Goal: Task Accomplishment & Management: Manage account settings

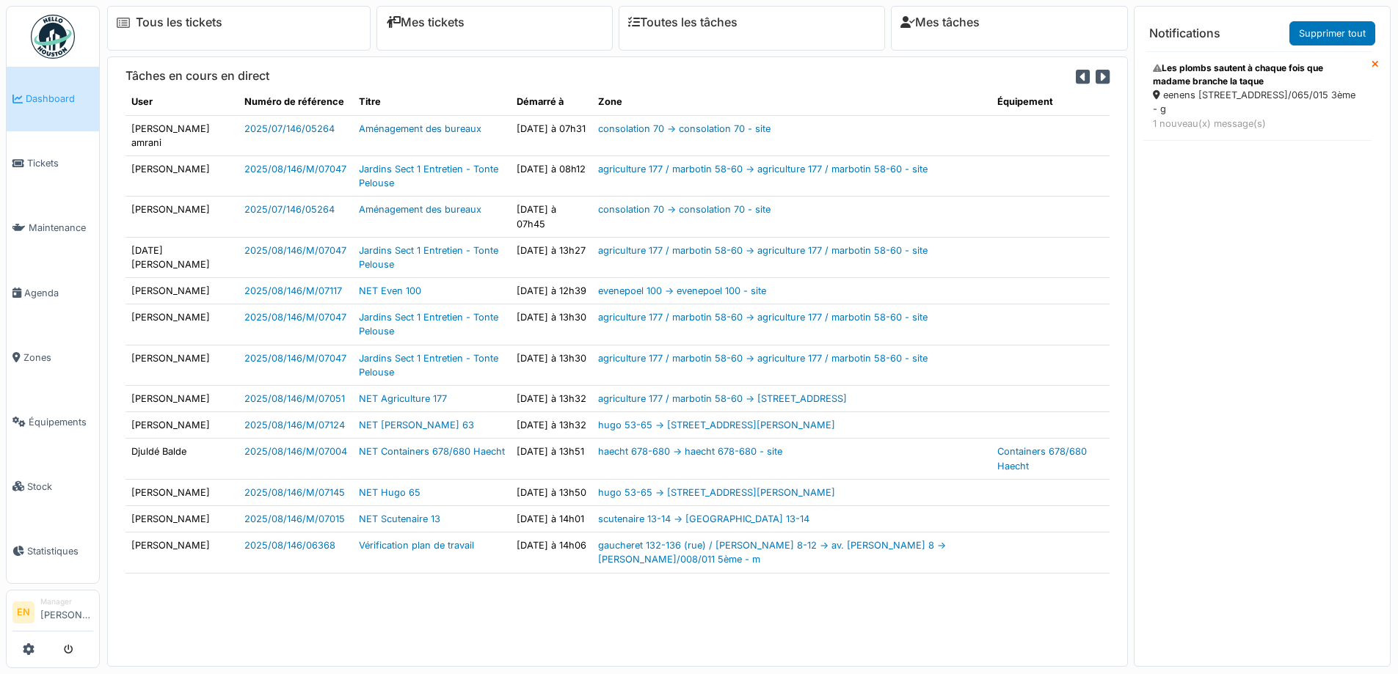
click at [1215, 85] on div "Les plombs sautent à chaque fois que madame branche la taque" at bounding box center [1257, 75] width 209 height 26
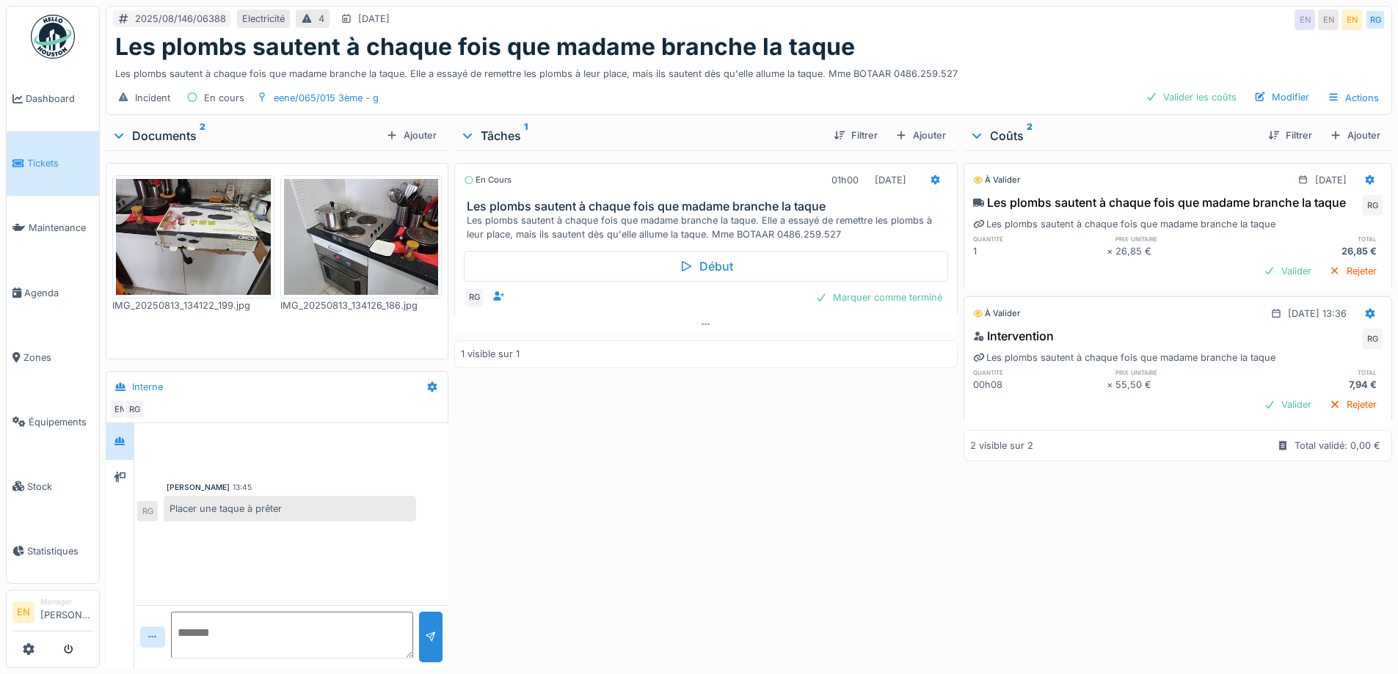
click at [656, 464] on div "En cours 01h00 13/08/2025 Les plombs sautent à chaque fois que madame branche l…" at bounding box center [705, 406] width 503 height 512
click at [214, 223] on img at bounding box center [193, 237] width 155 height 116
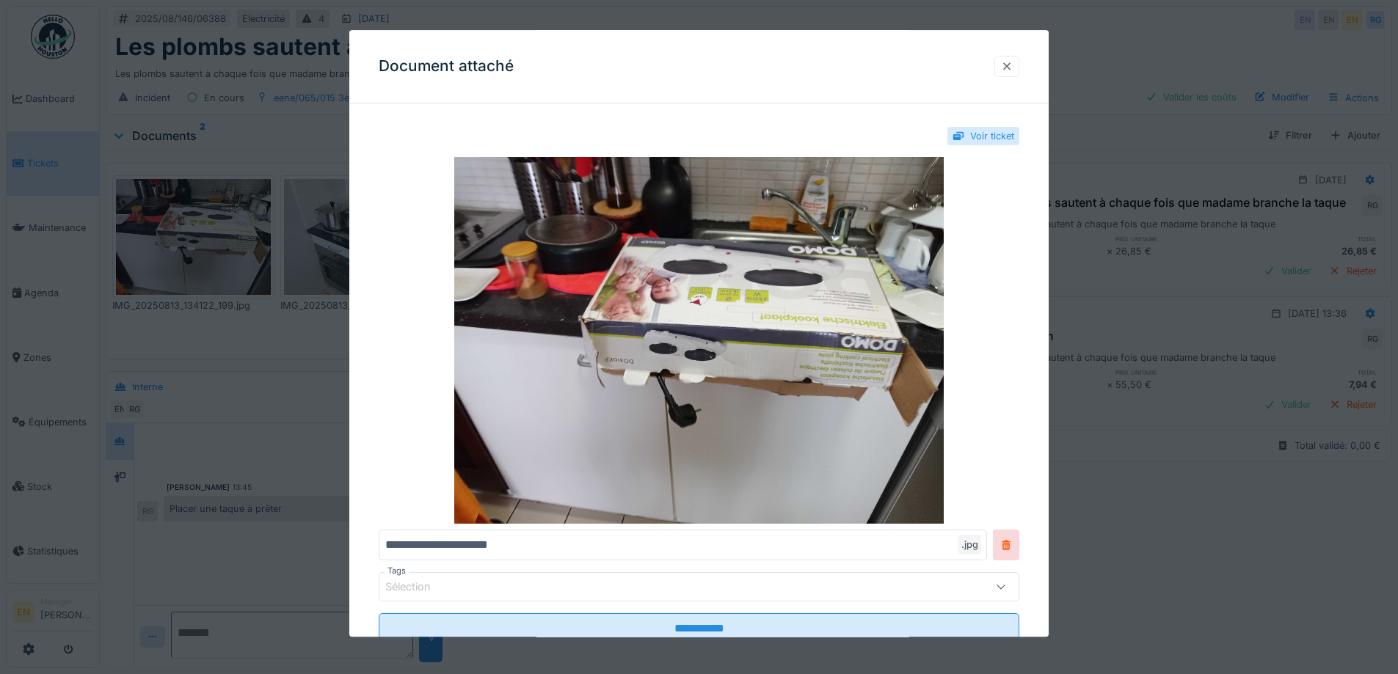
click at [1013, 69] on div at bounding box center [1007, 66] width 12 height 14
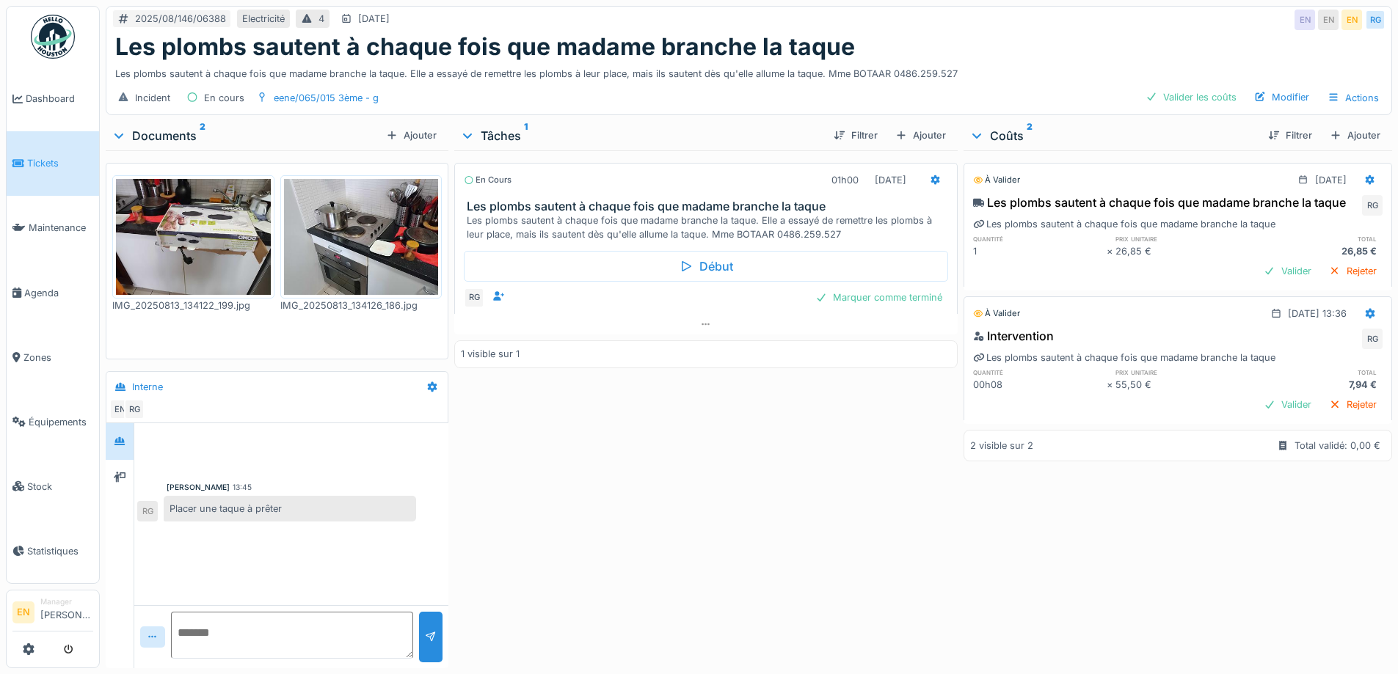
click at [407, 258] on img at bounding box center [361, 237] width 155 height 116
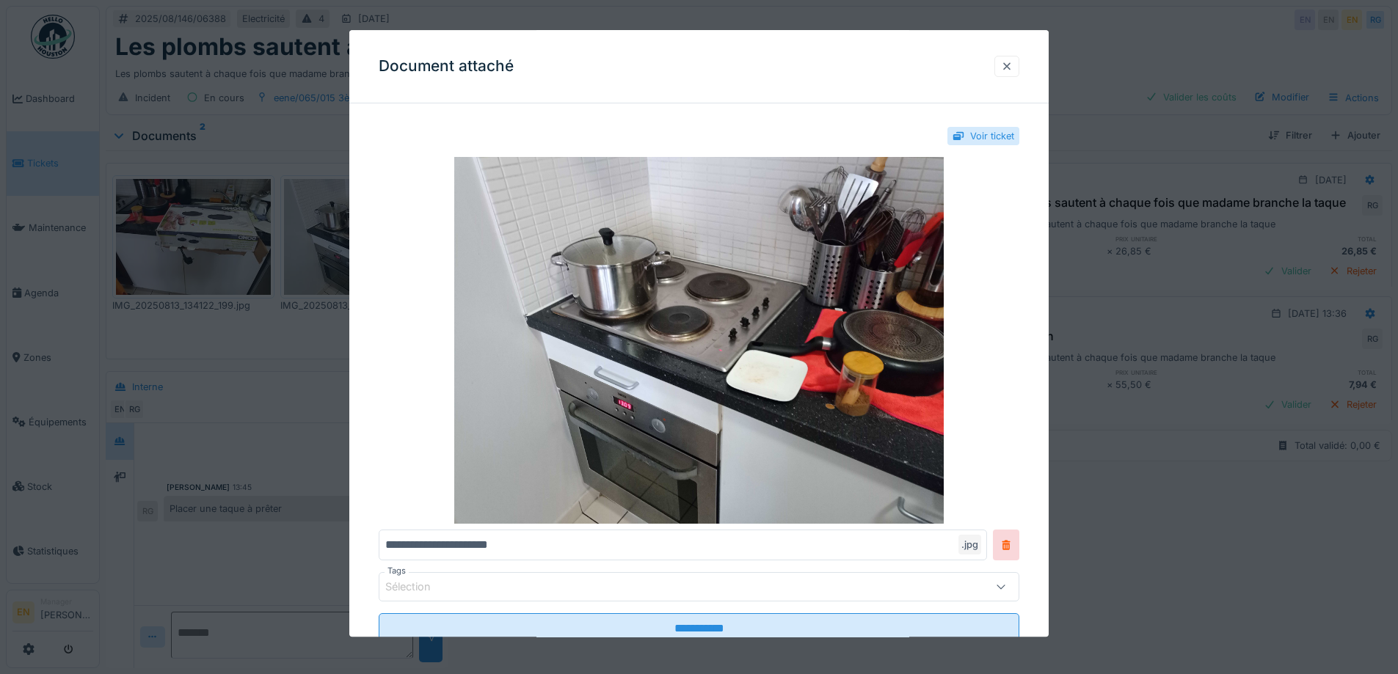
click at [1011, 62] on div at bounding box center [1007, 66] width 12 height 14
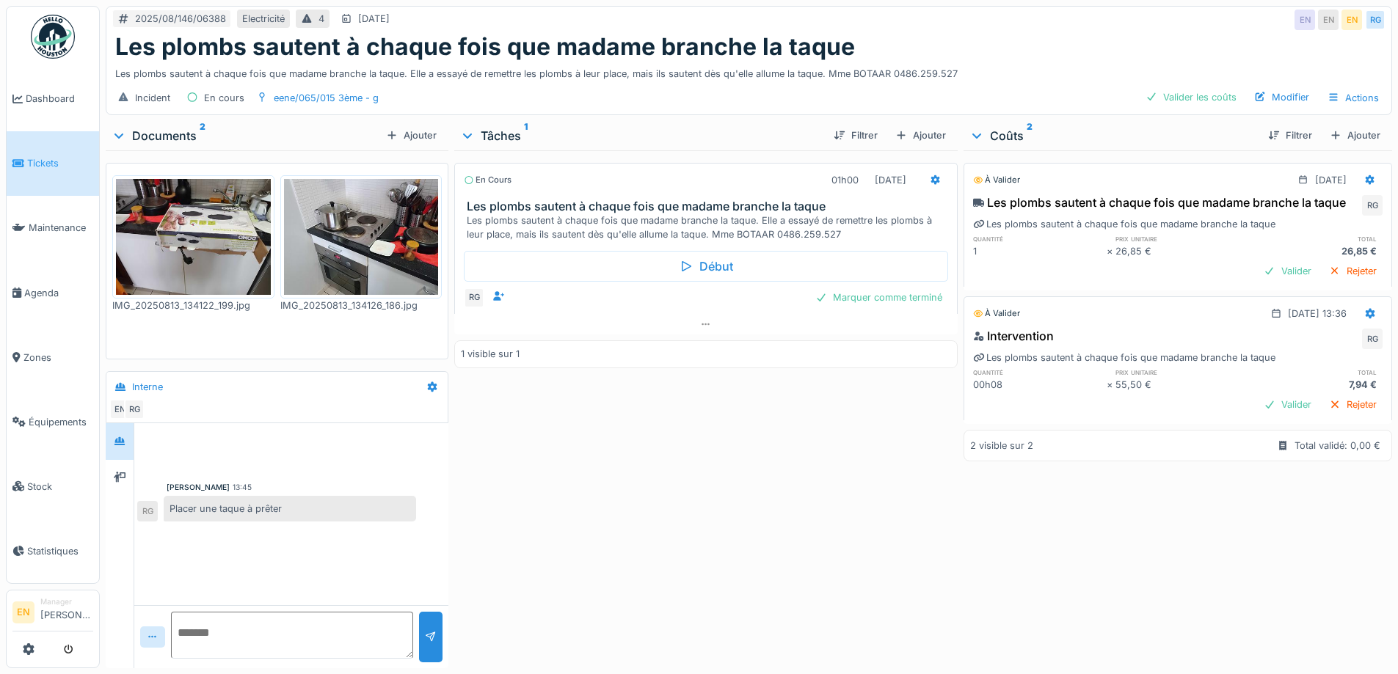
click at [588, 488] on div "En cours 01h00 13/08/2025 Les plombs sautent à chaque fois que madame branche l…" at bounding box center [705, 406] width 503 height 512
click at [573, 541] on div "En cours 01h00 13/08/2025 Les plombs sautent à chaque fois que madame branche l…" at bounding box center [705, 406] width 503 height 512
click at [628, 611] on div "En cours 01h00 13/08/2025 Les plombs sautent à chaque fois que madame branche l…" at bounding box center [705, 406] width 503 height 512
click at [784, 528] on div "En cours 01h00 13/08/2025 Les plombs sautent à chaque fois que madame branche l…" at bounding box center [705, 406] width 503 height 512
click at [633, 533] on div "En cours 01h00 13/08/2025 Les plombs sautent à chaque fois que madame branche l…" at bounding box center [705, 406] width 503 height 512
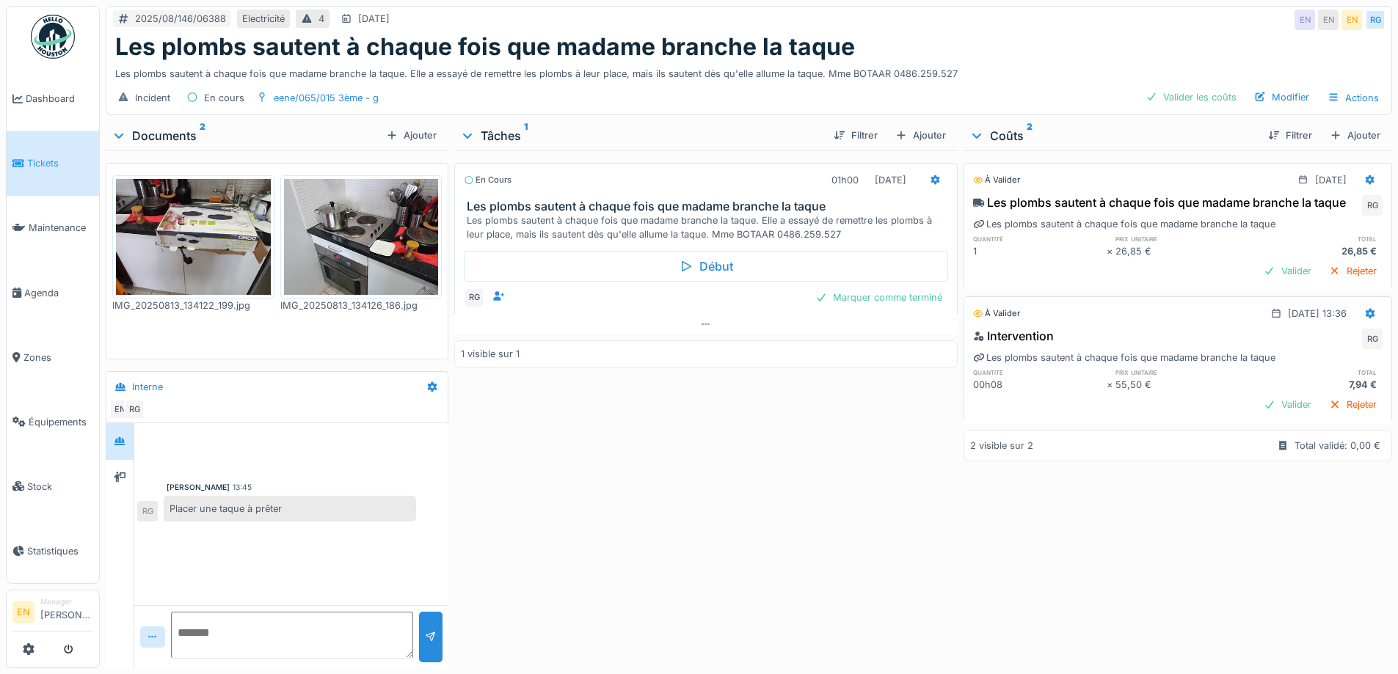
click at [633, 532] on div "En cours 01h00 13/08/2025 Les plombs sautent à chaque fois que madame branche l…" at bounding box center [705, 406] width 503 height 512
click at [633, 530] on div "En cours 01h00 13/08/2025 Les plombs sautent à chaque fois que madame branche l…" at bounding box center [705, 406] width 503 height 512
click at [1058, 67] on div "Les plombs sautent à chaque fois que madame branche la taque. Elle a essayé de …" at bounding box center [748, 71] width 1267 height 20
click at [608, 461] on div "En cours 01h00 13/08/2025 Les plombs sautent à chaque fois que madame branche l…" at bounding box center [705, 406] width 503 height 512
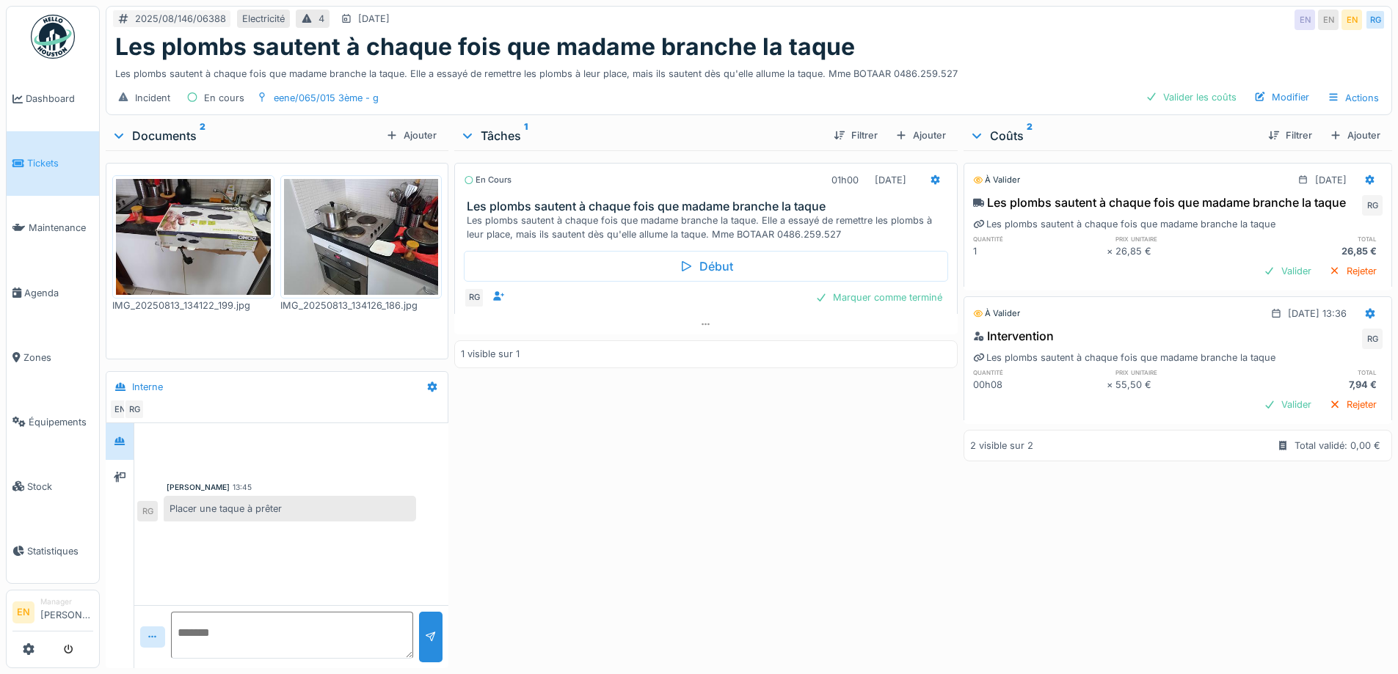
click at [720, 436] on div "En cours 01h00 13/08/2025 Les plombs sautent à chaque fois que madame branche l…" at bounding box center [705, 406] width 503 height 512
click at [1010, 38] on div "Les plombs sautent à chaque fois que madame branche la taque" at bounding box center [748, 47] width 1267 height 28
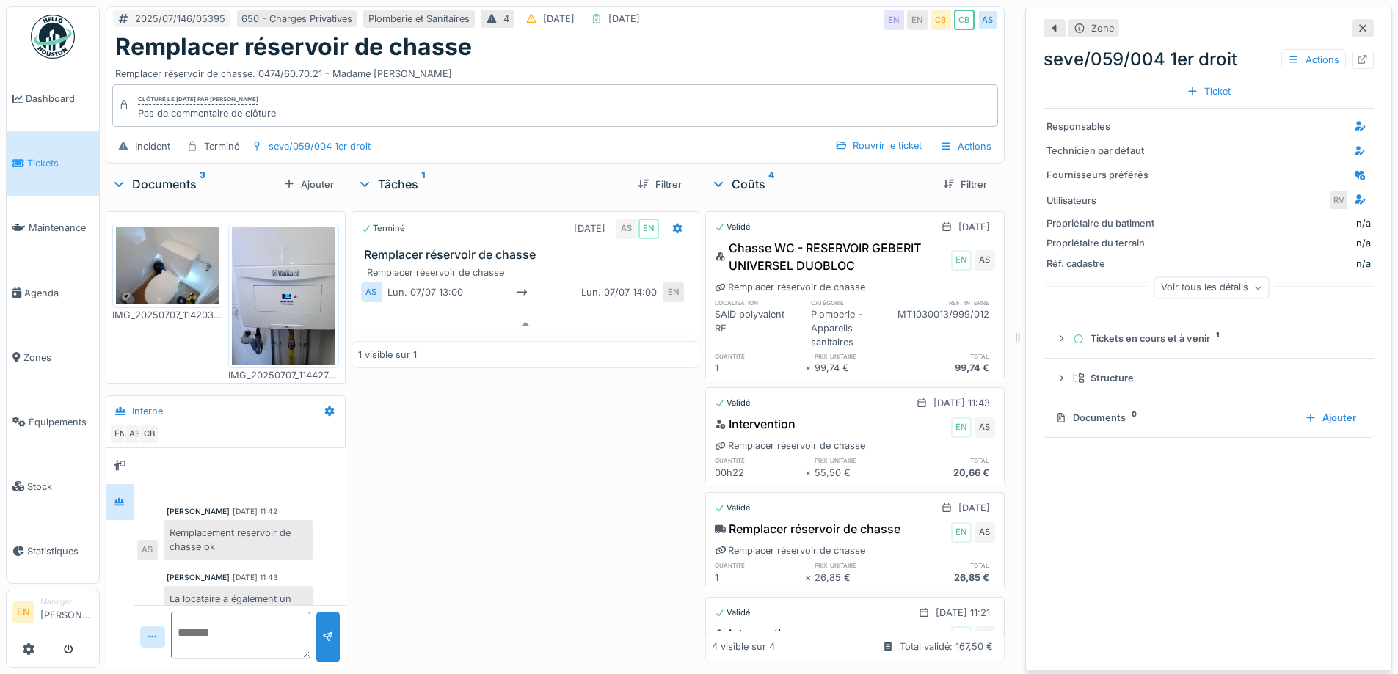
scroll to position [20, 0]
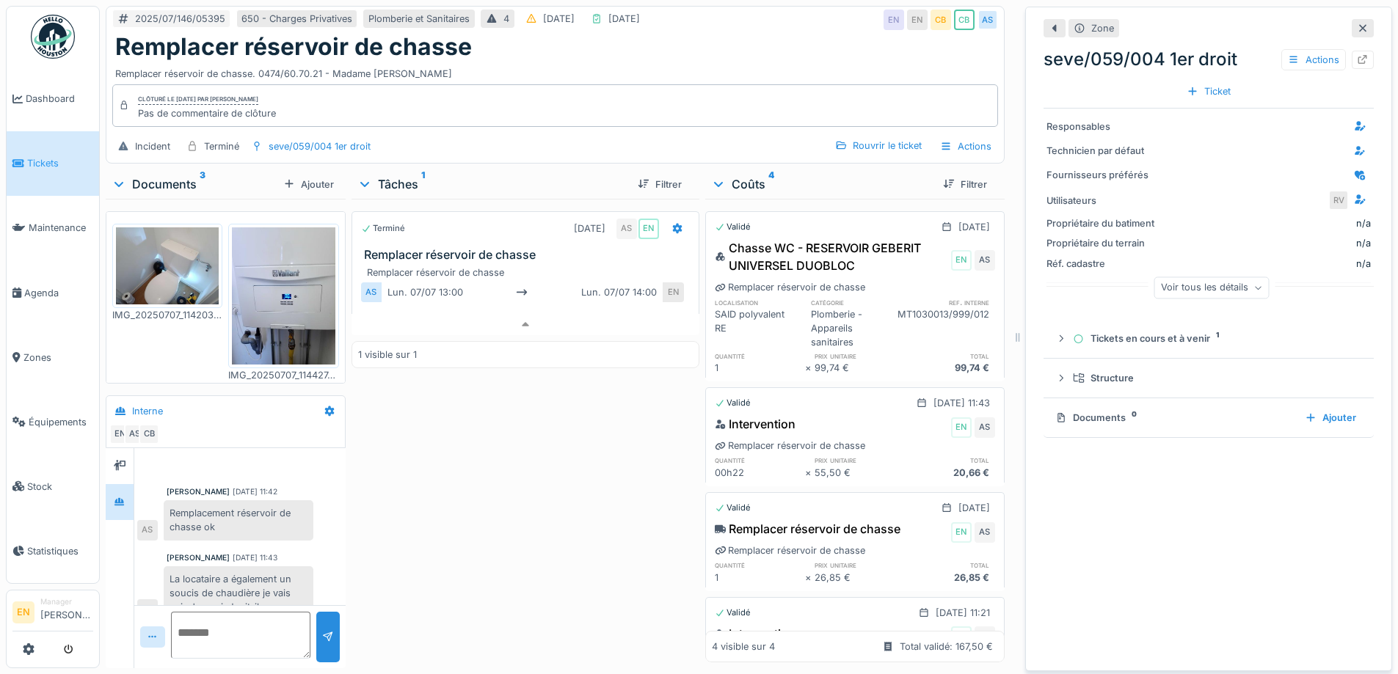
click at [418, 539] on div "Terminé 07/07/2025 AS EN Remplacer réservoir de chasse Remplacer réservoir de c…" at bounding box center [526, 431] width 348 height 464
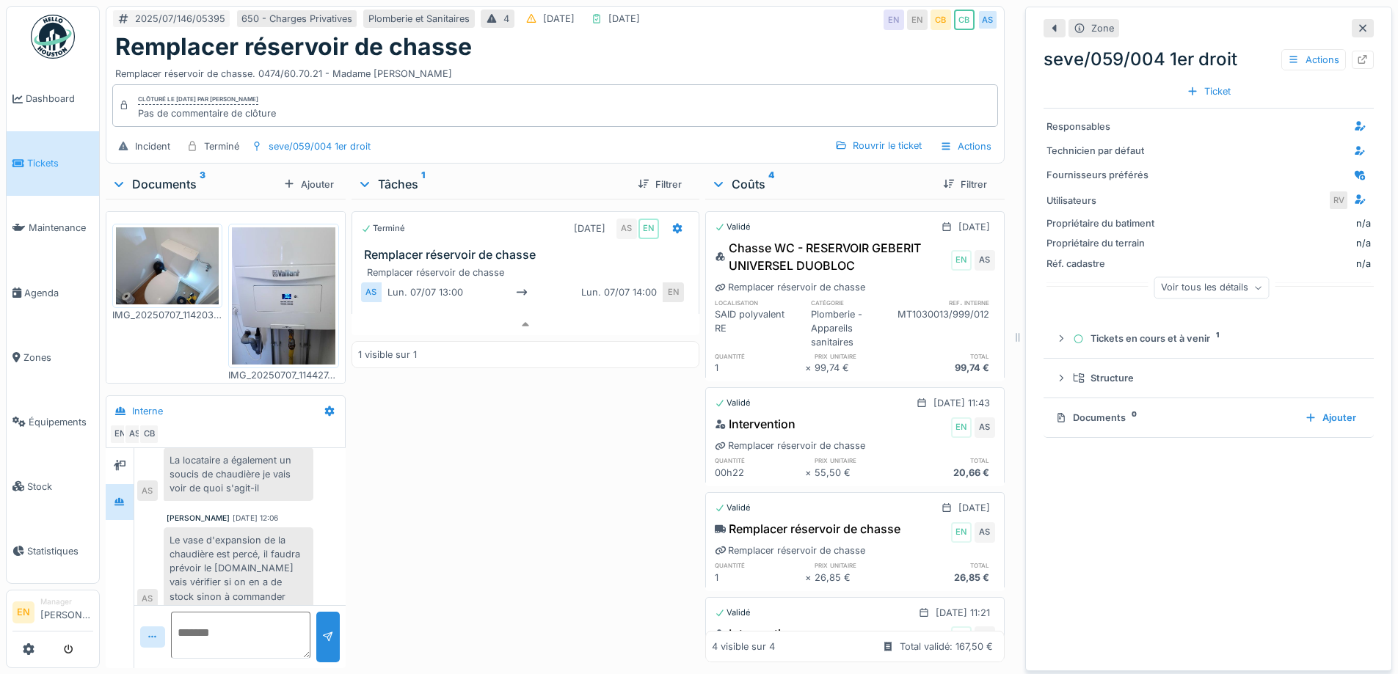
scroll to position [149, 0]
click at [417, 528] on div "Terminé 07/07/2025 AS EN Remplacer réservoir de chasse Remplacer réservoir de c…" at bounding box center [526, 431] width 348 height 464
click at [1357, 23] on icon at bounding box center [1363, 28] width 12 height 10
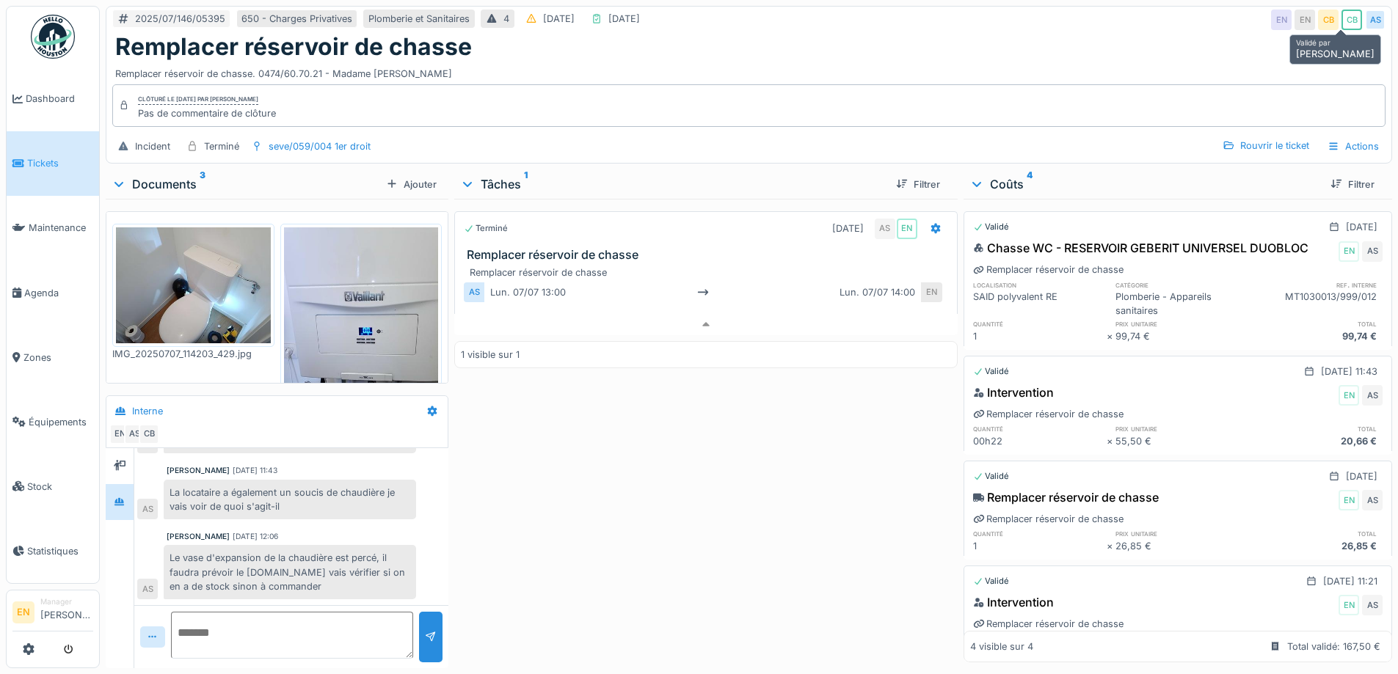
scroll to position [93, 0]
click at [713, 520] on div "Terminé 07/07/2025 AS EN Remplacer réservoir de chasse Remplacer réservoir de c…" at bounding box center [705, 431] width 503 height 464
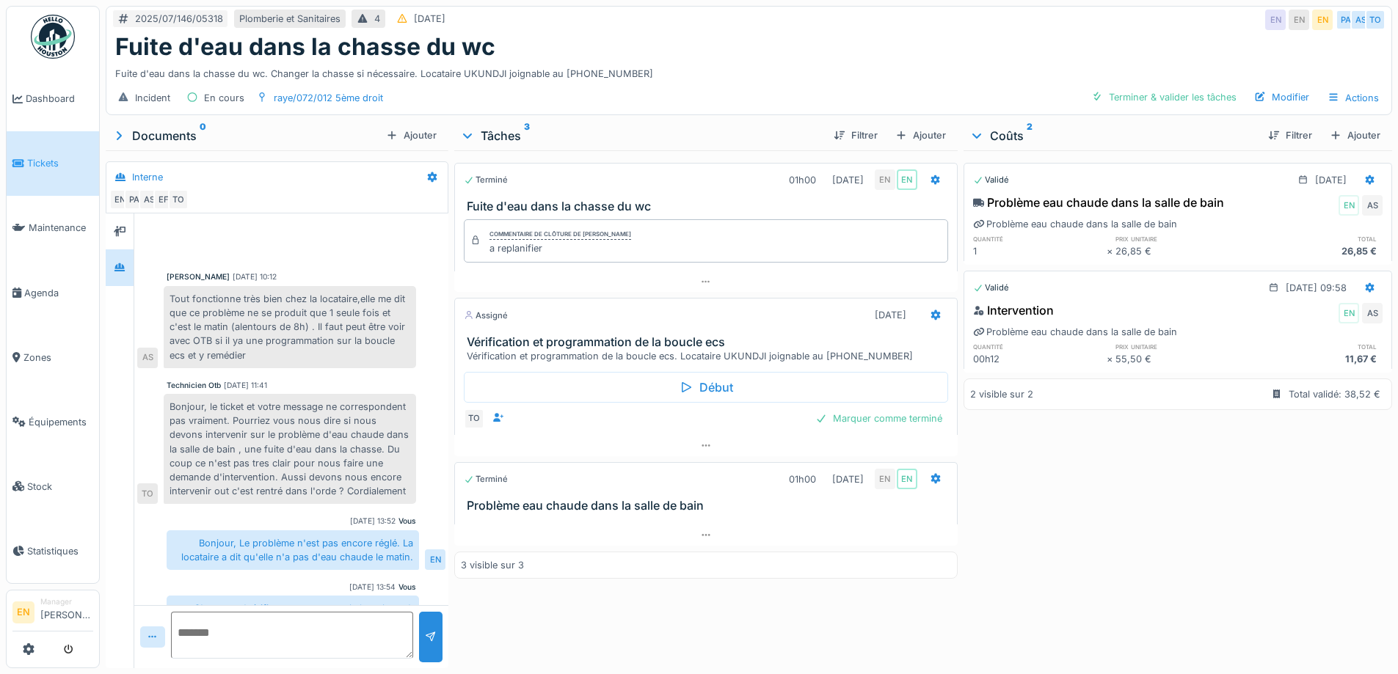
scroll to position [103, 0]
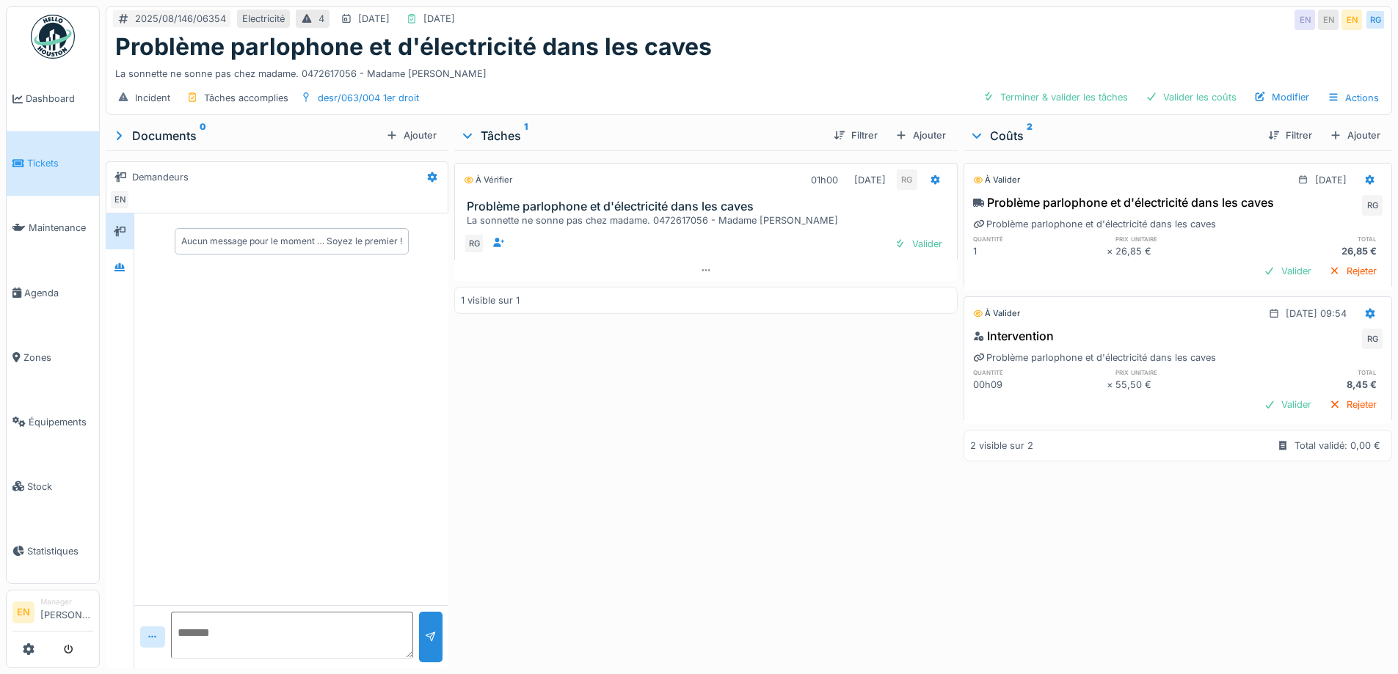
click at [602, 566] on div "À vérifier 01h00 12/08/2025 RG Problème parlophone et d'électricité dans les ca…" at bounding box center [705, 406] width 503 height 512
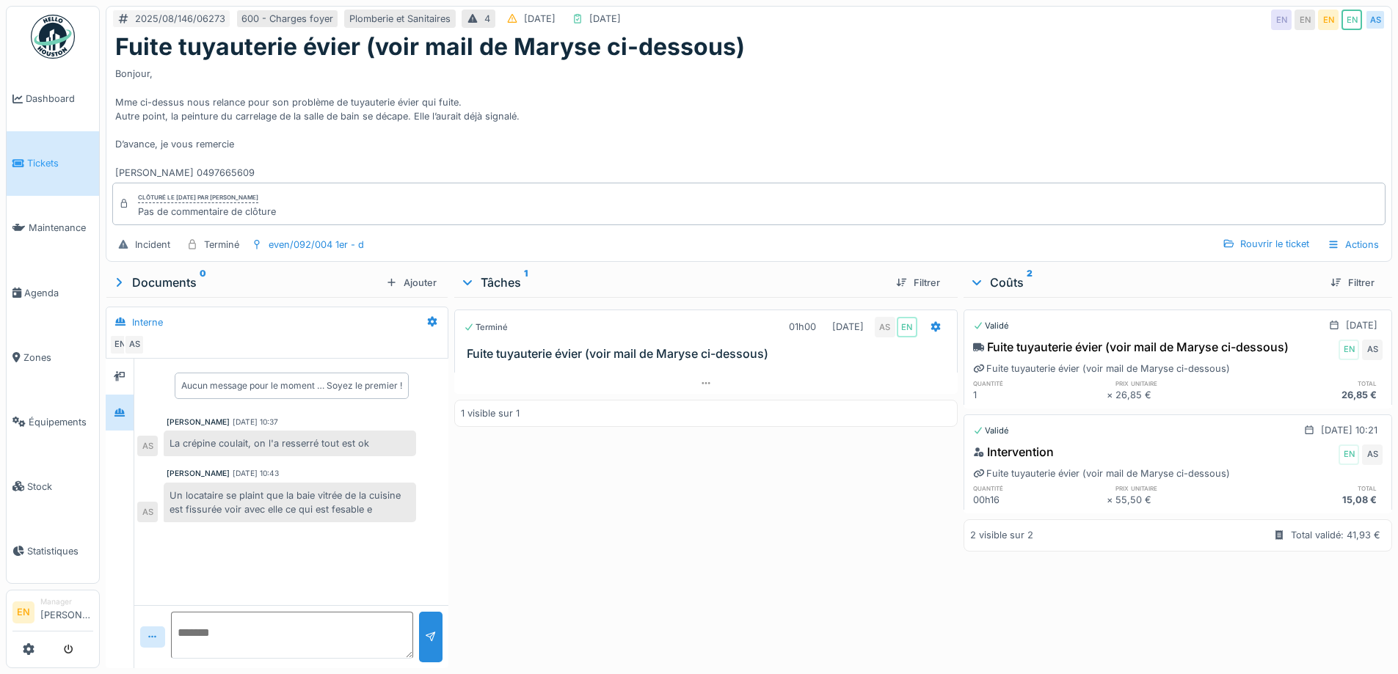
click at [564, 502] on div "Terminé 01h00 11/08/2025 AS EN Fuite tuyauterie évier (voir mail de Maryse ci-d…" at bounding box center [705, 479] width 503 height 365
click at [563, 510] on div "Terminé 01h00 11/08/2025 AS EN Fuite tuyauterie évier (voir mail de Maryse ci-d…" at bounding box center [705, 479] width 503 height 365
click at [786, 103] on div "Bonjour, Mme ci-dessus nous relance pour son problème de tuyauterie évier qui f…" at bounding box center [748, 120] width 1267 height 119
click at [814, 81] on div "Bonjour, Mme ci-dessus nous relance pour son problème de tuyauterie évier qui f…" at bounding box center [748, 120] width 1267 height 119
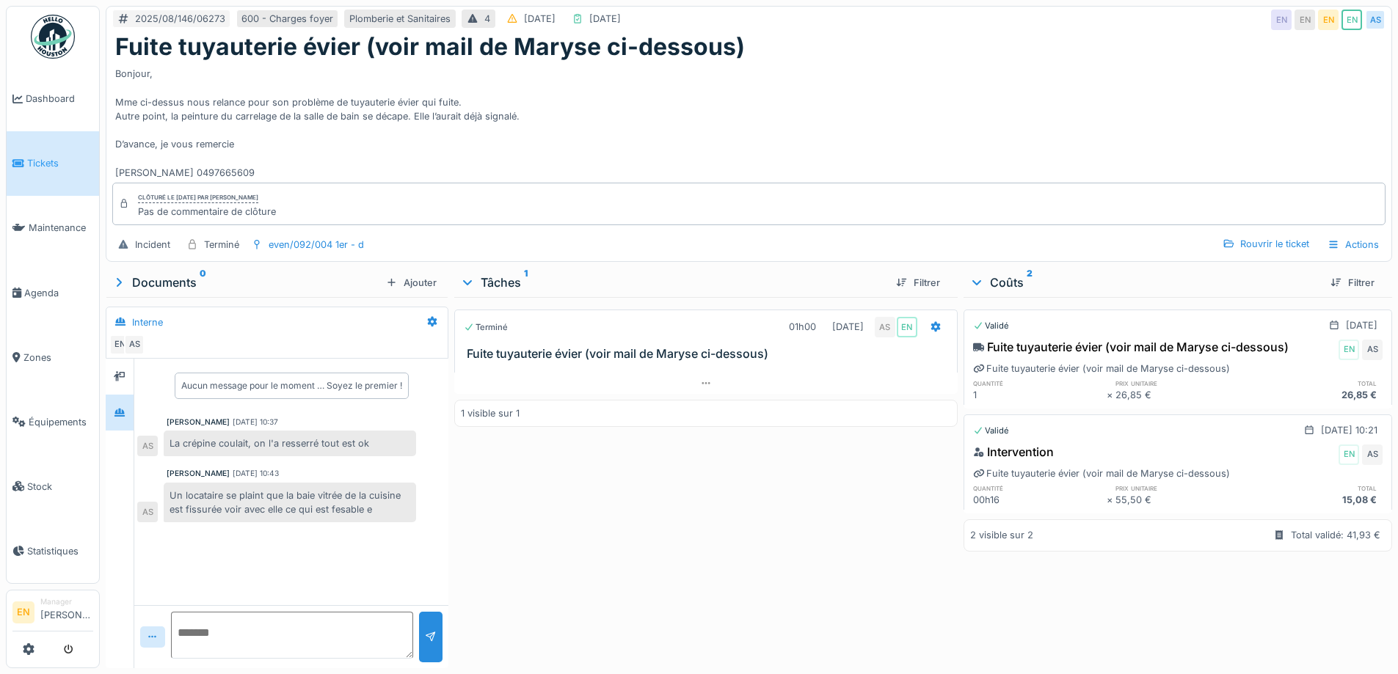
click at [898, 141] on div "Bonjour, Mme ci-dessus nous relance pour son problème de tuyauterie évier qui f…" at bounding box center [748, 120] width 1267 height 119
click at [748, 117] on div "Bonjour, Mme ci-dessus nous relance pour son problème de tuyauterie évier qui f…" at bounding box center [748, 120] width 1267 height 119
click at [665, 115] on div "Bonjour, Mme ci-dessus nous relance pour son problème de tuyauterie évier qui f…" at bounding box center [748, 120] width 1267 height 119
click at [53, 48] on img at bounding box center [53, 37] width 44 height 44
click at [828, 92] on div "Bonjour, Mme ci-dessus nous relance pour son problème de tuyauterie évier qui f…" at bounding box center [748, 120] width 1267 height 119
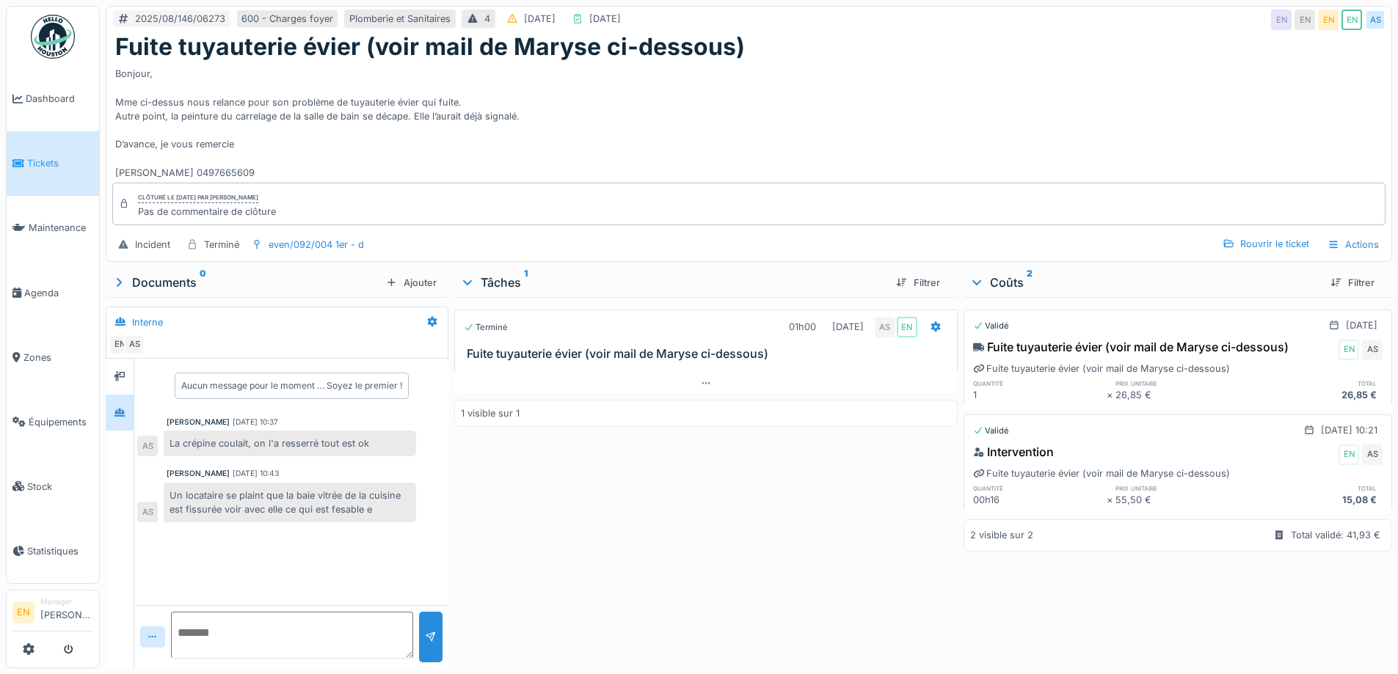
scroll to position [11, 0]
click at [968, 48] on div "Fuite tuyauterie évier (voir mail de Maryse ci-dessous)" at bounding box center [748, 47] width 1267 height 28
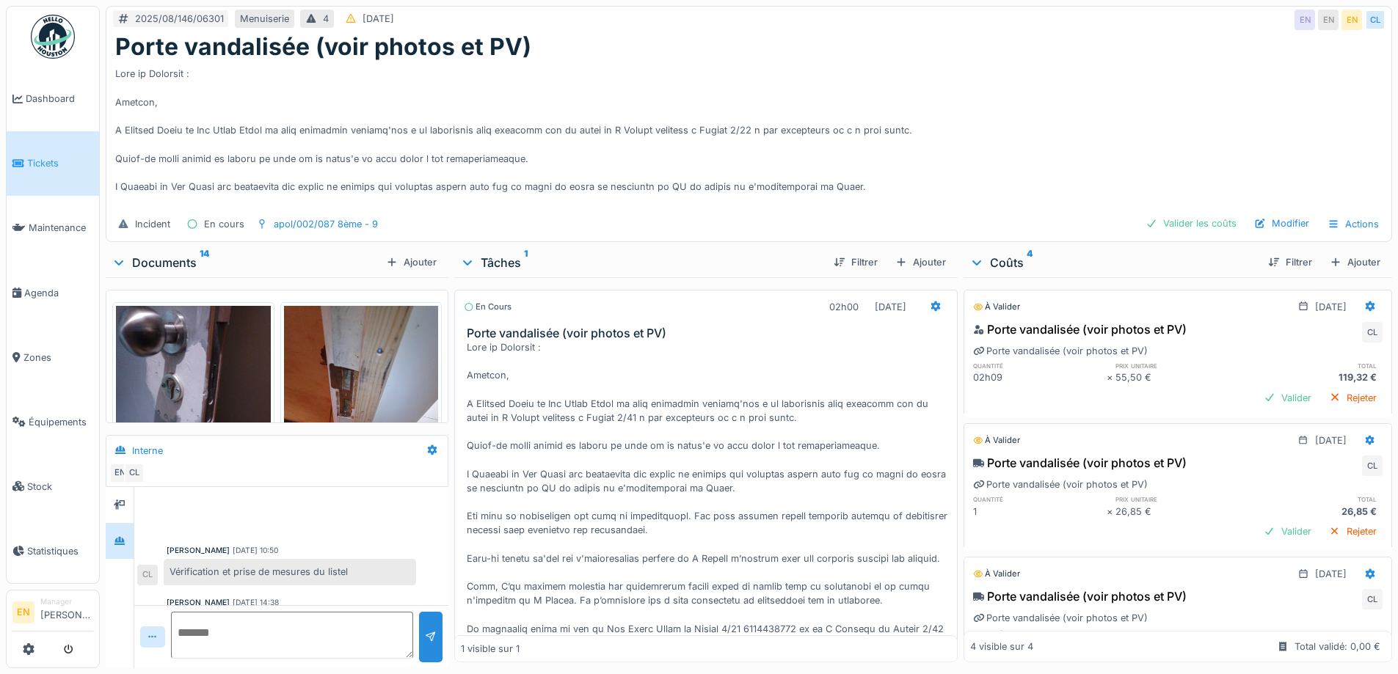
scroll to position [211, 0]
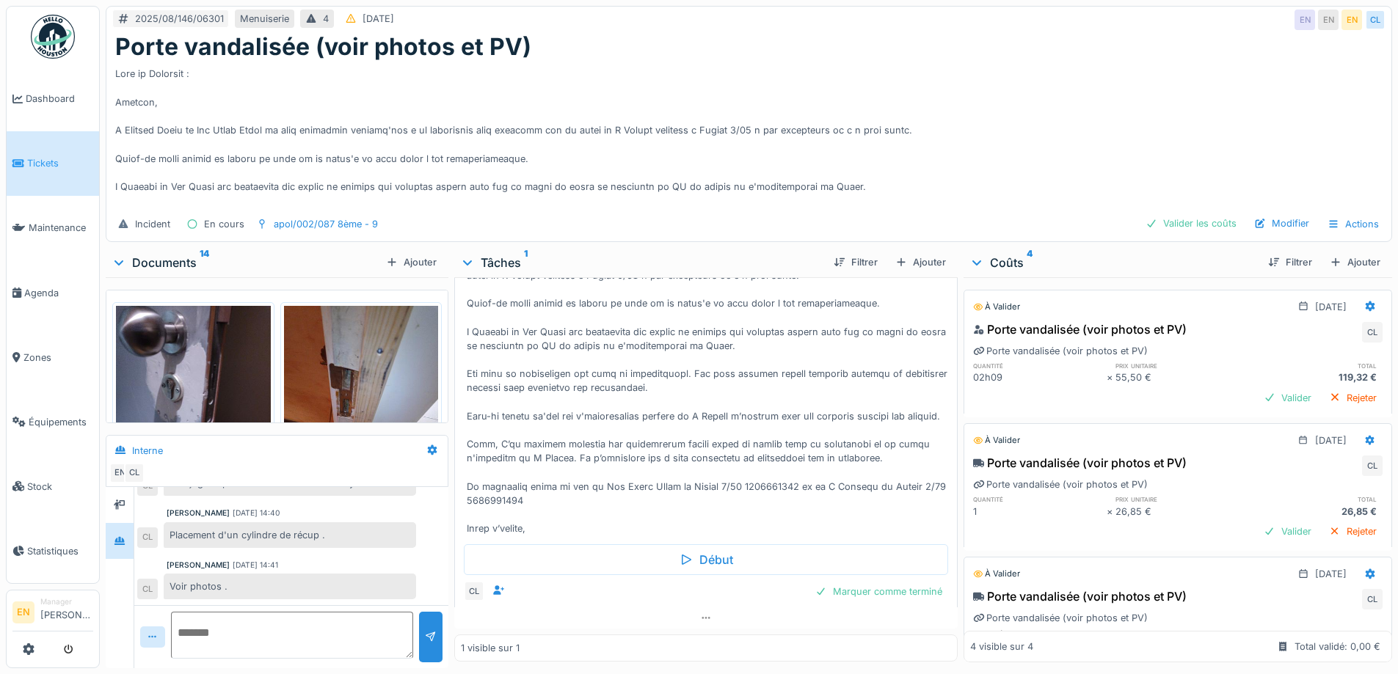
scroll to position [11, 0]
click at [658, 116] on div at bounding box center [748, 134] width 1267 height 147
click at [649, 416] on div at bounding box center [709, 367] width 484 height 338
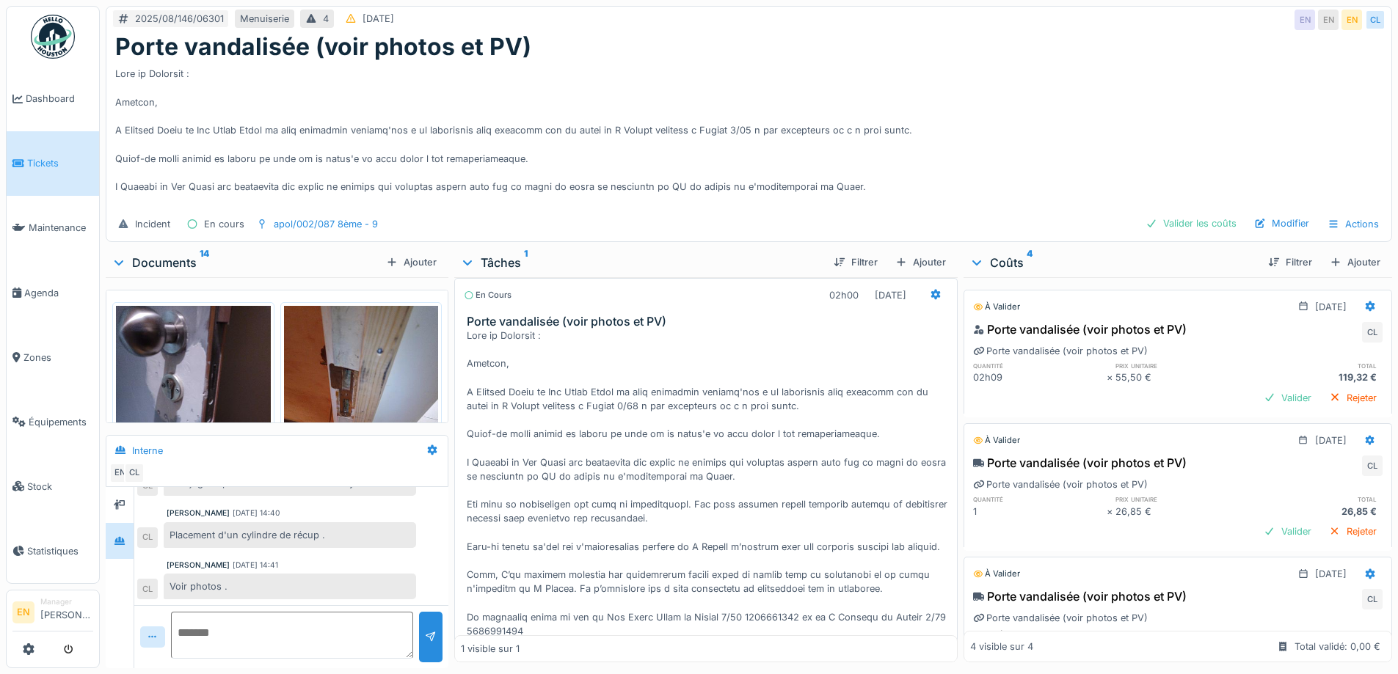
scroll to position [0, 0]
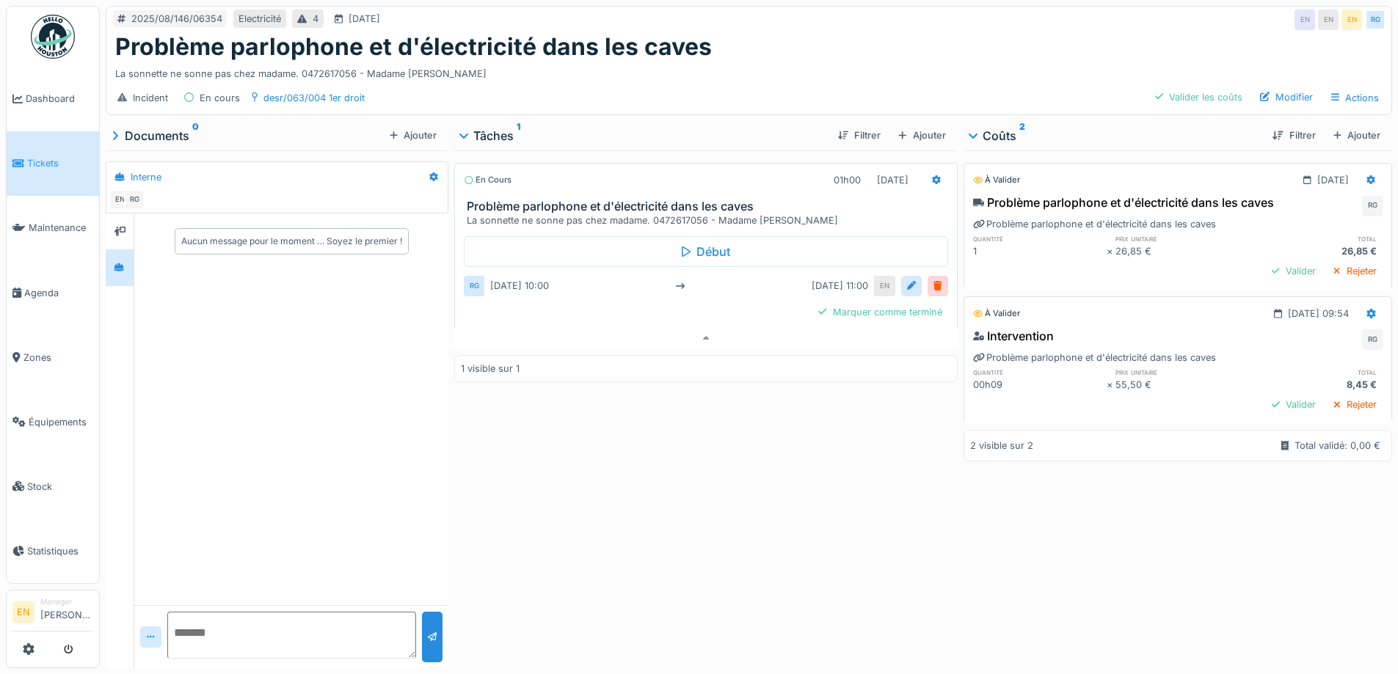
scroll to position [11, 0]
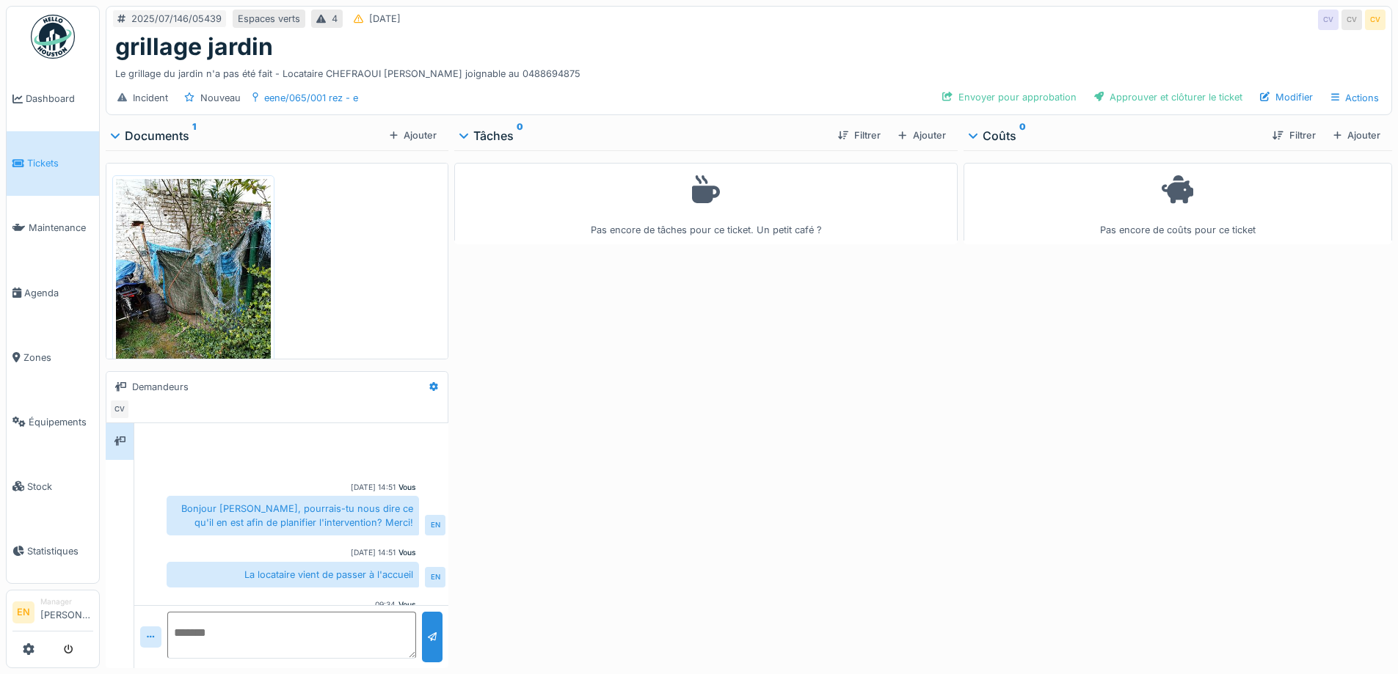
scroll to position [54, 0]
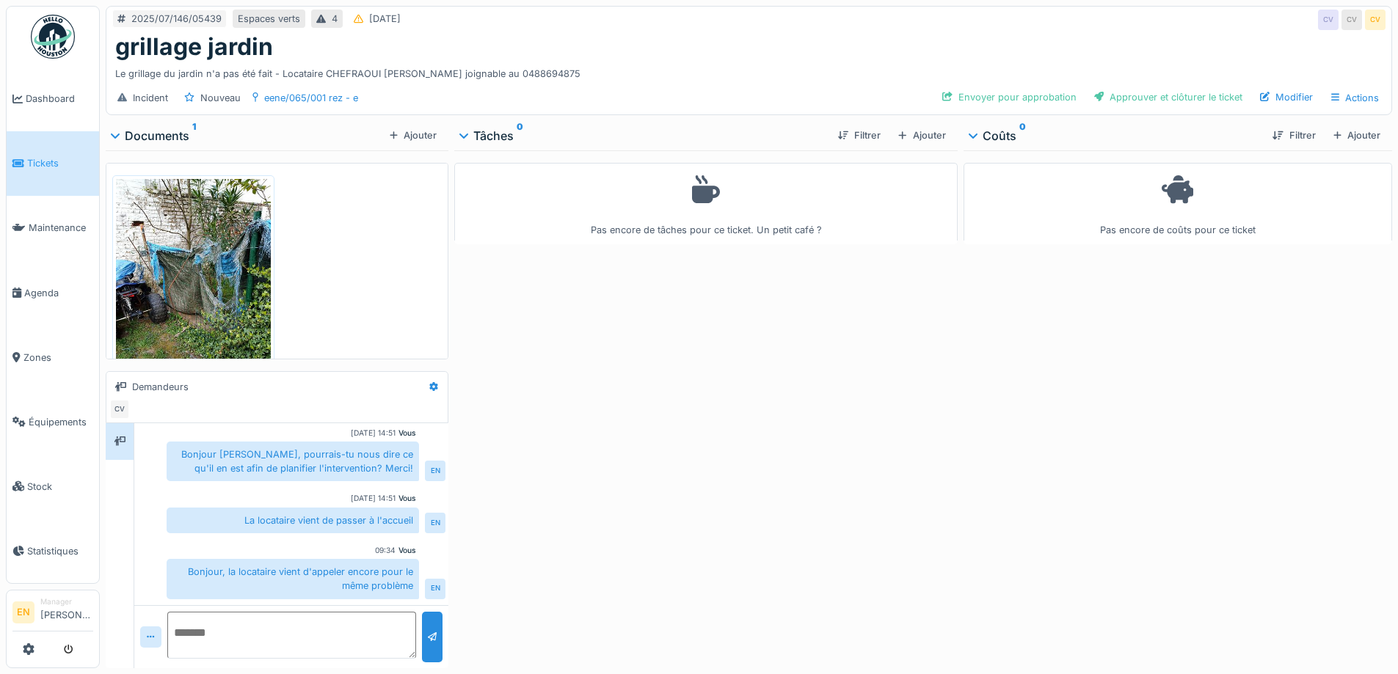
click at [577, 435] on div "Pas encore de tâches pour ce ticket. Un petit café ?" at bounding box center [705, 406] width 503 height 512
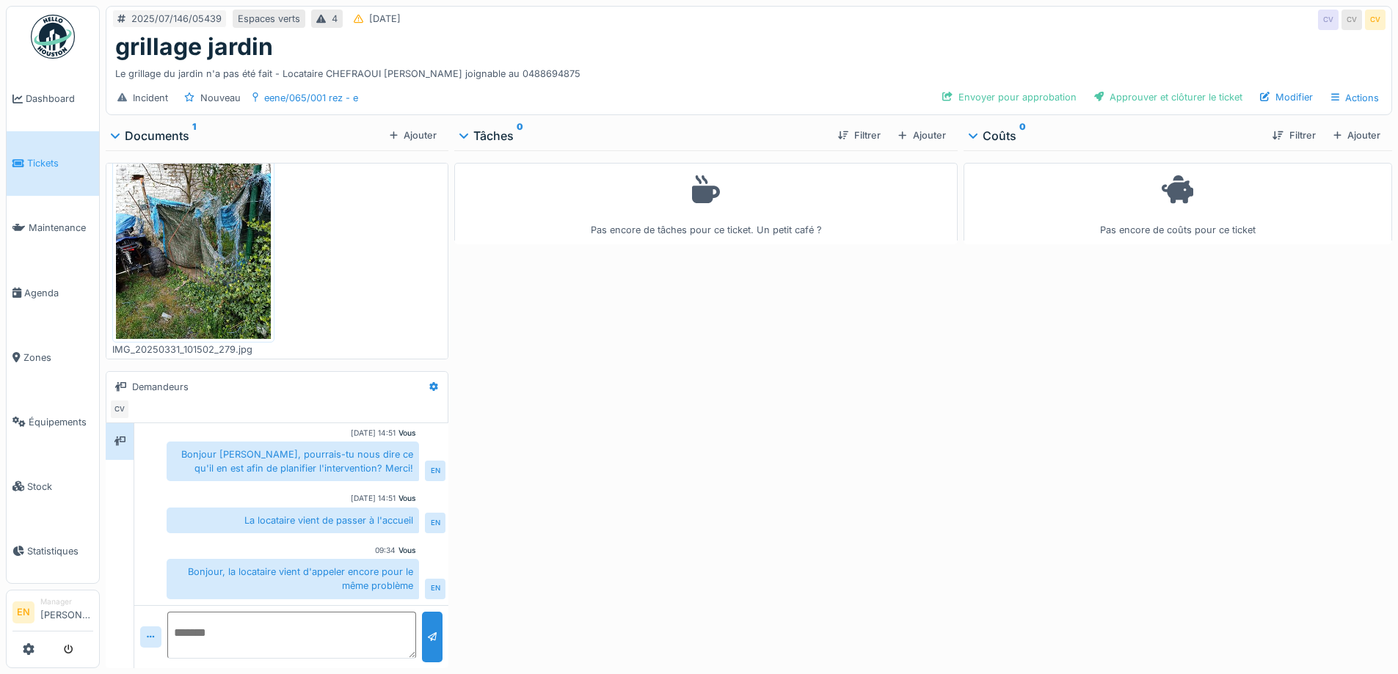
click at [628, 329] on div "Pas encore de tâches pour ce ticket. Un petit café ?" at bounding box center [705, 406] width 503 height 512
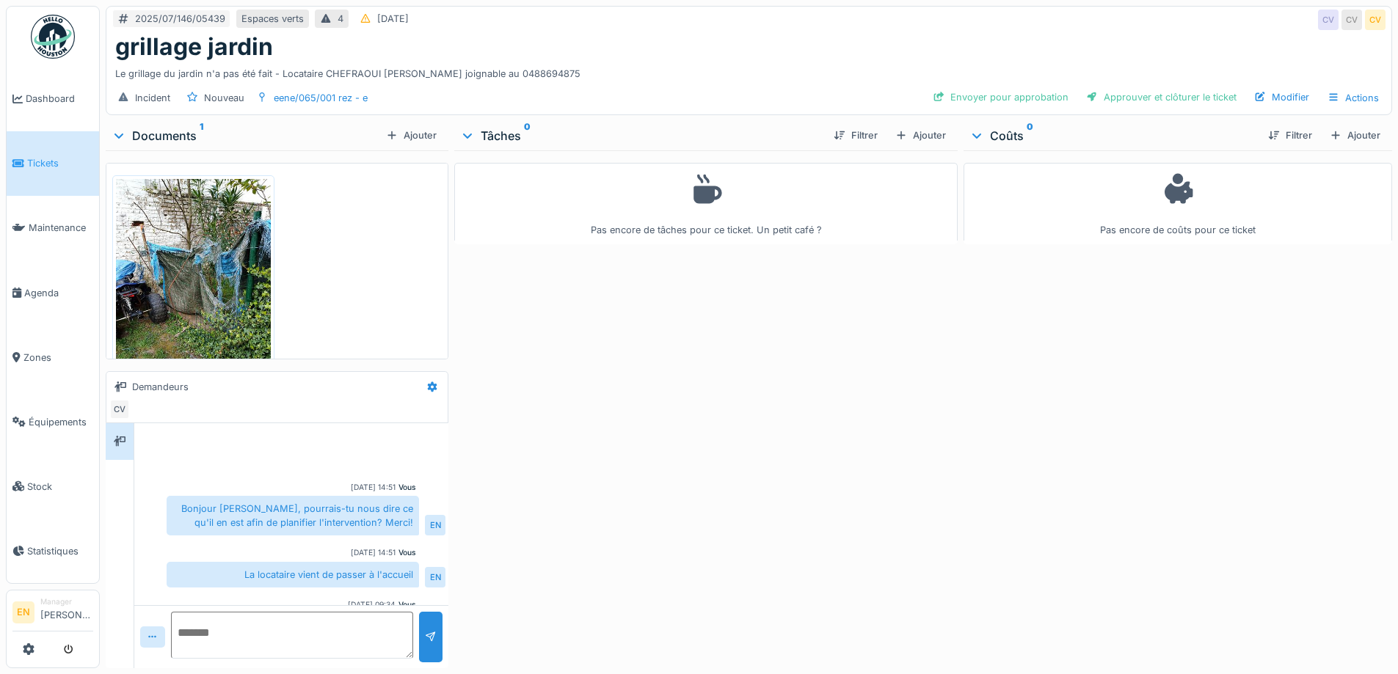
scroll to position [54, 0]
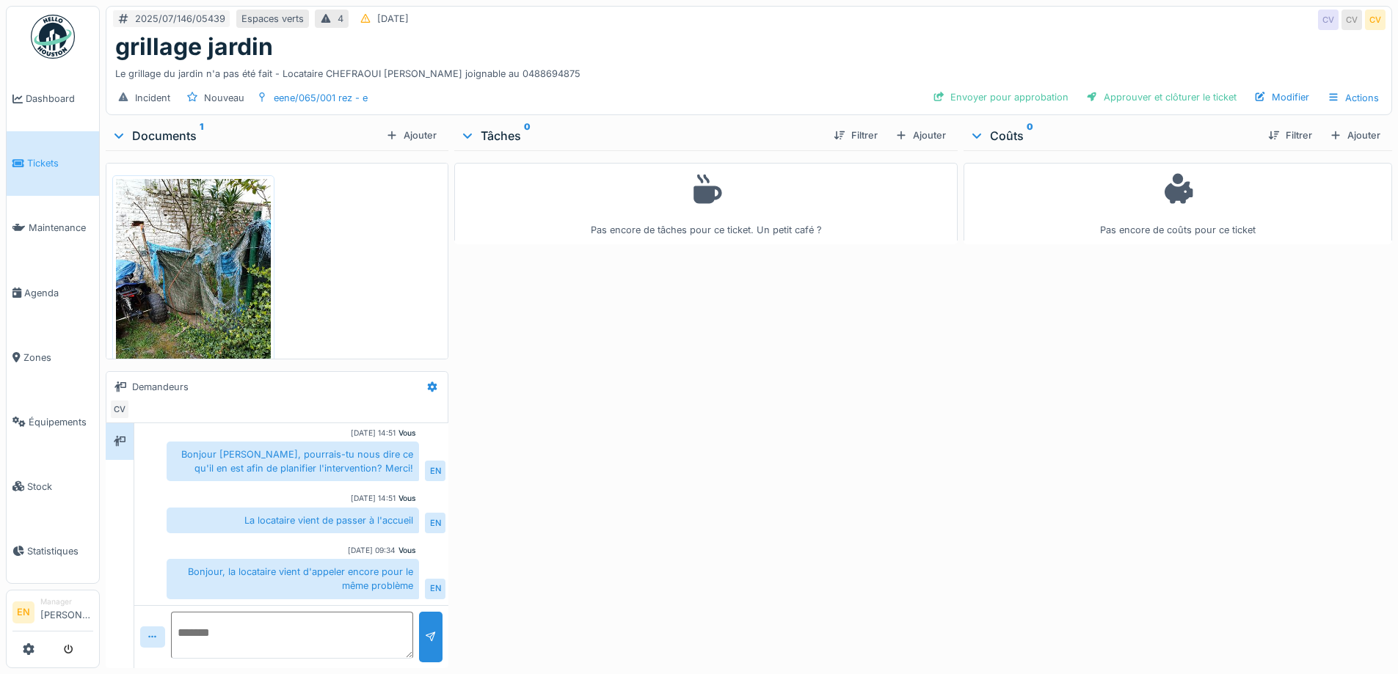
click at [591, 374] on div "Pas encore de tâches pour ce ticket. Un petit café ?" at bounding box center [705, 406] width 503 height 512
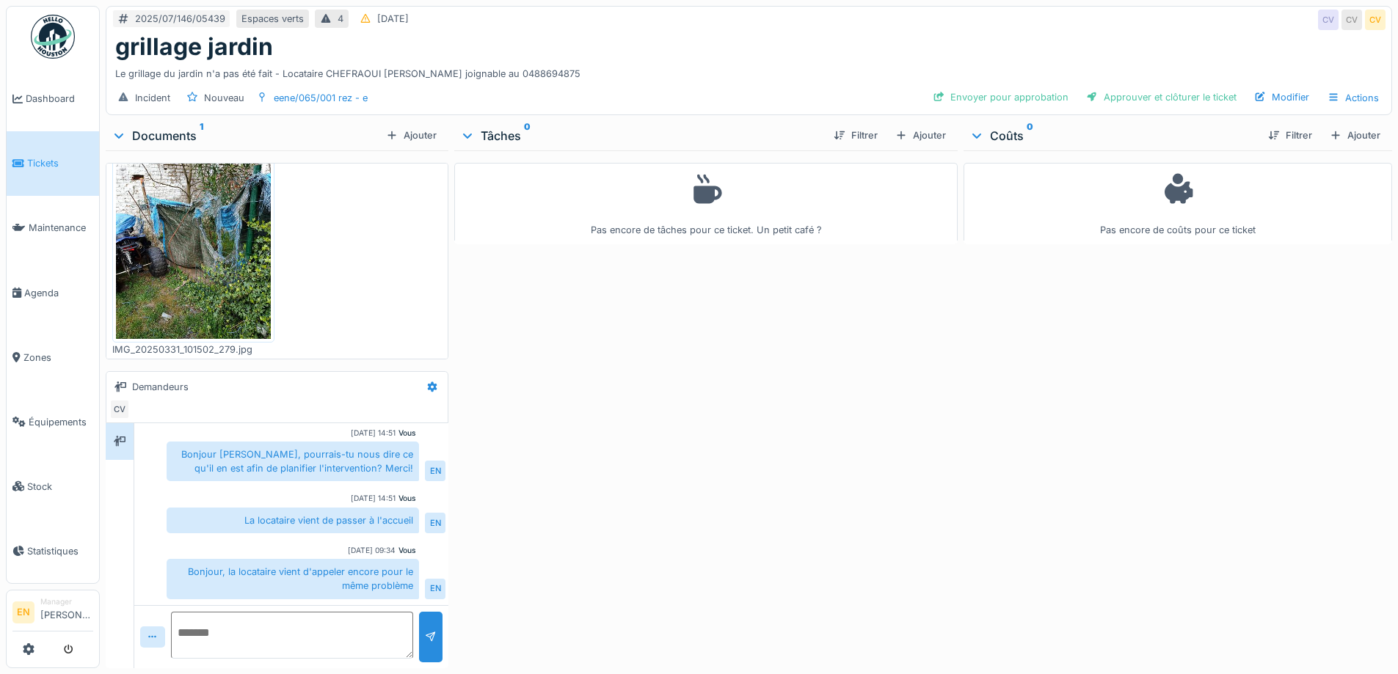
click at [691, 542] on div "Pas encore de tâches pour ce ticket. Un petit café ?" at bounding box center [705, 406] width 503 height 512
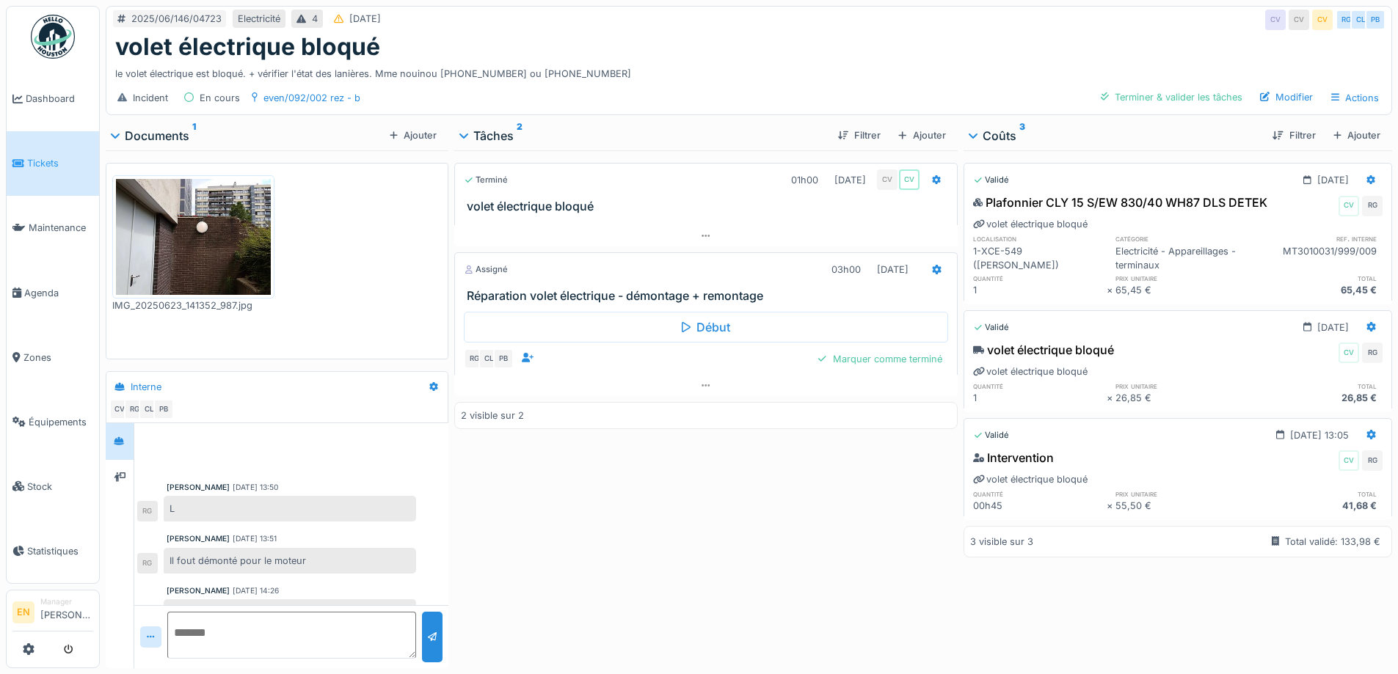
scroll to position [143, 0]
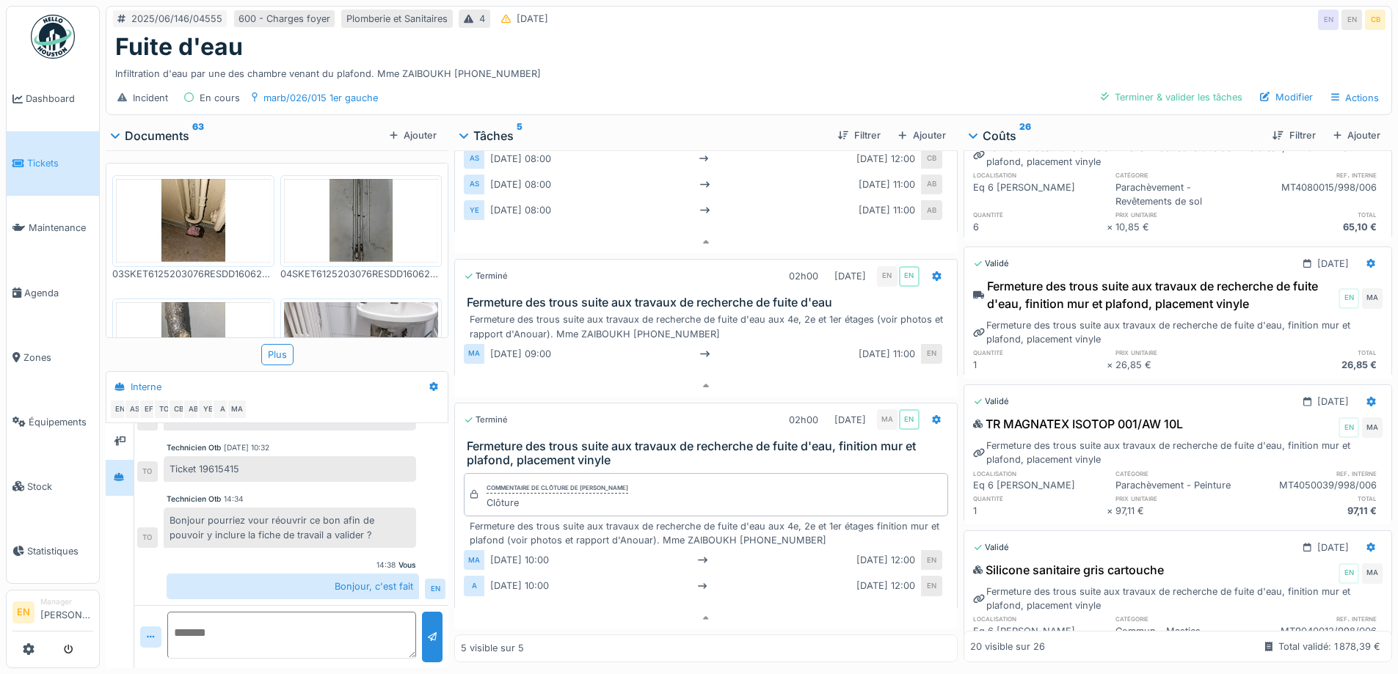
scroll to position [417, 0]
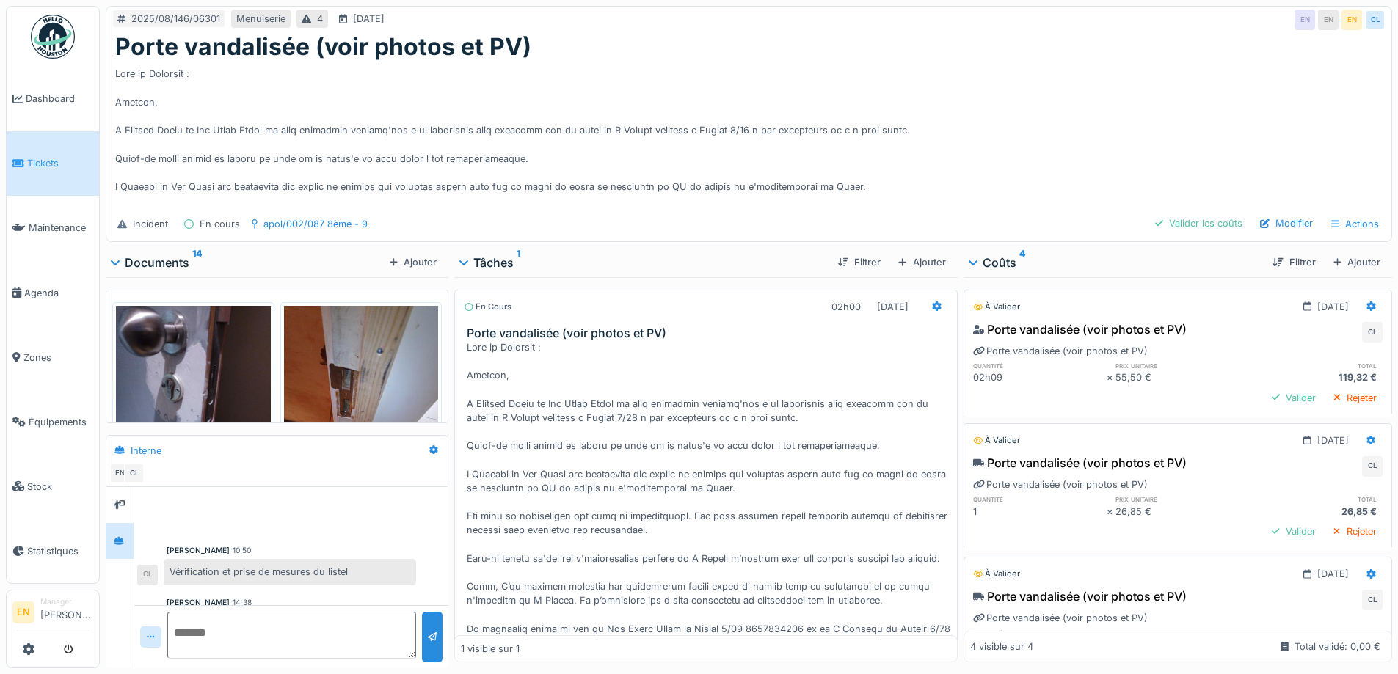
scroll to position [244, 0]
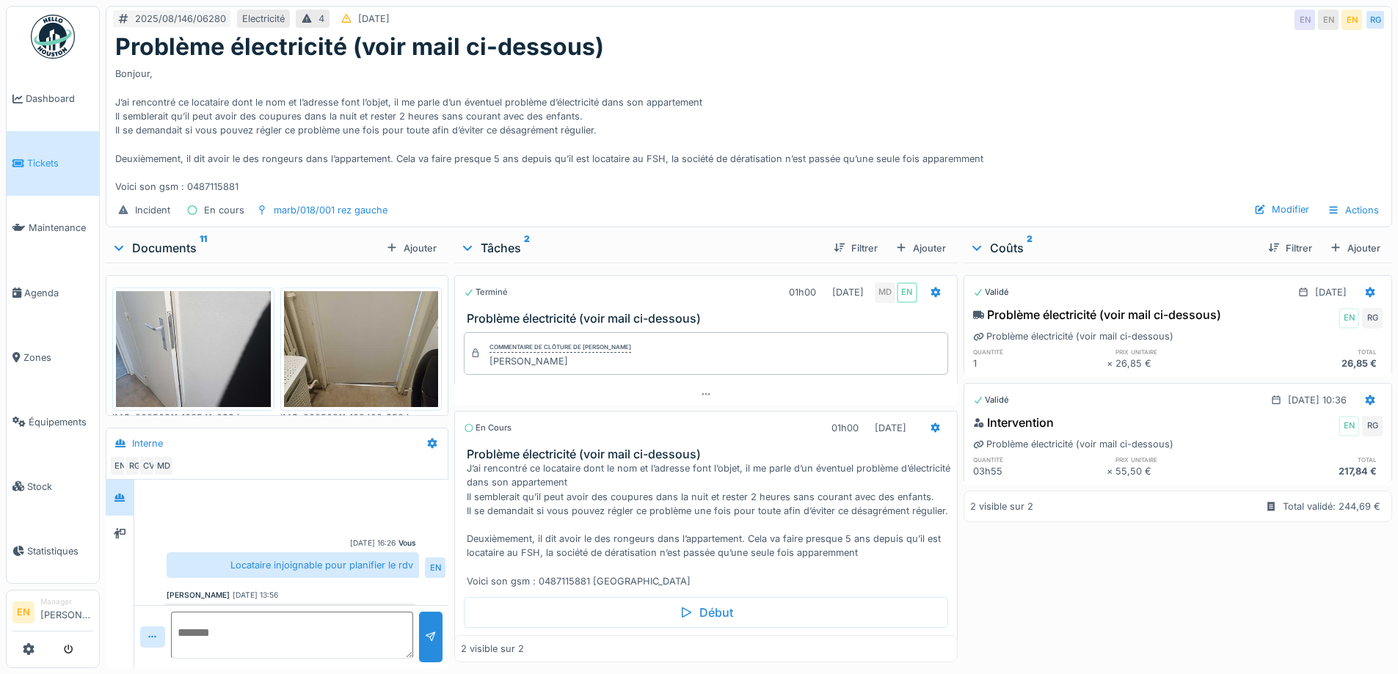
scroll to position [256, 0]
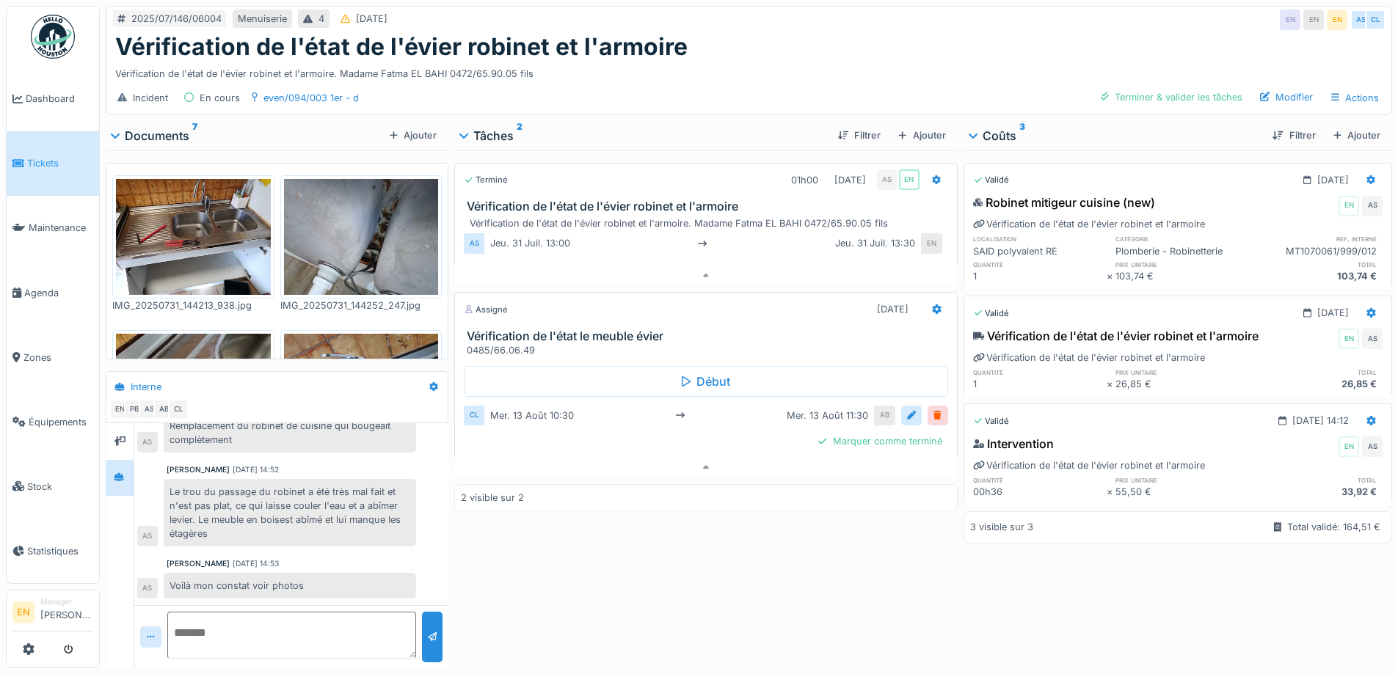
click at [714, 79] on div "Vérification de l'état de l'évier robinet et l'armoire. Madame Fatma EL BAHI 04…" at bounding box center [748, 71] width 1267 height 20
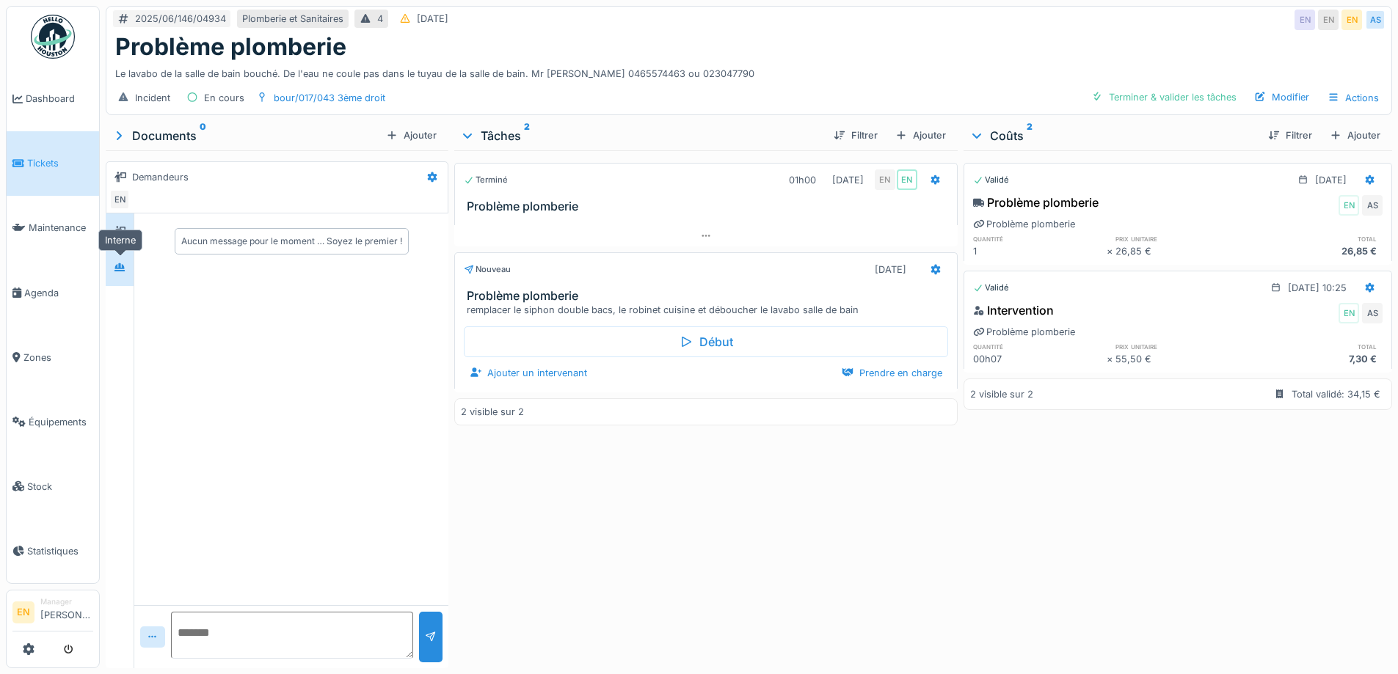
click at [118, 264] on icon at bounding box center [120, 268] width 12 height 10
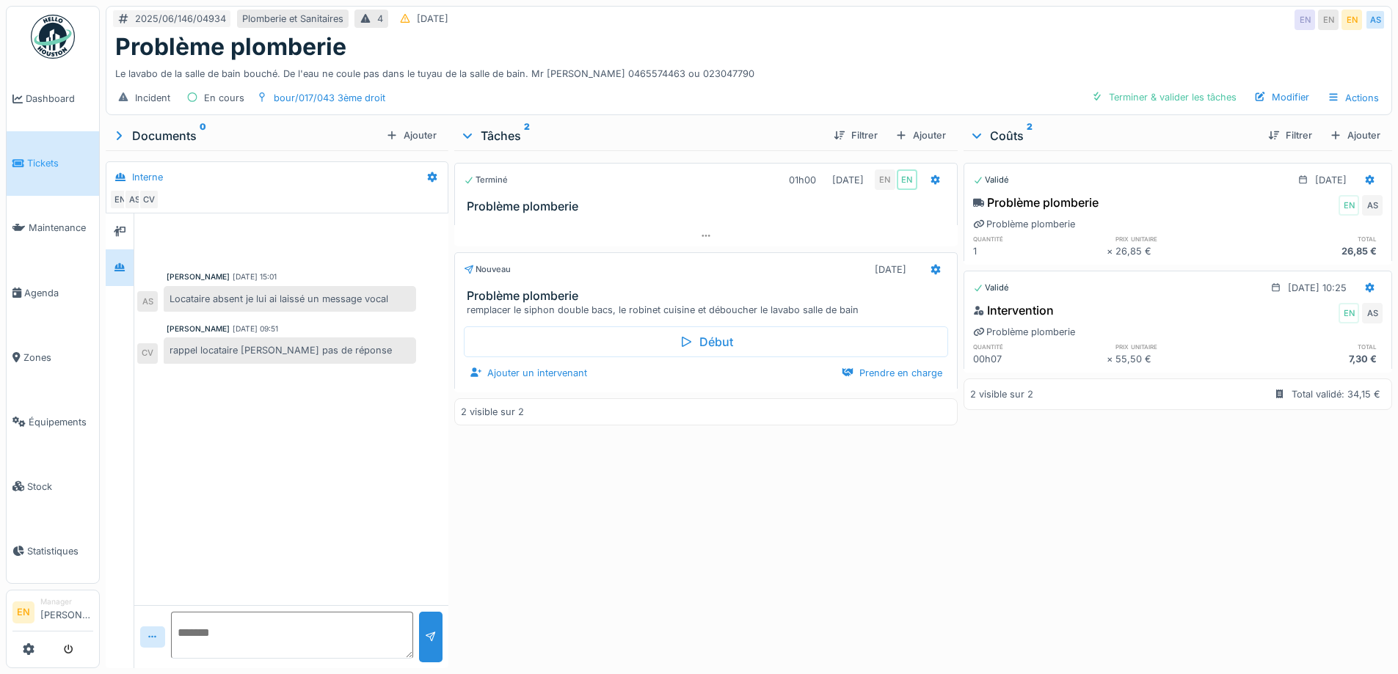
click at [291, 423] on div "Anouar Serifi 19/06/2025 15:01 Locataire absent je lui ai laissé un message voc…" at bounding box center [291, 410] width 314 height 392
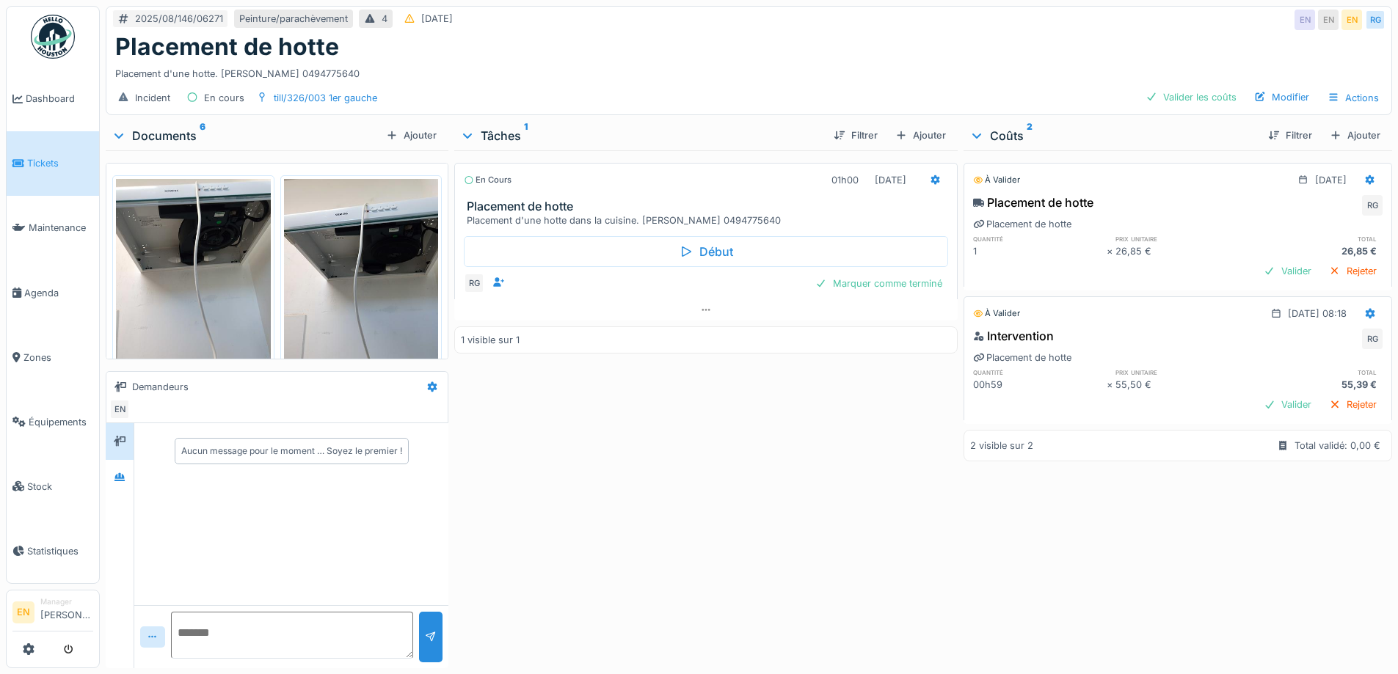
click at [593, 408] on div "En cours 01h00 [DATE] Placement de hotte Placement d'une hotte dans la cuisine.…" at bounding box center [705, 406] width 503 height 512
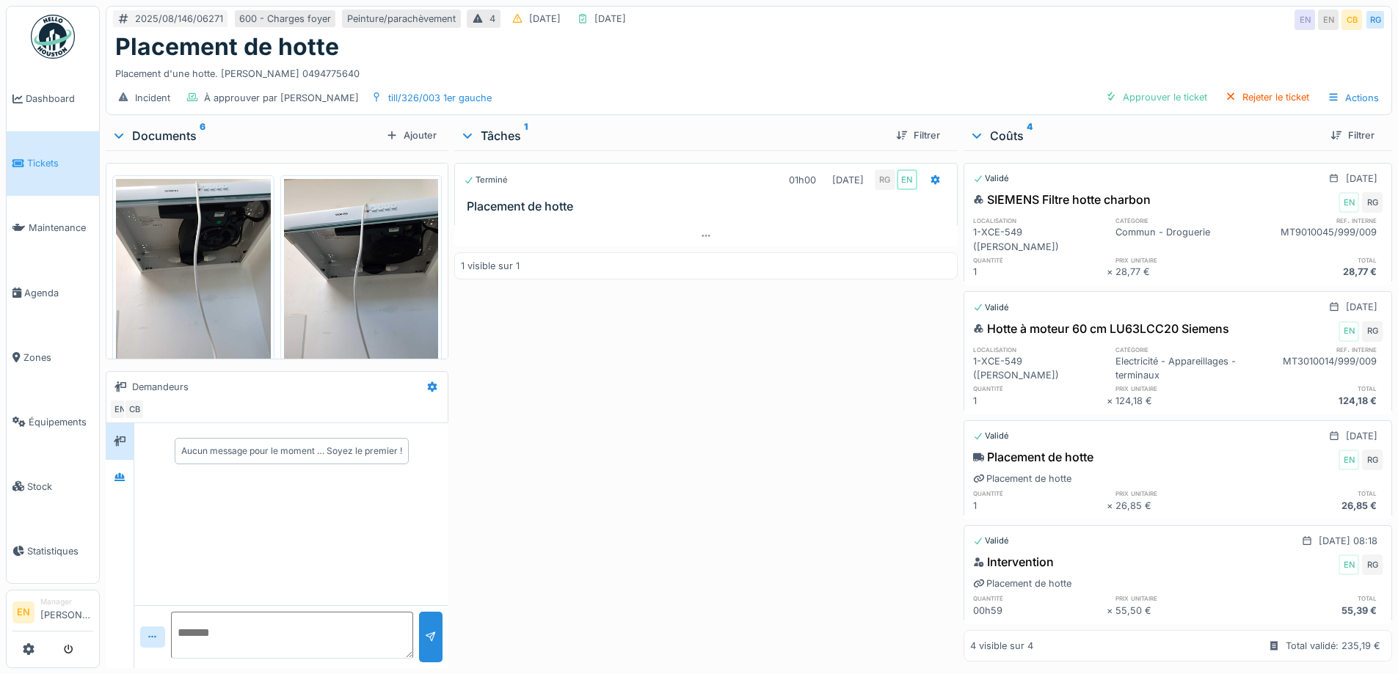
click at [753, 422] on div "Terminé 01h00 [DATE] RG EN Placement de hotte 1 visible sur 1" at bounding box center [705, 406] width 503 height 512
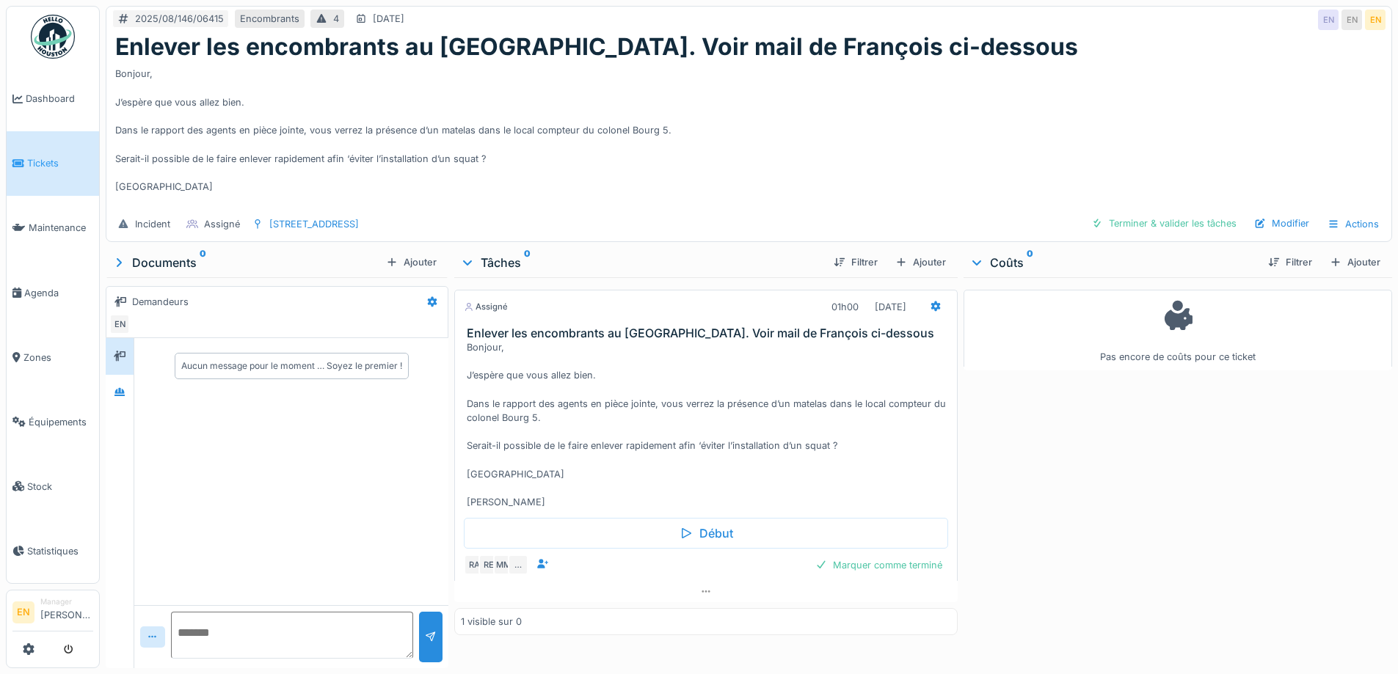
click at [816, 90] on div "Bonjour, J’espère que vous allez bien. Dans le rapport des agents en pièce join…" at bounding box center [748, 134] width 1267 height 147
click at [764, 150] on div "Bonjour, J’espère que vous allez bien. Dans le rapport des agents en pièce join…" at bounding box center [748, 134] width 1267 height 147
click at [722, 143] on div "Bonjour, J’espère que vous allez bien. Dans le rapport des agents en pièce join…" at bounding box center [748, 134] width 1267 height 147
click at [700, 592] on icon at bounding box center [706, 592] width 12 height 10
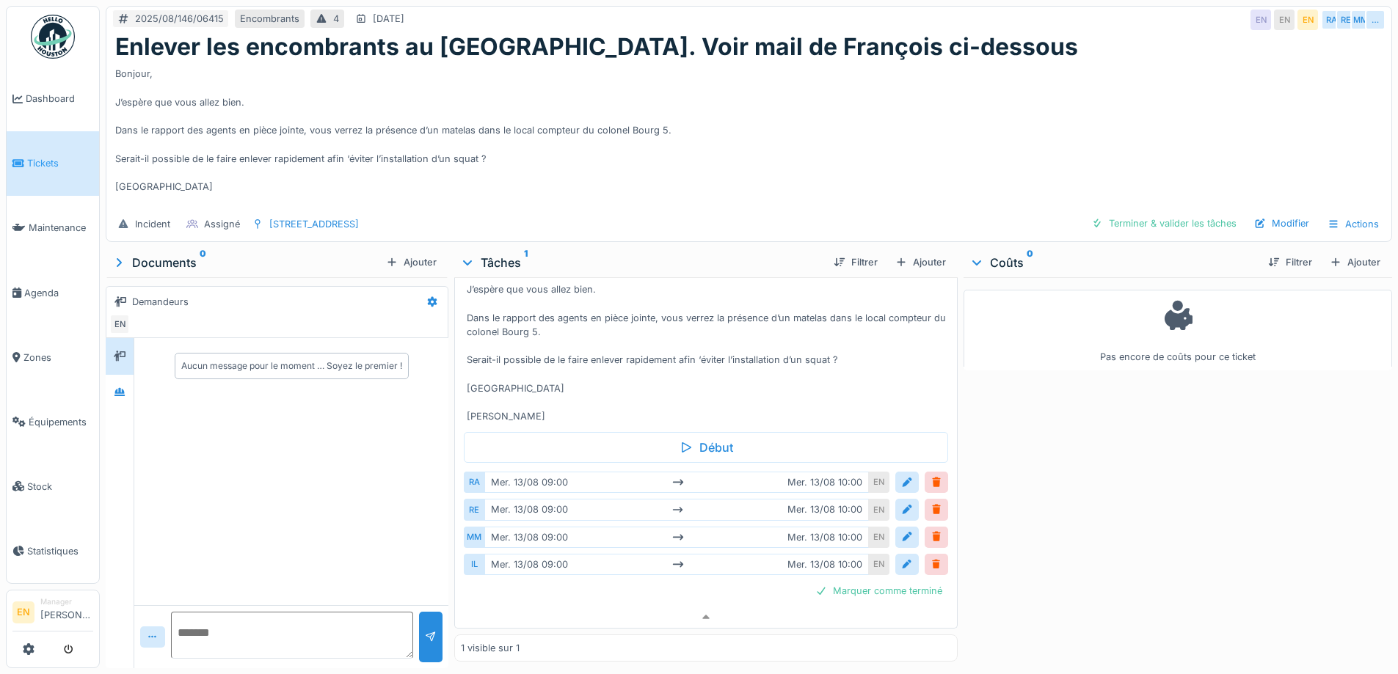
scroll to position [99, 0]
click at [796, 178] on div "Bonjour, J’espère que vous allez bien. Dans le rapport des agents en pièce join…" at bounding box center [748, 134] width 1267 height 147
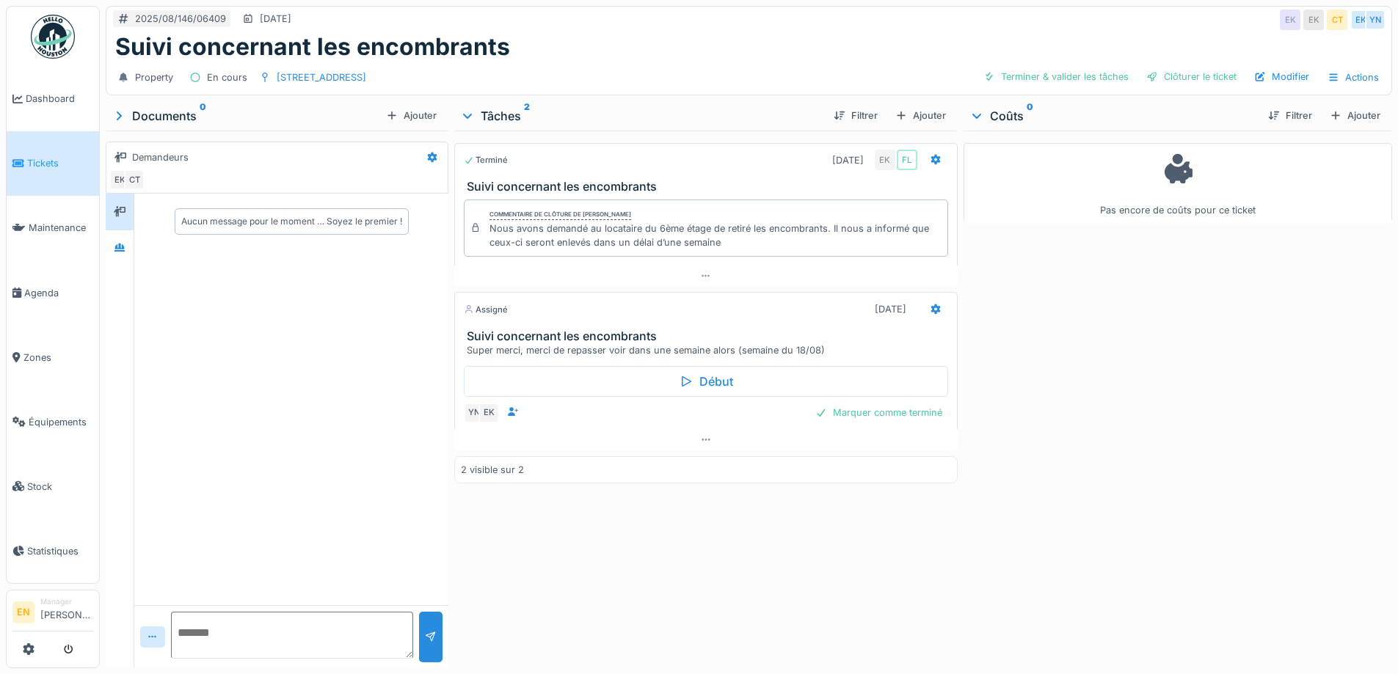
click at [815, 38] on div "Suivi concernant les encombrants" at bounding box center [748, 47] width 1267 height 28
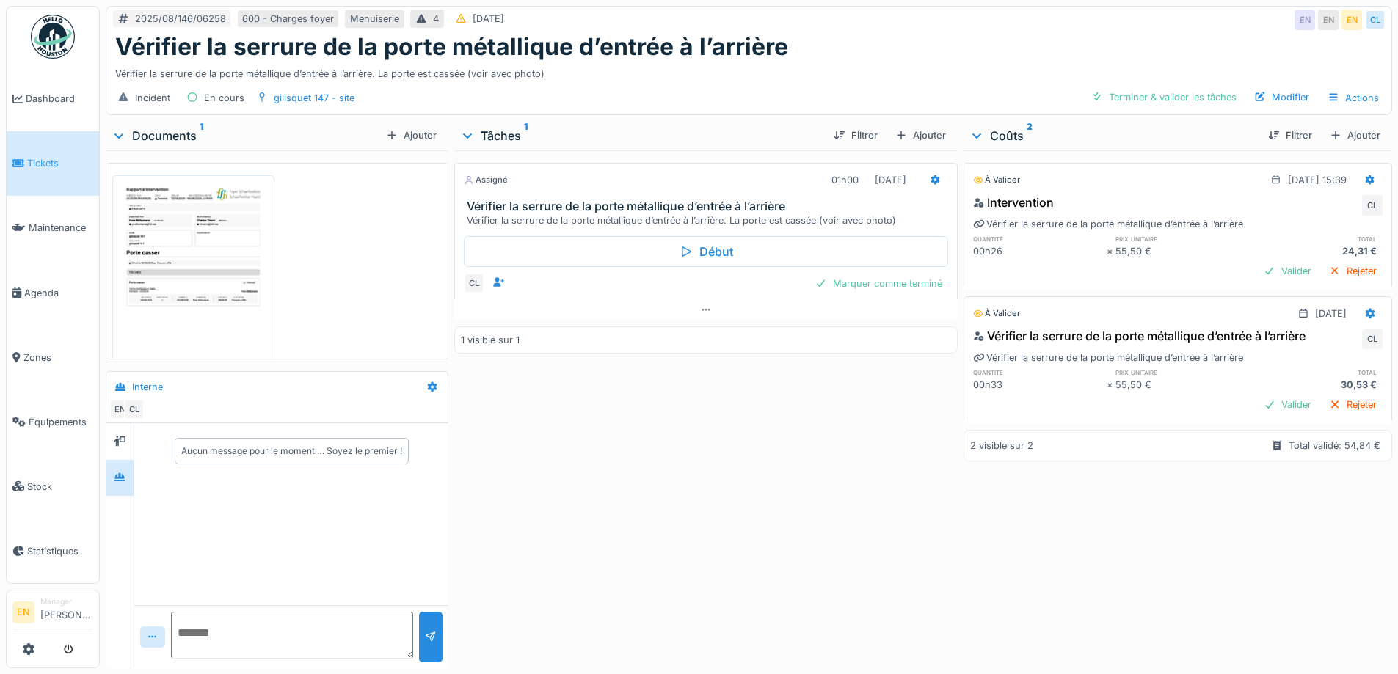
click at [910, 54] on div "Vérifier la serrure de la porte métallique d’entrée à l’arrière" at bounding box center [748, 47] width 1267 height 28
click at [870, 78] on div "Vérifier la serrure de la porte métallique d’entrée à l’arrière. La porte est c…" at bounding box center [748, 71] width 1267 height 20
click at [860, 76] on div "Vérifier la serrure de la porte métallique d’entrée à l’arrière. La porte est c…" at bounding box center [748, 71] width 1267 height 20
click at [906, 31] on div "2025/08/146/06258 600 - Charges foyer Menuiserie 4 [DATE] EN EN EN CL" at bounding box center [748, 20] width 1285 height 26
click at [915, 37] on div "Vérifier la serrure de la porte métallique d’entrée à l’arrière" at bounding box center [748, 47] width 1267 height 28
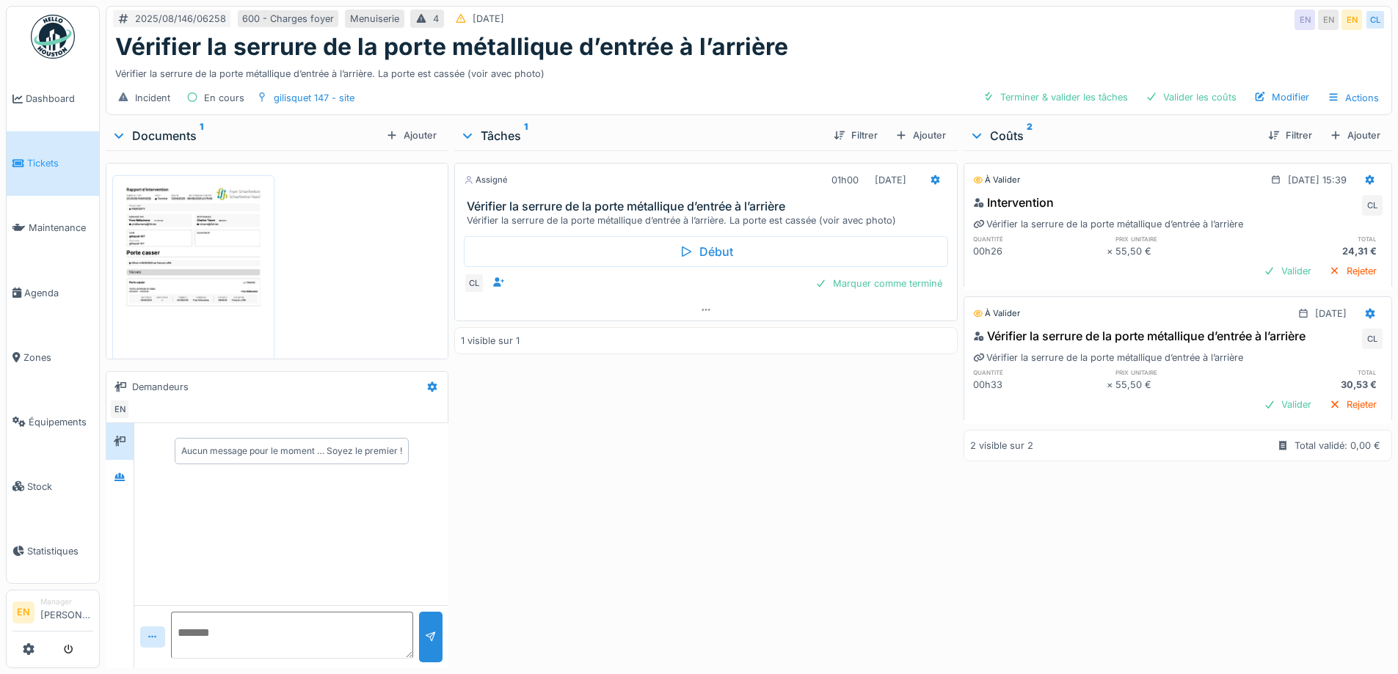
click at [572, 533] on div "Assigné 01h00 [DATE] Vérifier la serrure de la porte métallique d’entrée à l’ar…" at bounding box center [705, 406] width 503 height 512
click at [843, 23] on div "2025/08/146/06258 600 - Charges foyer Menuiserie 4 11/08/2025 EN EN EN CL" at bounding box center [748, 20] width 1285 height 26
click at [569, 467] on div "Assigné 01h00 [DATE] Vérifier la serrure de la porte métallique d’entrée à l’ar…" at bounding box center [705, 406] width 503 height 512
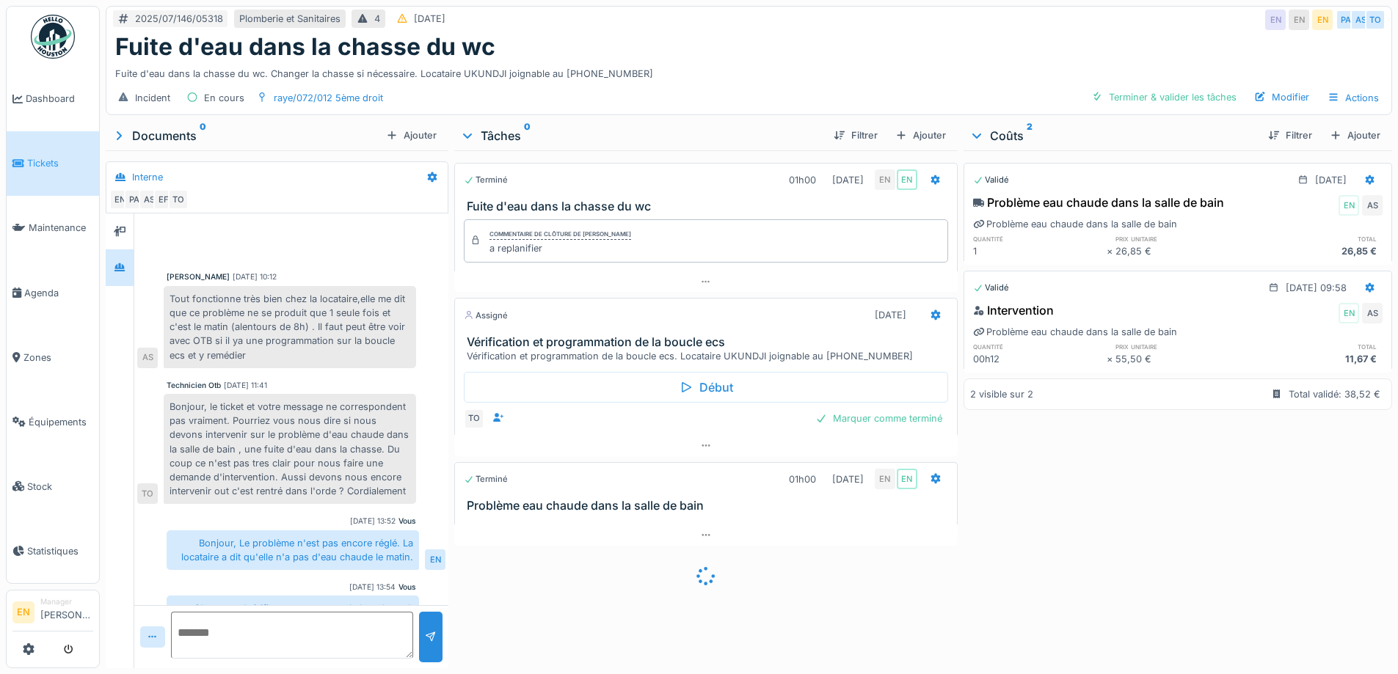
scroll to position [103, 0]
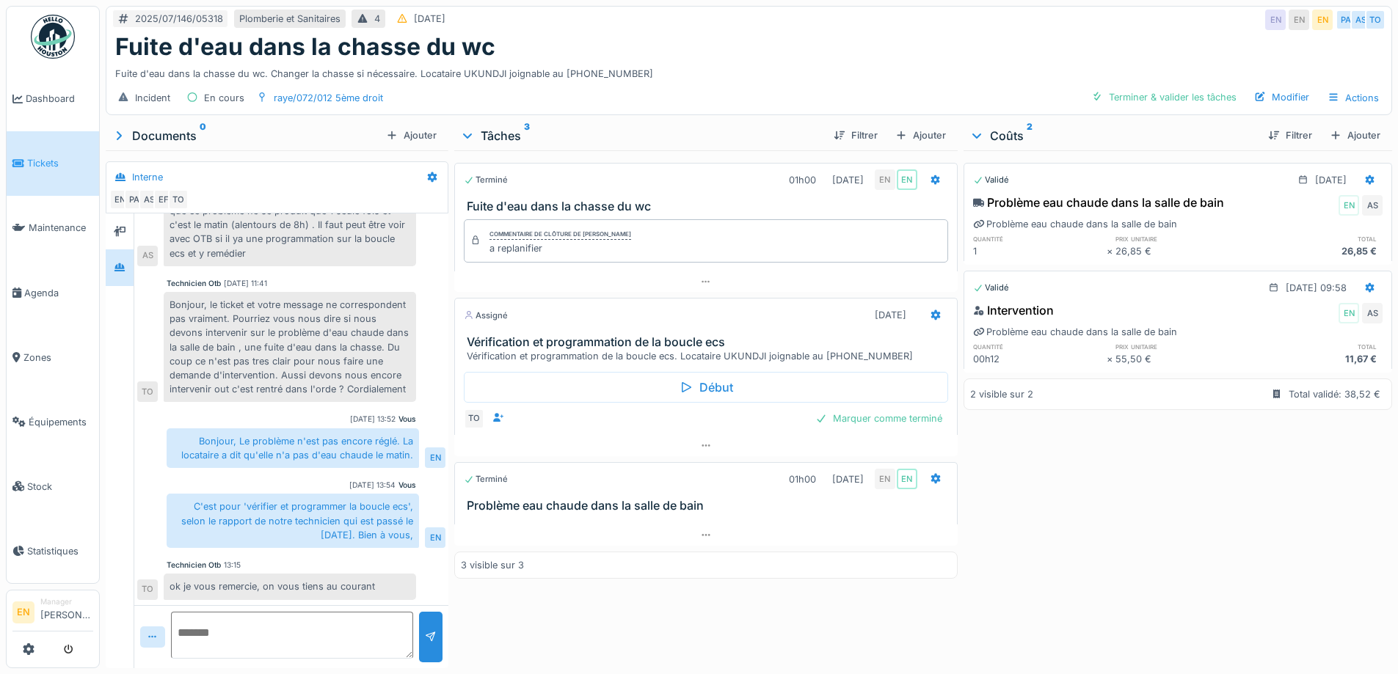
click at [669, 607] on div "Terminé 01h00 04/07/2025 EN EN Fuite d'eau dans la chasse du wc Commentaire de …" at bounding box center [705, 406] width 503 height 512
click at [308, 539] on div "C'est pour 'vérifier et programmer la boucle ecs', selon le rapport de notre te…" at bounding box center [293, 521] width 252 height 54
click at [730, 61] on div "Fuite d'eau dans la chasse du wc. Changer la chasse si nécessaire. Locataire UK…" at bounding box center [748, 71] width 1267 height 20
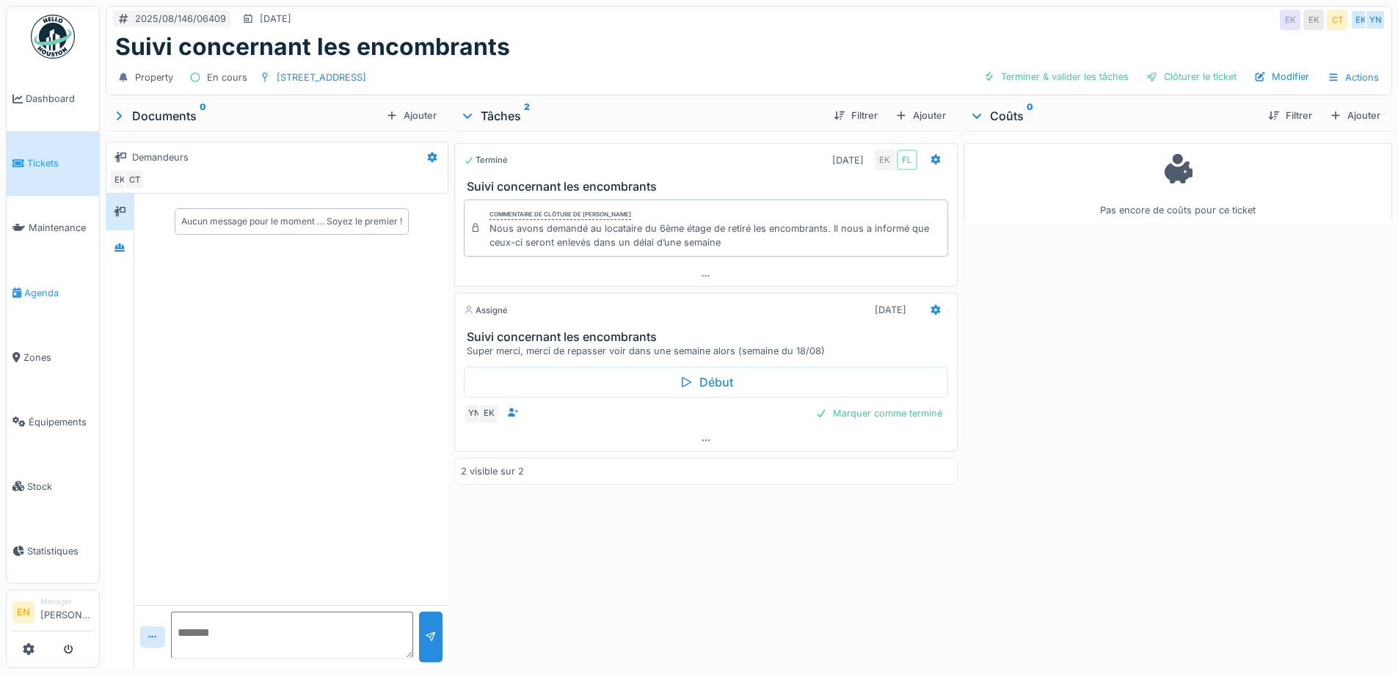
click at [43, 289] on span "Agenda" at bounding box center [58, 293] width 69 height 14
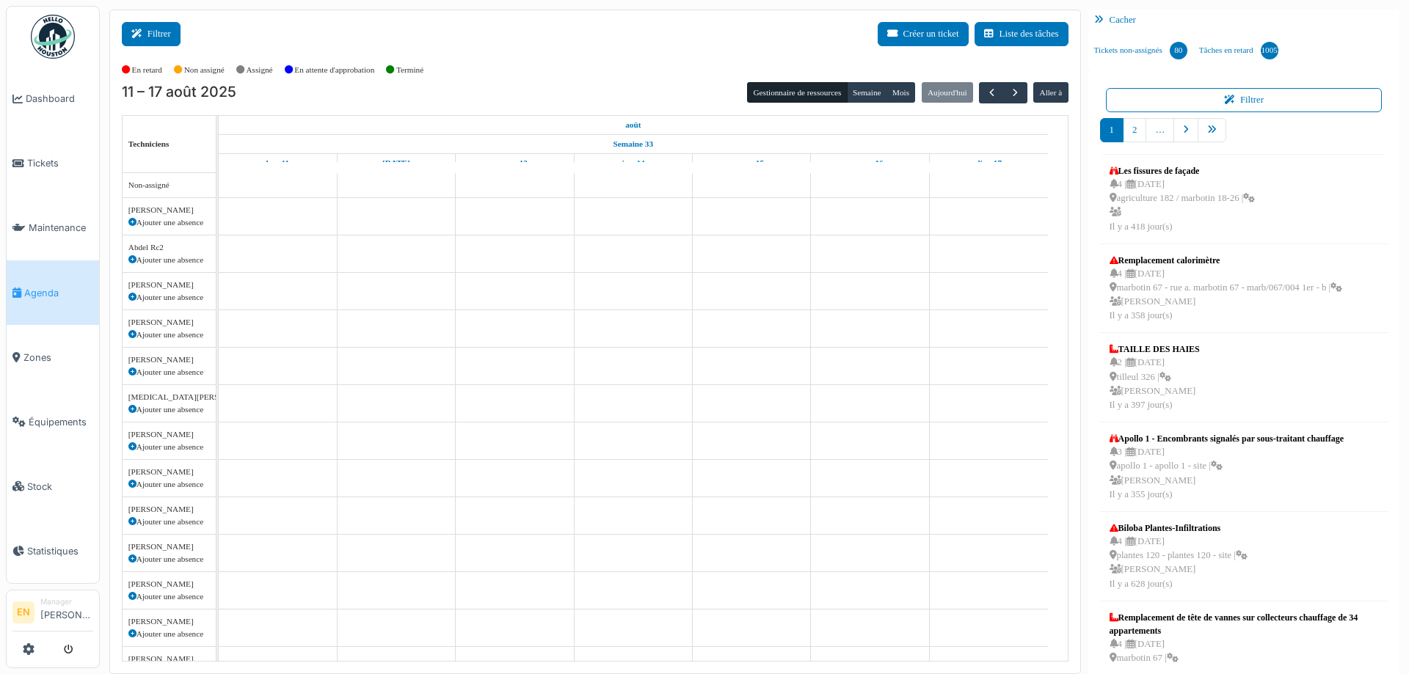
click at [152, 33] on button "Filtrer" at bounding box center [151, 34] width 59 height 24
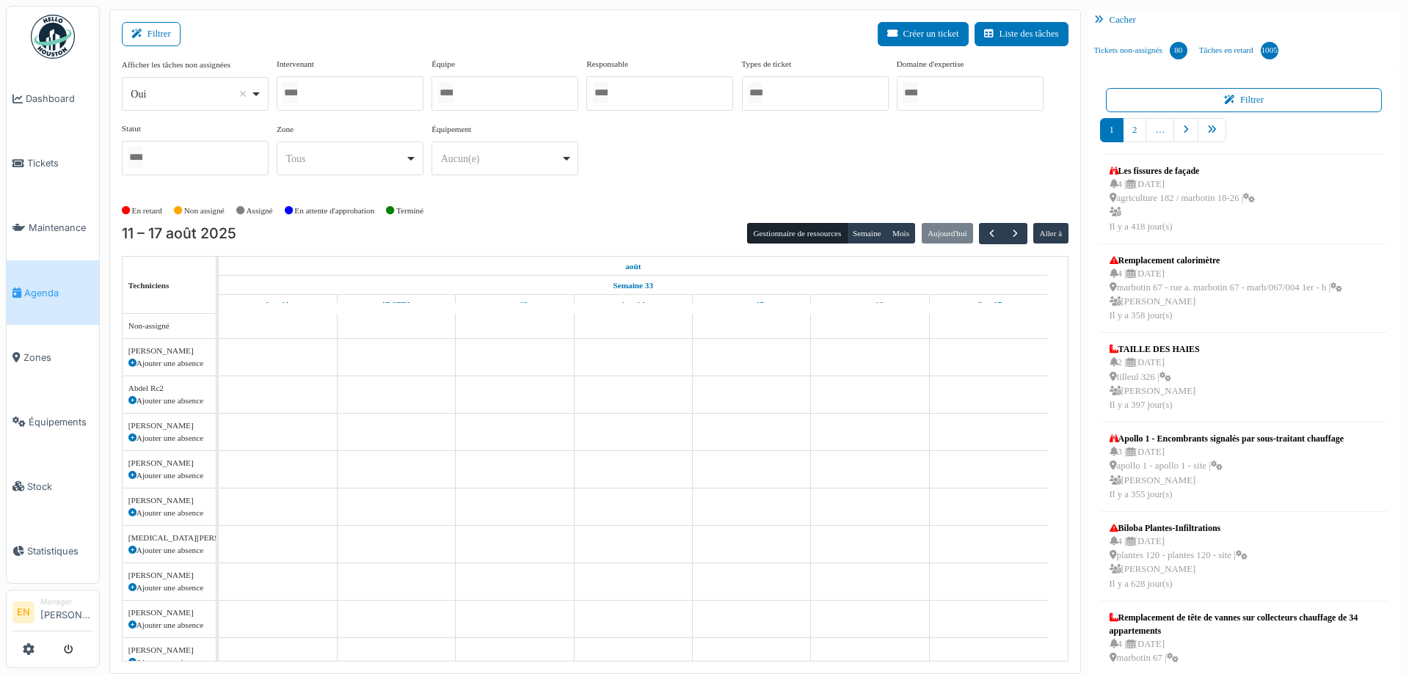
click at [261, 96] on div "Oui Remove item" at bounding box center [195, 94] width 134 height 21
select select "**"
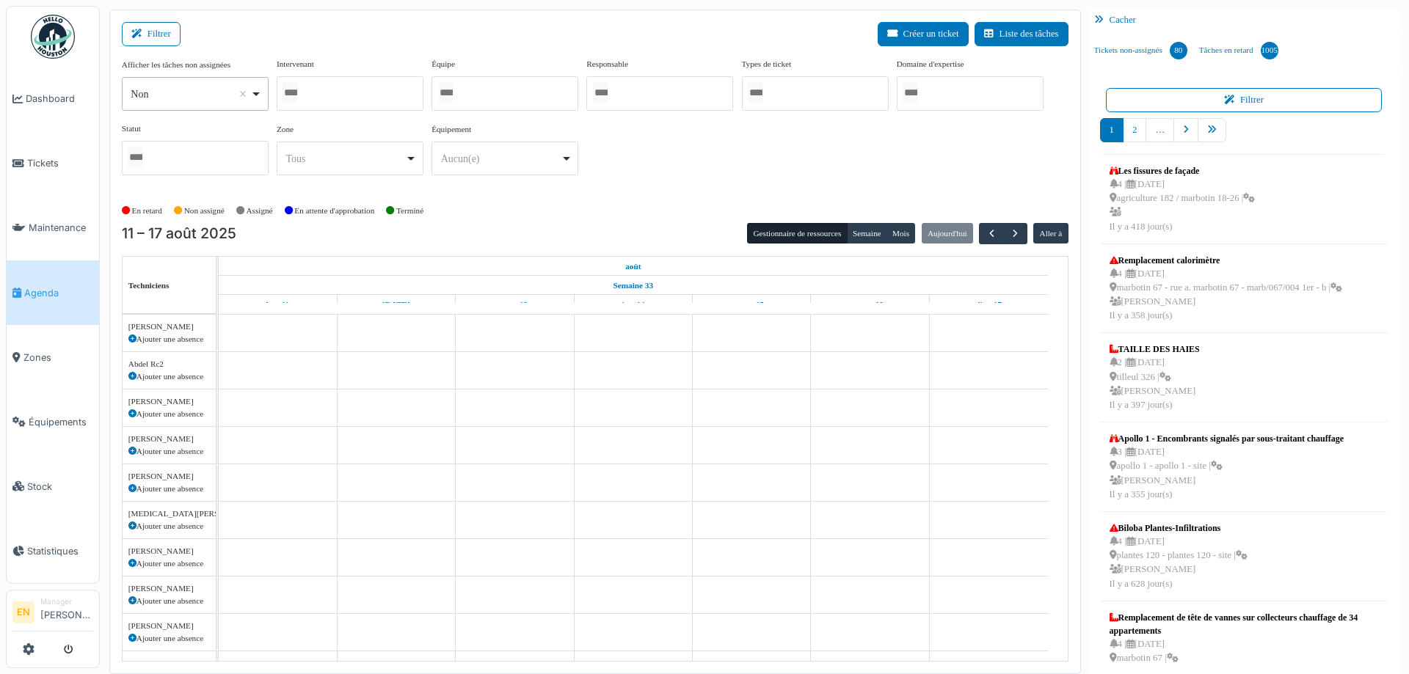
click at [393, 98] on div at bounding box center [350, 93] width 147 height 34
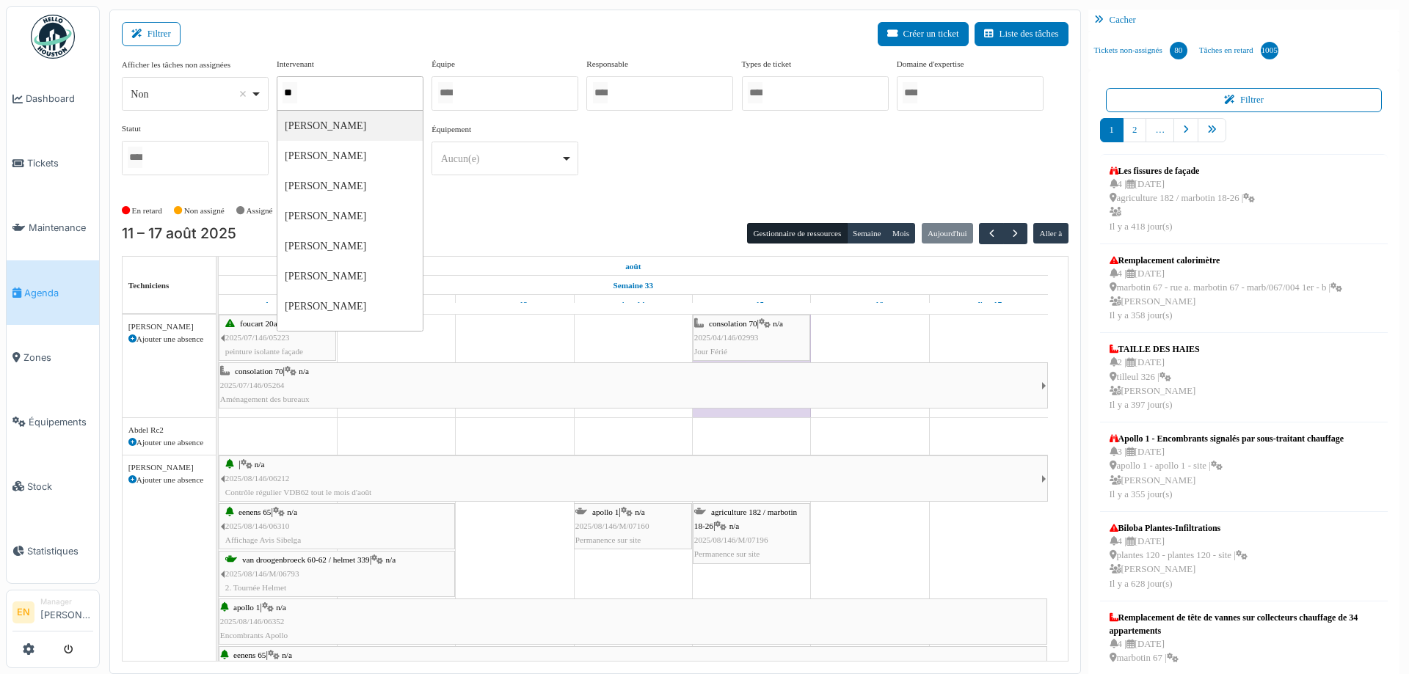
type input "*"
click at [625, 87] on div at bounding box center [659, 93] width 147 height 34
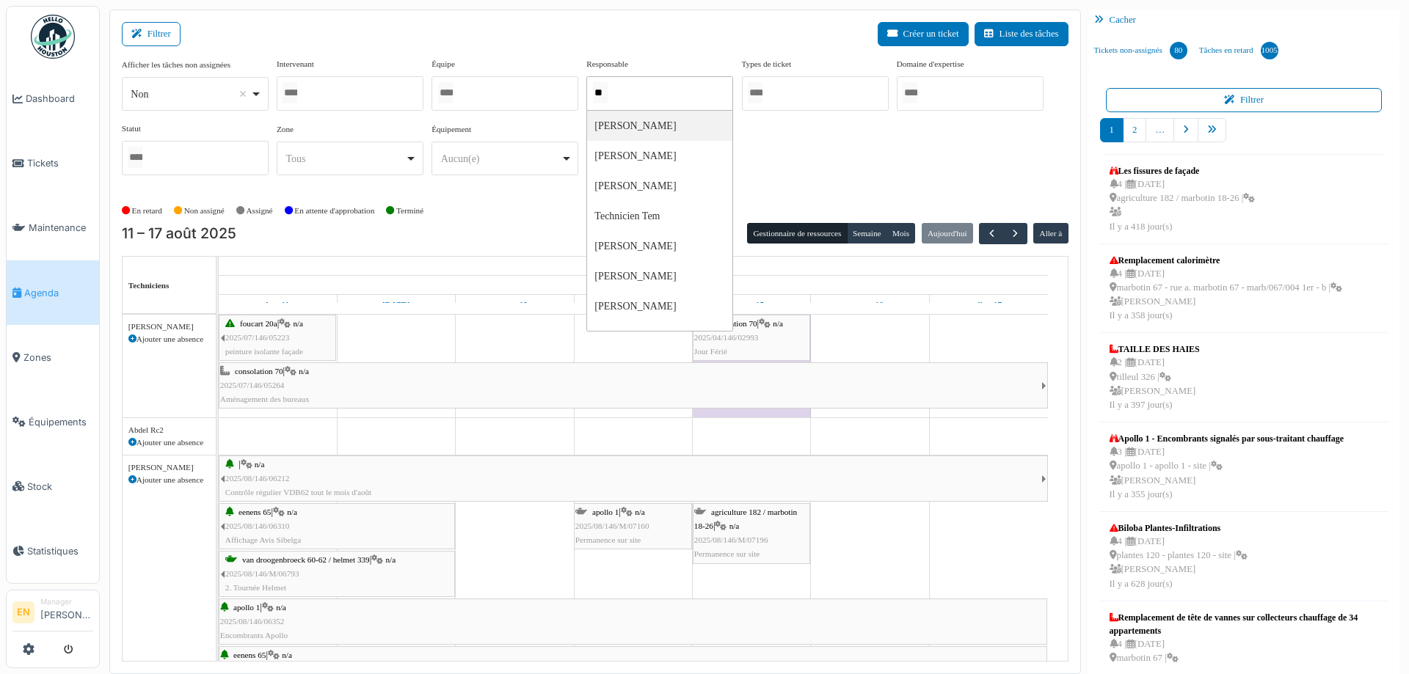
type input "***"
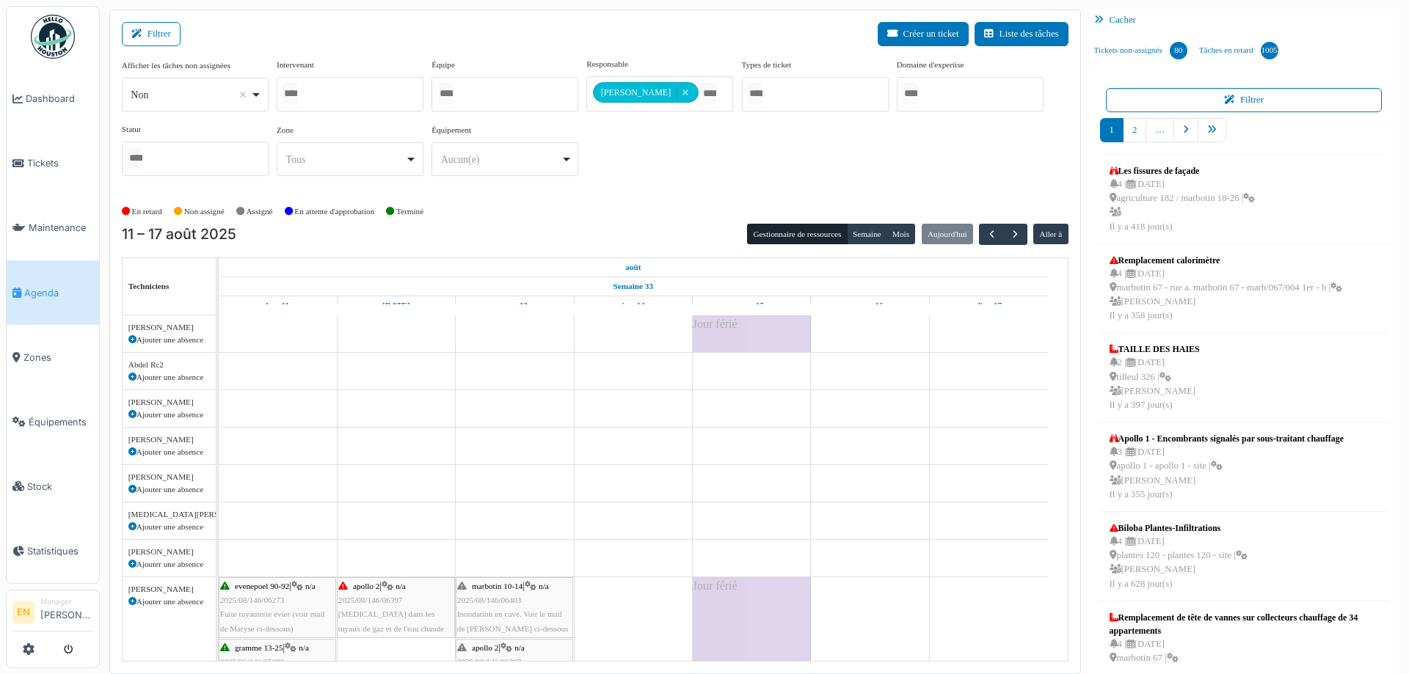
click at [821, 170] on div "Afficher les tâches non assignées *** Non Remove item Oui Non Intervenant Abdel…" at bounding box center [595, 123] width 947 height 130
click at [856, 231] on button "Semaine" at bounding box center [867, 234] width 40 height 21
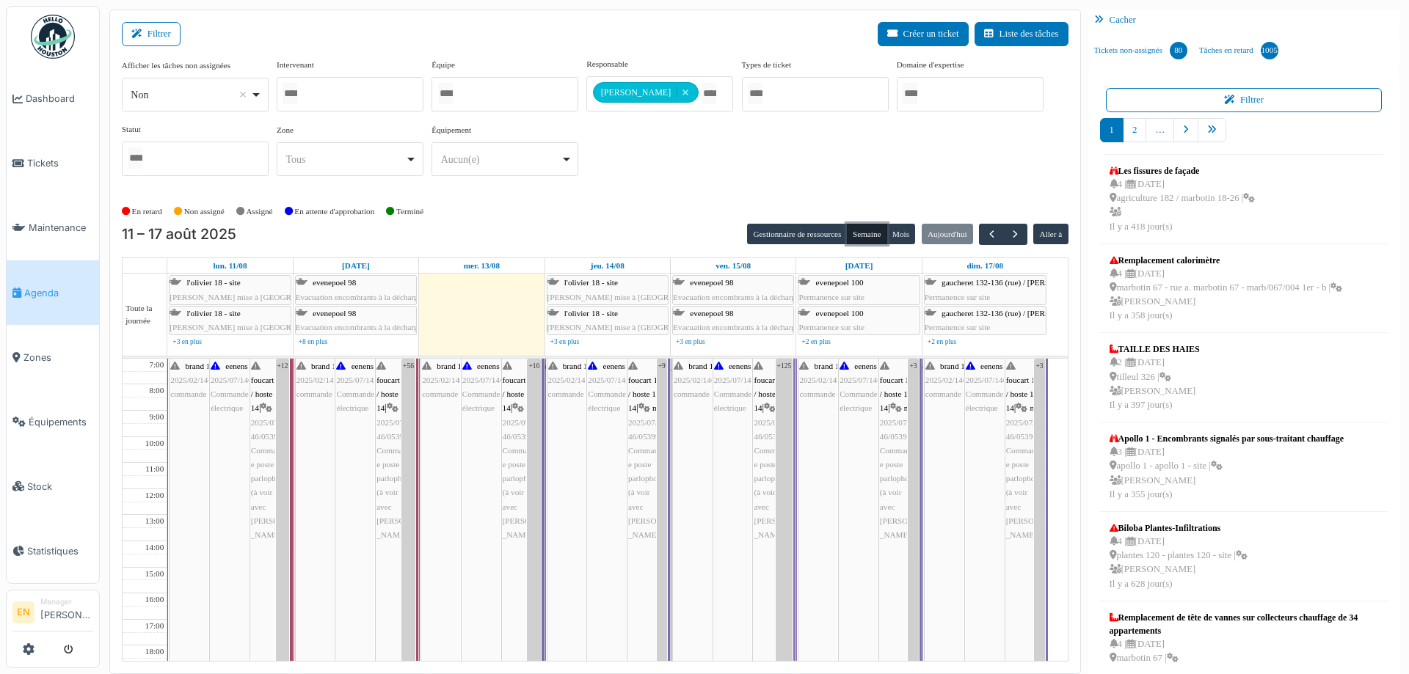
click at [855, 233] on button "Semaine" at bounding box center [867, 234] width 40 height 21
click at [638, 192] on div "Afficher les tâches non assignées *** Non Remove item Oui Non Intervenant Abdel…" at bounding box center [595, 129] width 947 height 142
click at [634, 161] on div "Afficher les tâches non assignées *** Non Remove item Oui Non Intervenant Abdel…" at bounding box center [595, 123] width 947 height 130
click at [676, 190] on div "Afficher les tâches non assignées *** Non Remove item Oui Non Intervenant Abdel…" at bounding box center [595, 129] width 947 height 142
click at [261, 98] on div "Non Remove item" at bounding box center [195, 94] width 134 height 21
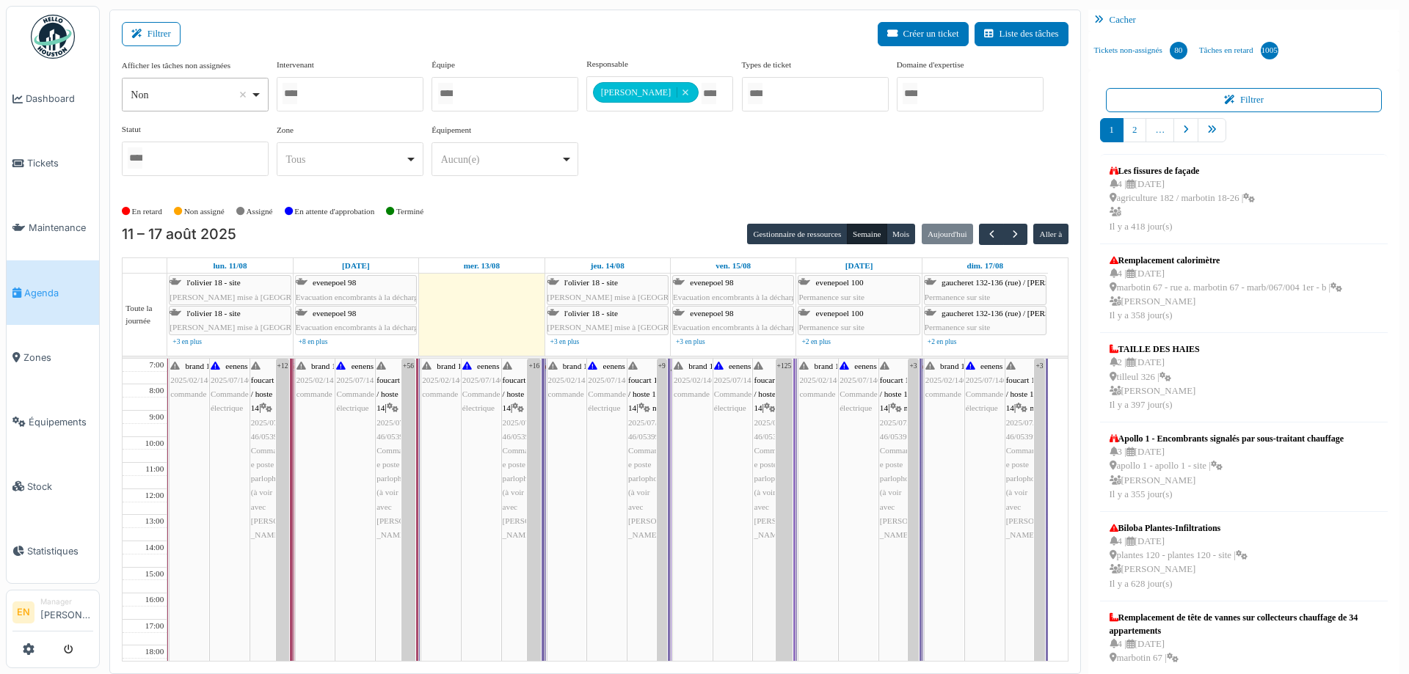
click at [258, 95] on div "Non Remove item" at bounding box center [195, 94] width 134 height 21
select select "***"
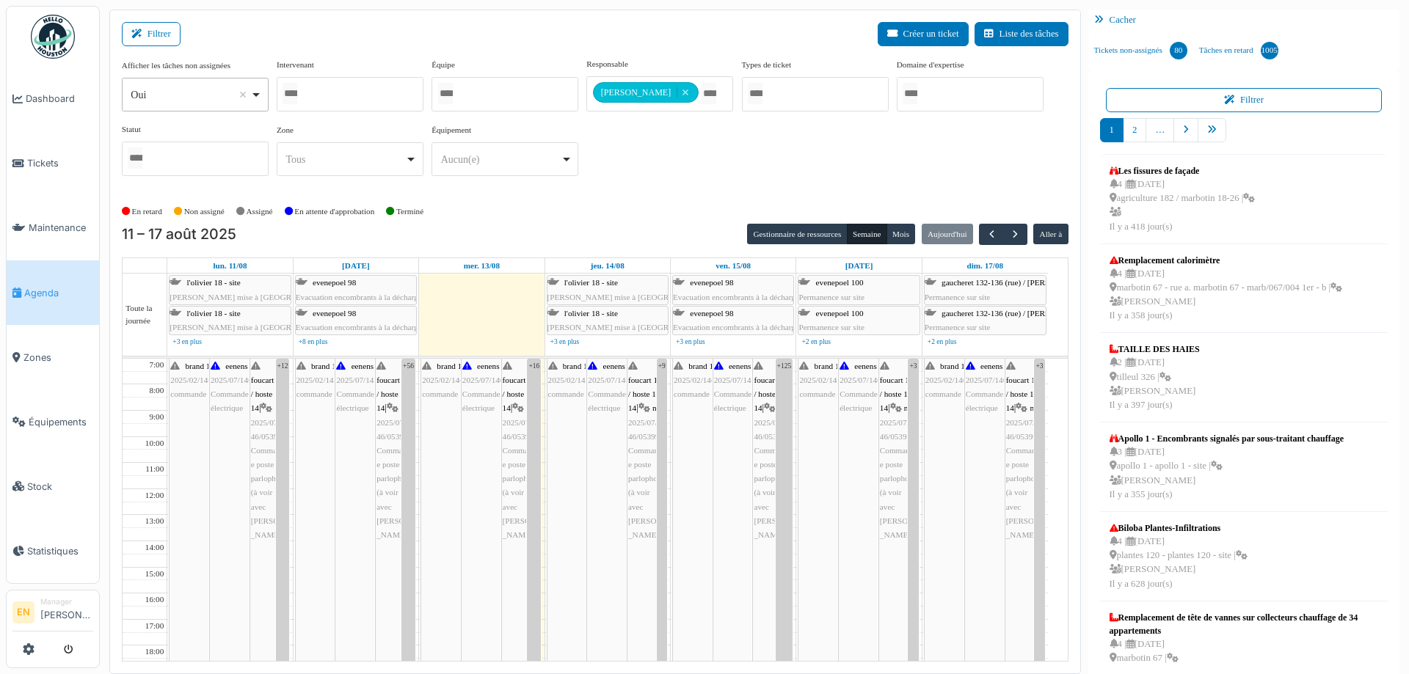
click at [686, 166] on div "Afficher les tâches non assignées *** Oui Remove item Oui Non Intervenant Abdel…" at bounding box center [595, 123] width 947 height 130
click at [520, 98] on div at bounding box center [505, 94] width 147 height 34
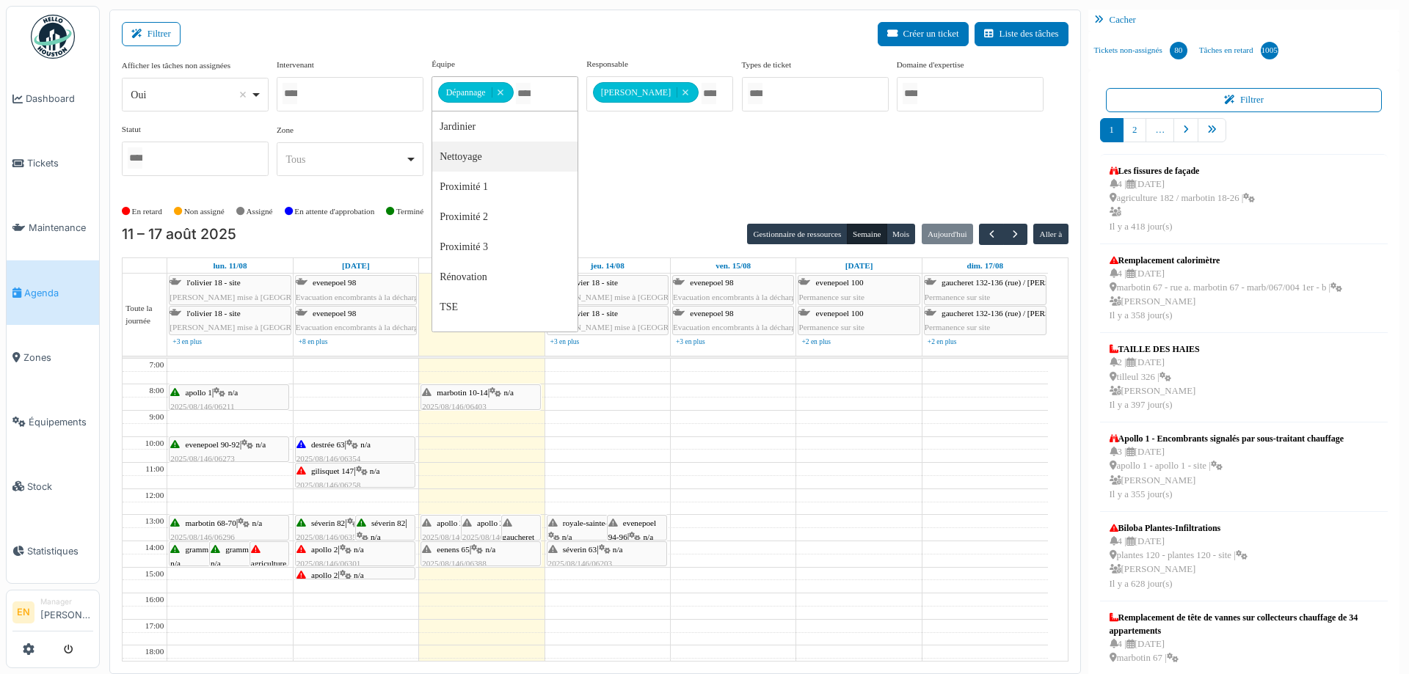
click at [662, 183] on div "Afficher les tâches non assignées *** Oui Remove item Oui Non Intervenant Abdel…" at bounding box center [595, 123] width 947 height 130
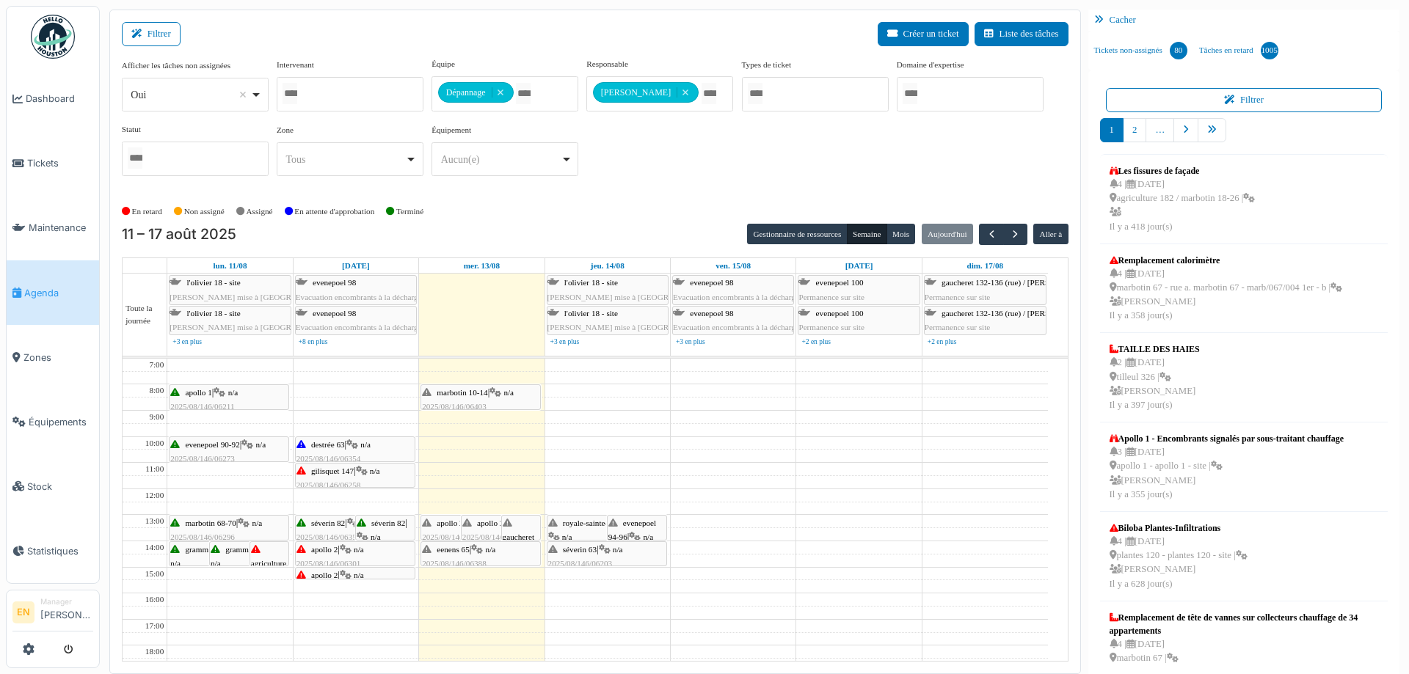
click at [332, 473] on span "gilisquet 147" at bounding box center [332, 471] width 43 height 9
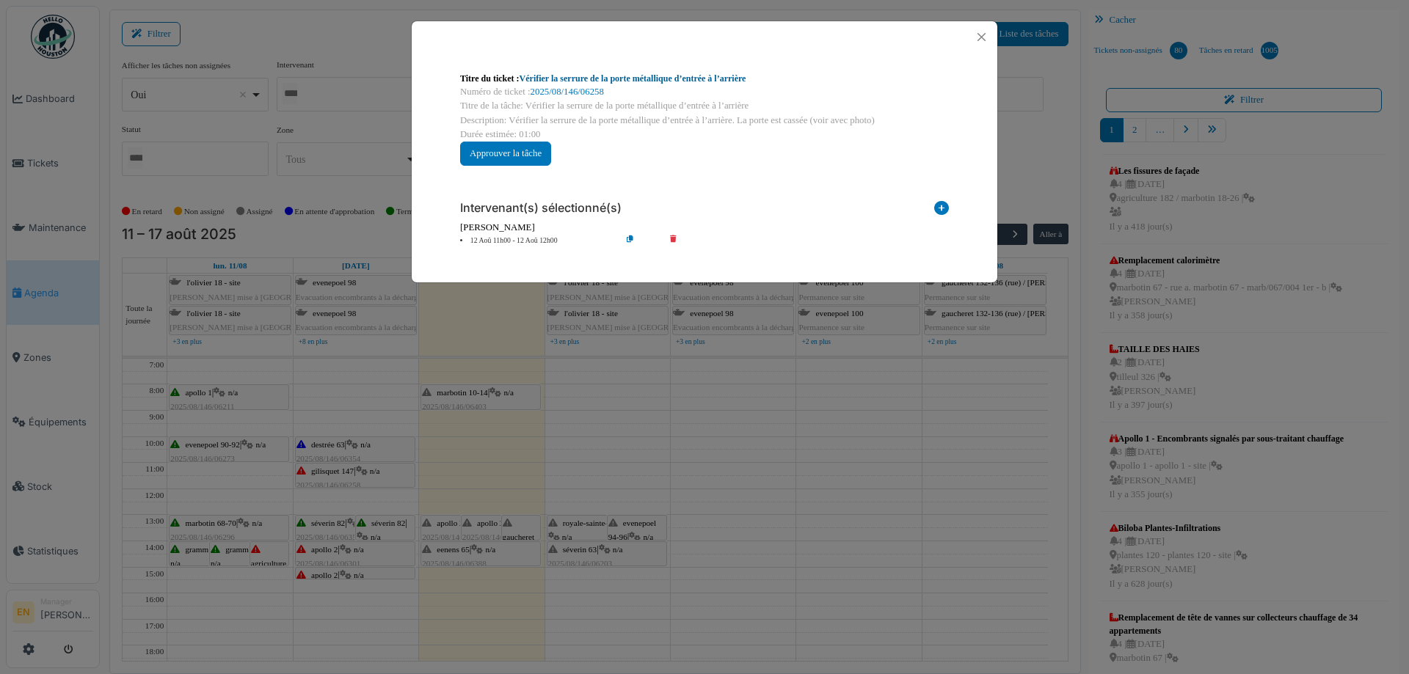
click at [609, 79] on link "Vérifier la serrure de la porte métallique d’entrée à l’arrière" at bounding box center [633, 78] width 227 height 10
click at [981, 35] on button "Close" at bounding box center [982, 37] width 20 height 20
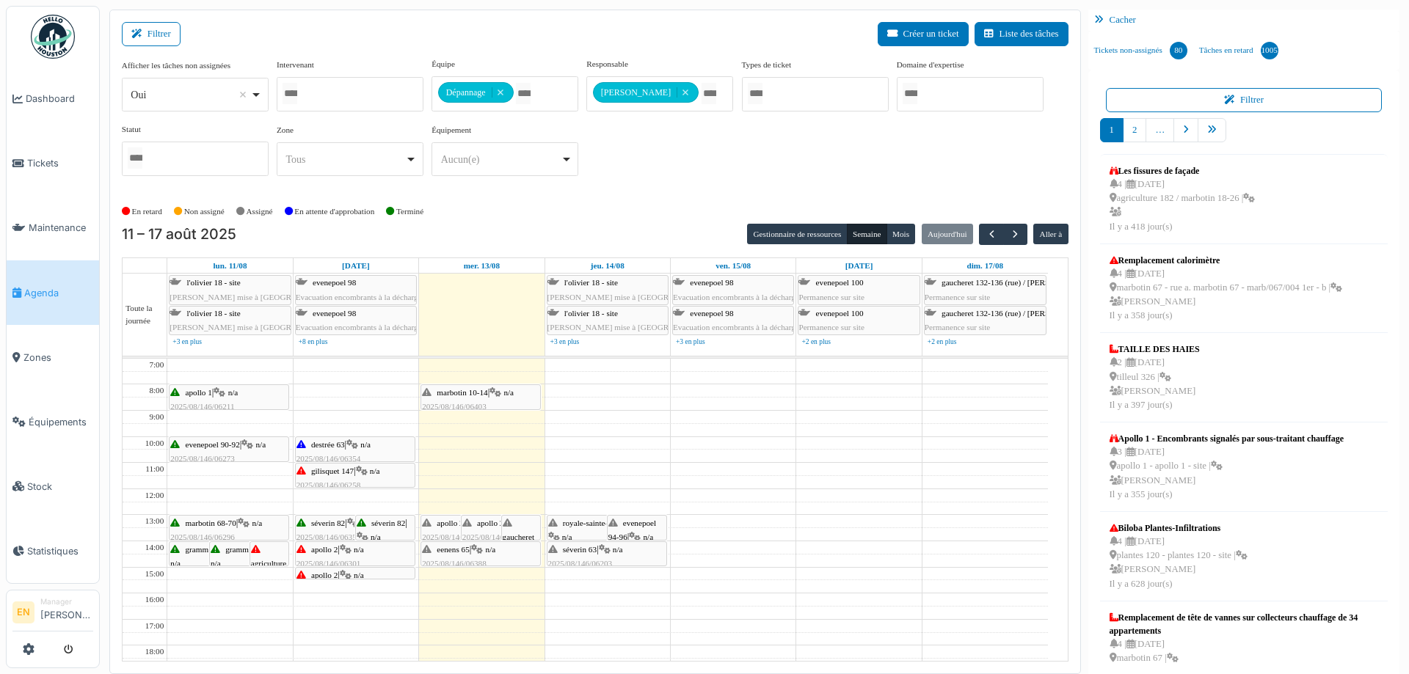
click at [274, 553] on div "agriculture 182 / marbotin 18-26 | n/a 2025/08/146/06280 Problème électricité (…" at bounding box center [269, 627] width 37 height 169
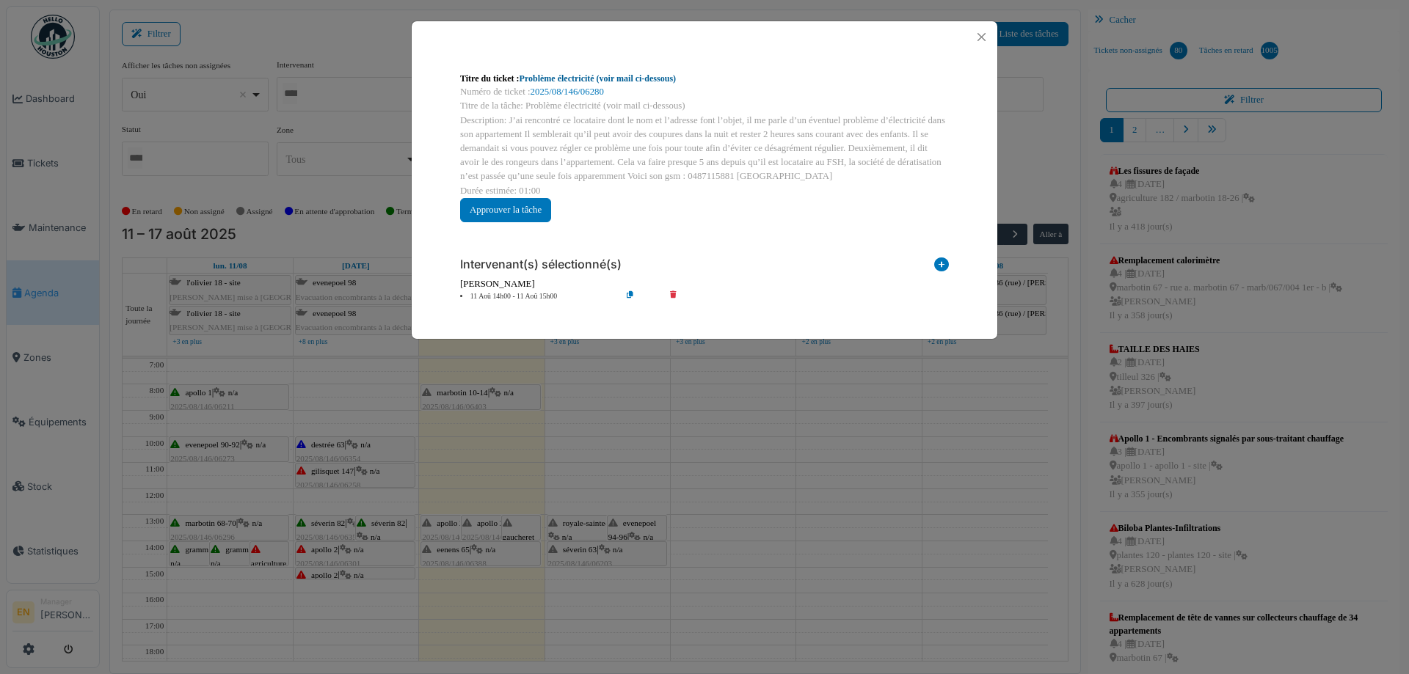
click at [574, 77] on link "Problème électricité (voir mail ci-dessous)" at bounding box center [598, 78] width 157 height 10
click at [980, 37] on button "Close" at bounding box center [982, 37] width 20 height 20
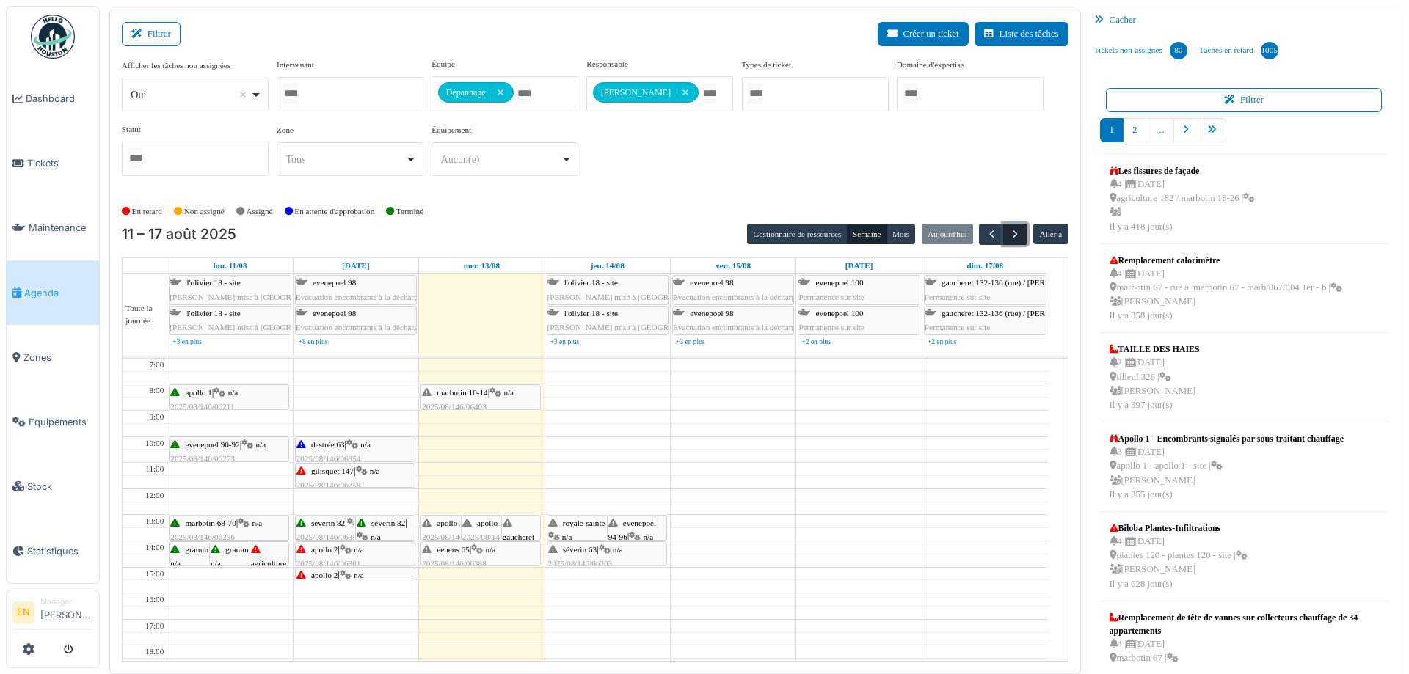
click at [1009, 233] on span "button" at bounding box center [1015, 234] width 12 height 12
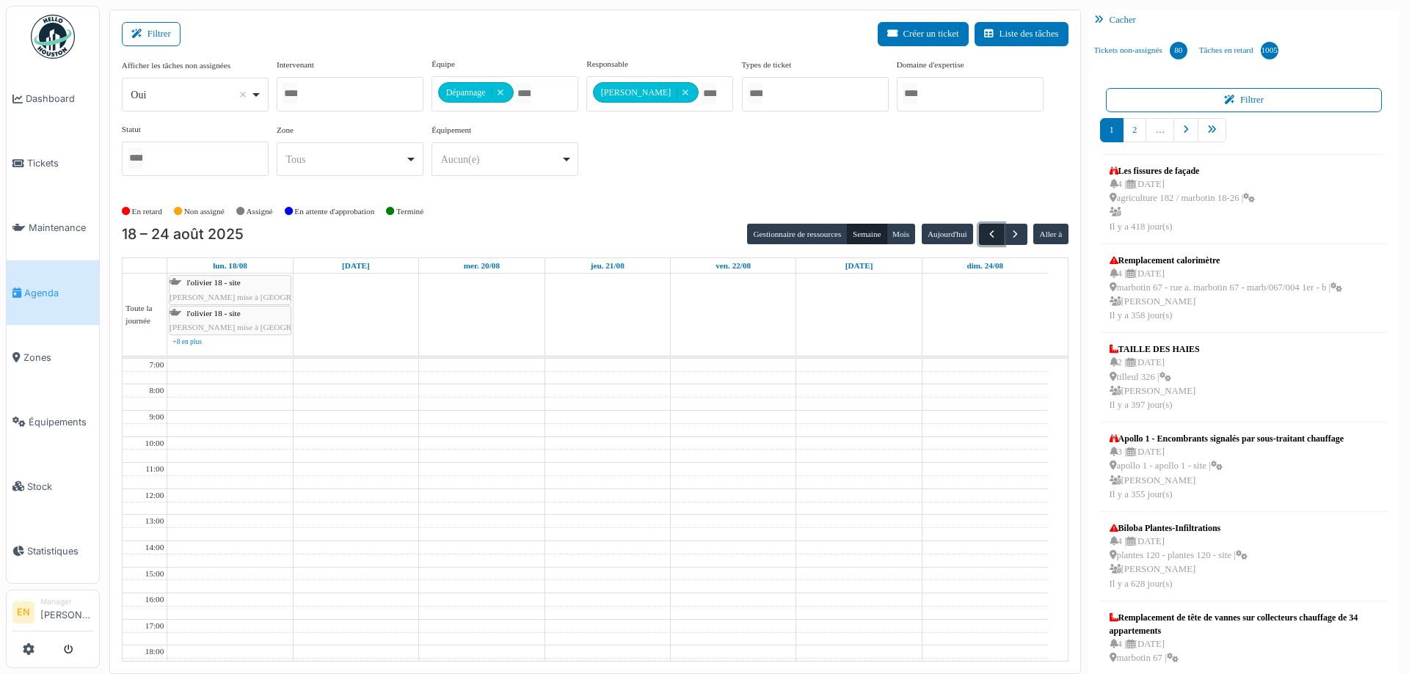
click at [986, 236] on span "button" at bounding box center [992, 234] width 12 height 12
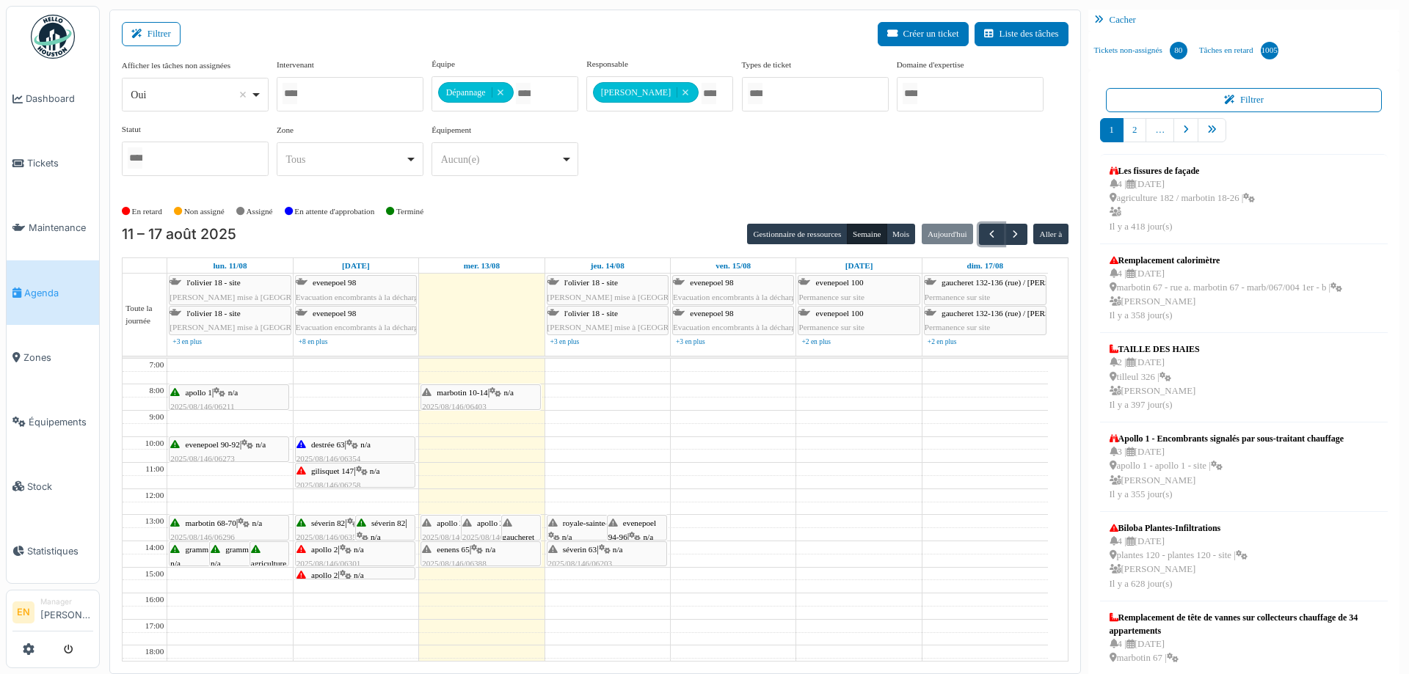
click at [327, 476] on div "gilisquet 147 | n/a 2025/08/146/06258 Vérifier la serrure de la porte métalliqu…" at bounding box center [354, 493] width 117 height 57
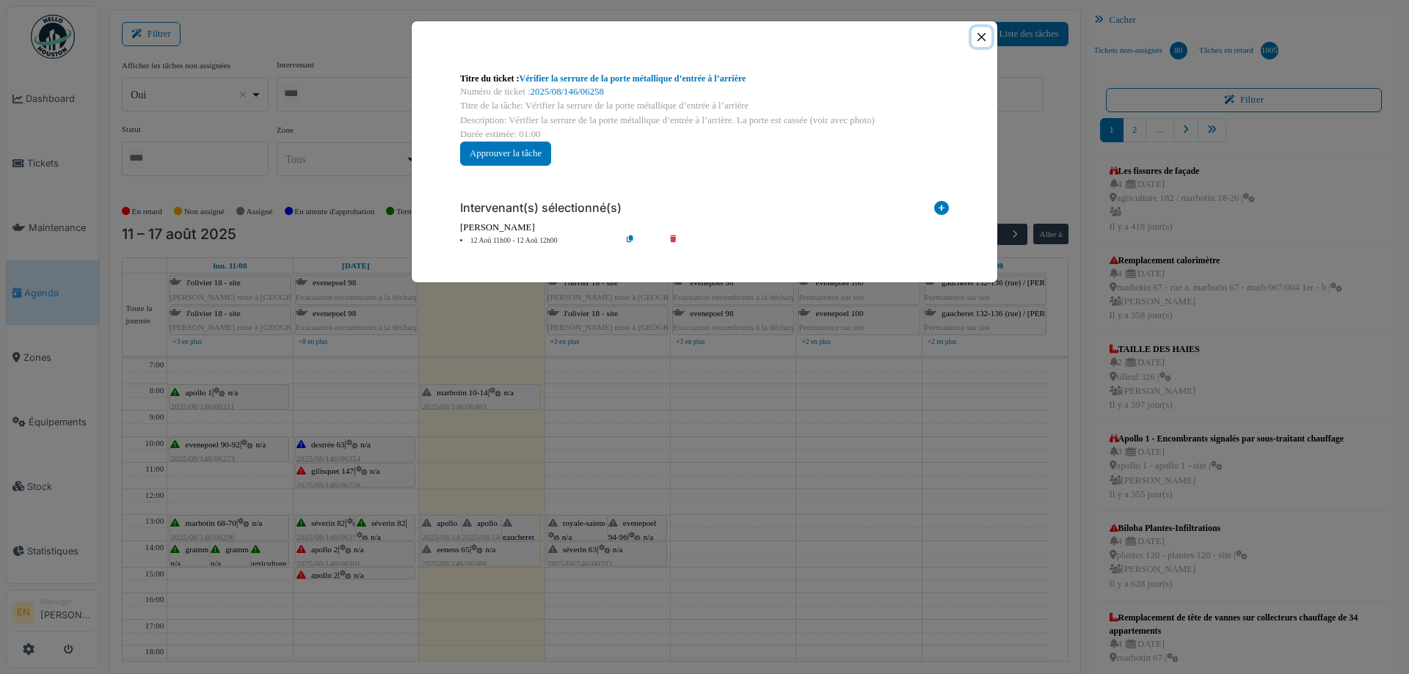
click at [977, 40] on button "Close" at bounding box center [982, 37] width 20 height 20
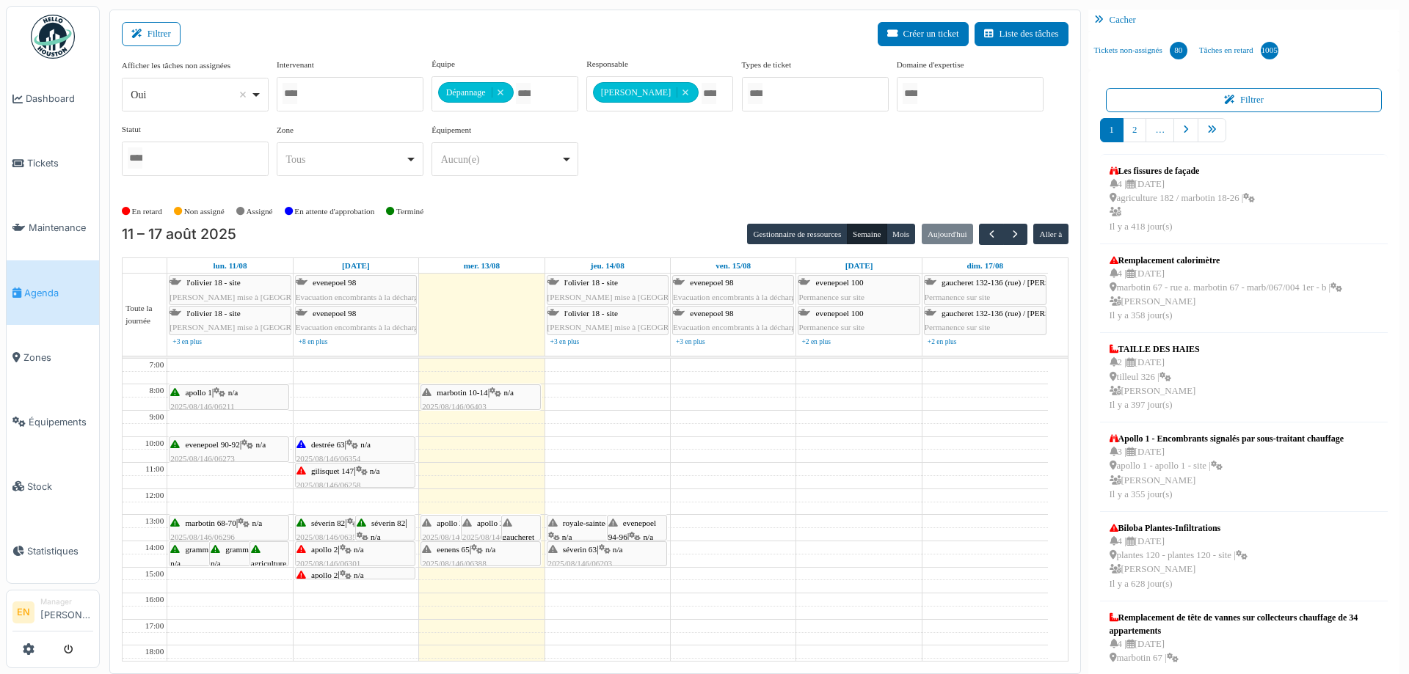
click at [332, 446] on span "destrée 63" at bounding box center [328, 444] width 34 height 9
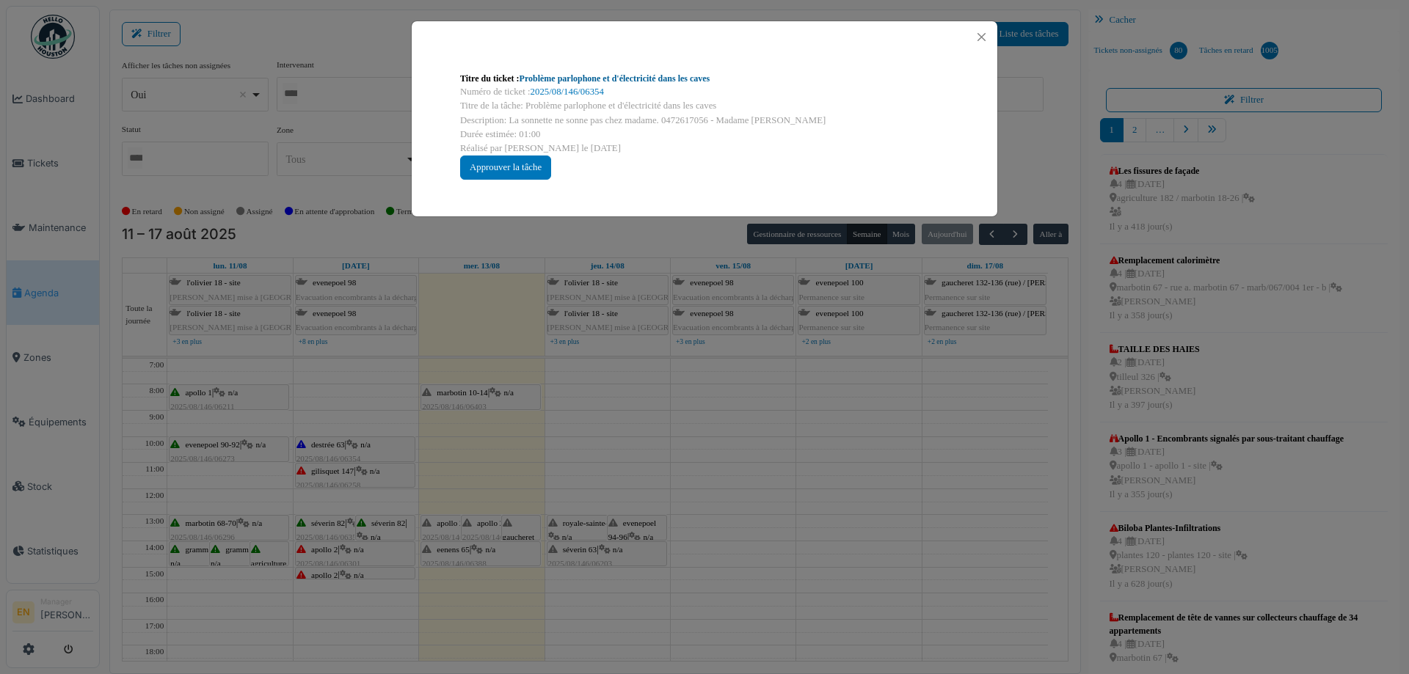
click at [647, 80] on link "Problème parlophone et d'électricité dans les caves" at bounding box center [615, 78] width 191 height 10
click at [983, 33] on button "Close" at bounding box center [982, 37] width 20 height 20
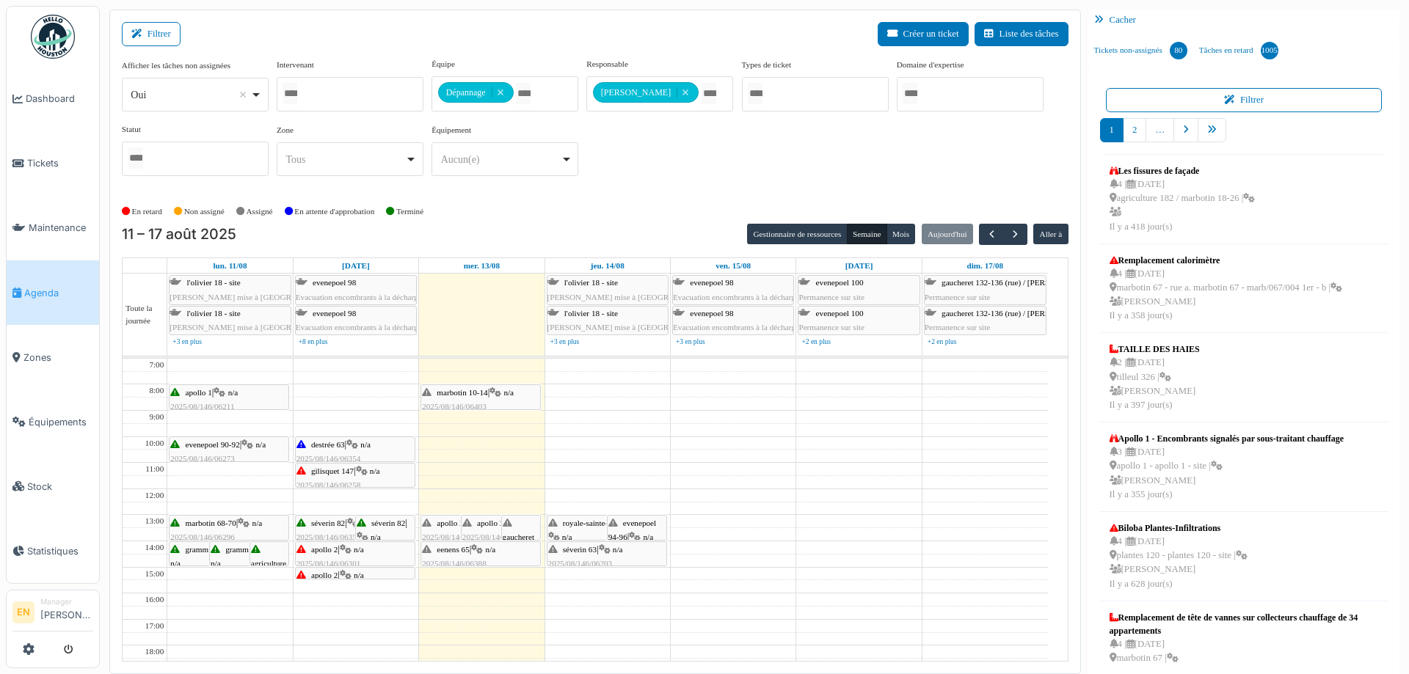
click at [334, 554] on div "apollo 2 | n/a 2025/08/146/06301 Porte vandalisée (voir photos et PV)" at bounding box center [354, 571] width 117 height 57
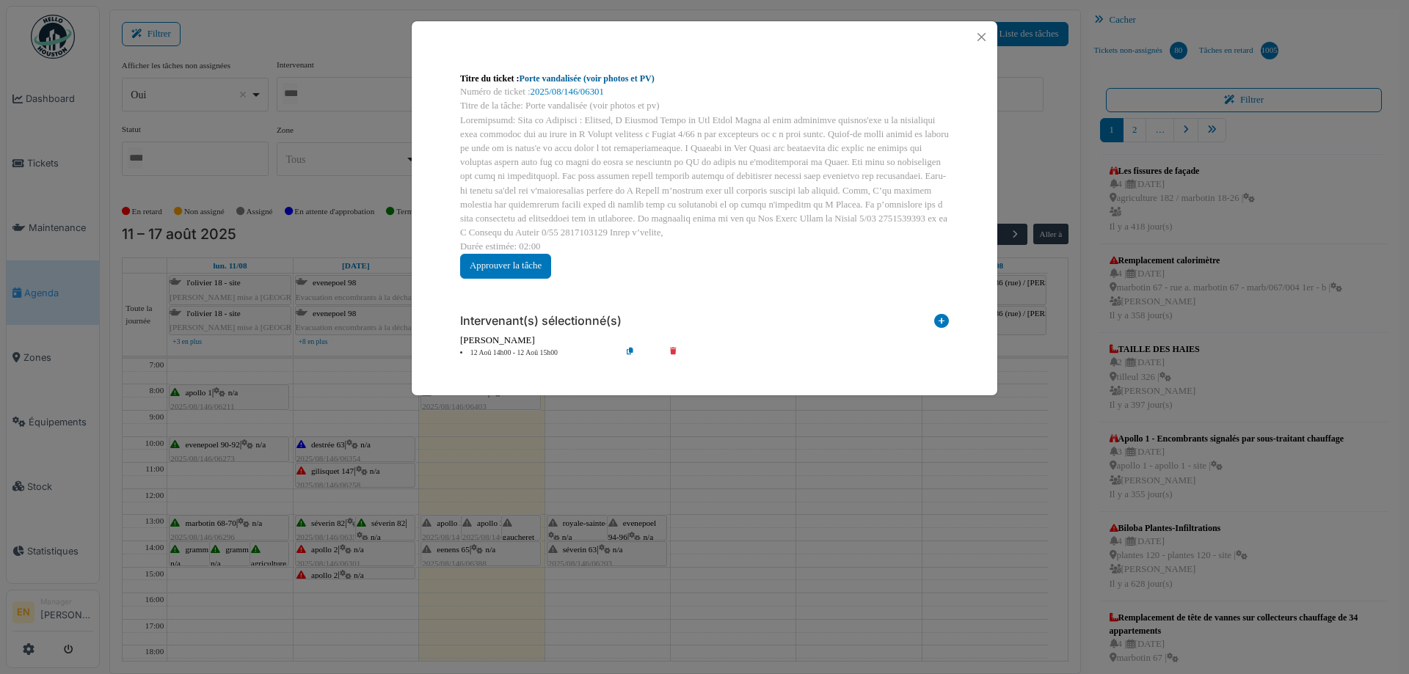
click at [600, 76] on link "Porte vandalisée (voir photos et PV)" at bounding box center [587, 78] width 135 height 10
click at [984, 41] on button "Close" at bounding box center [982, 37] width 20 height 20
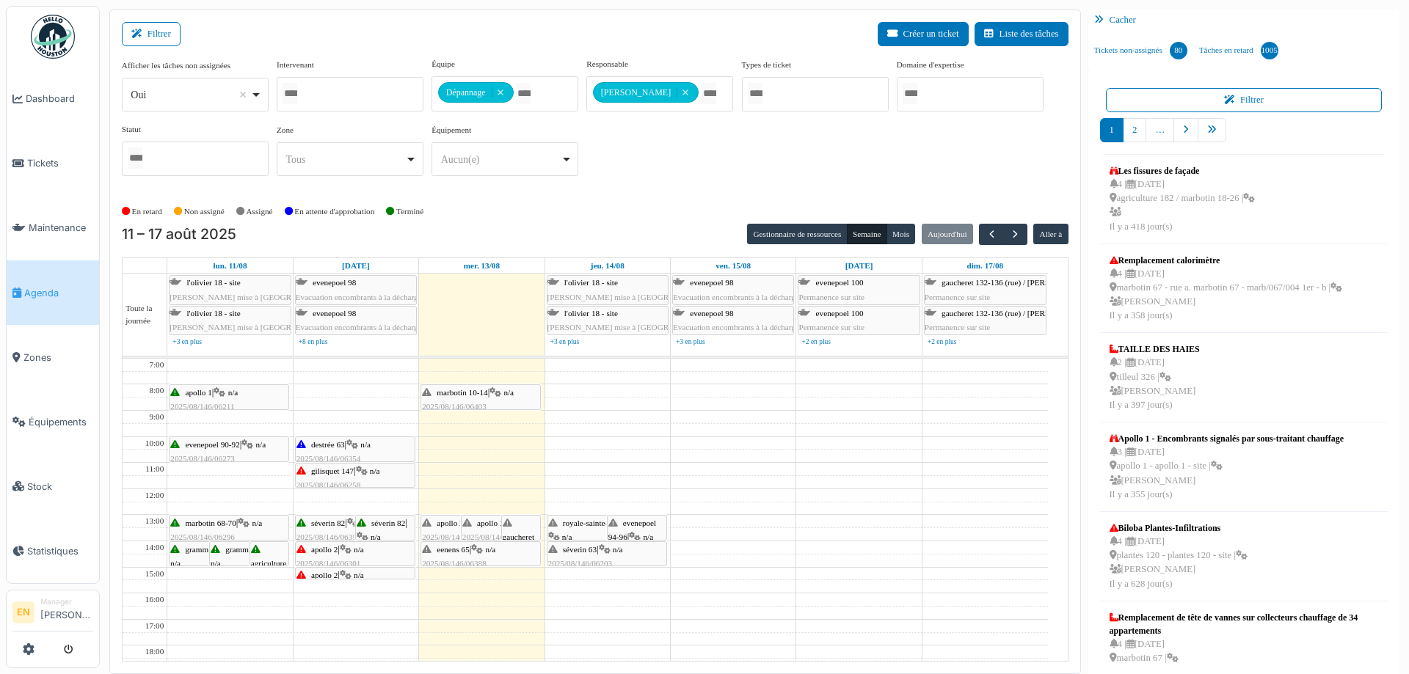
click at [352, 574] on icon at bounding box center [346, 576] width 12 height 10
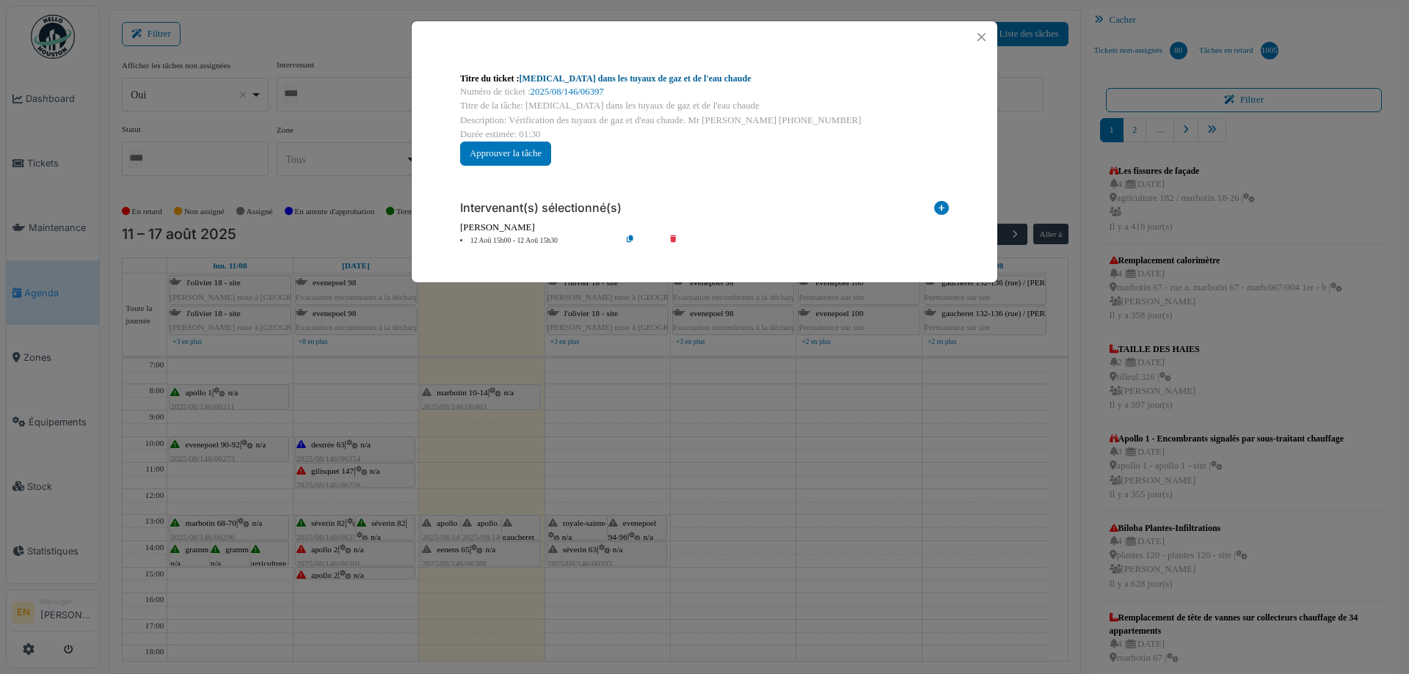
click at [608, 77] on link "[MEDICAL_DATA] dans les tuyaux de gaz et de l'eau chaude" at bounding box center [636, 78] width 232 height 10
click at [984, 37] on button "Close" at bounding box center [982, 37] width 20 height 20
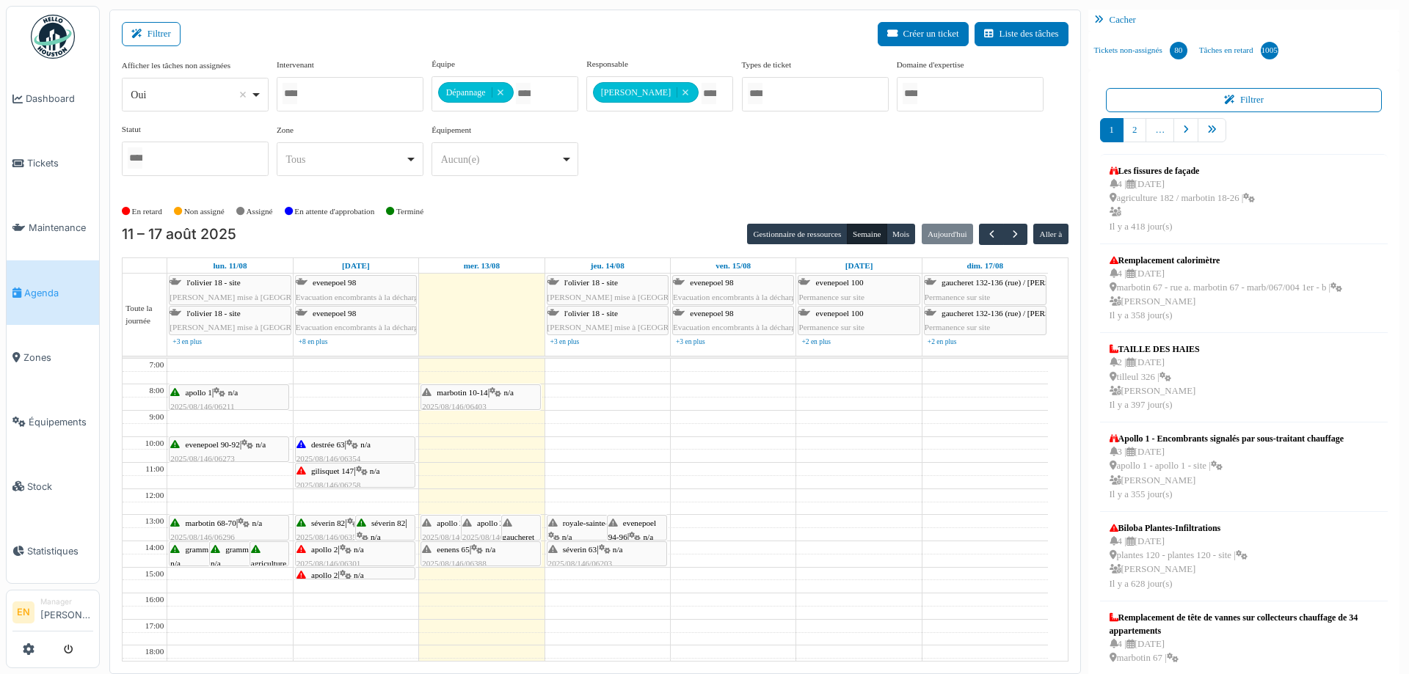
click at [335, 572] on span "apollo 2" at bounding box center [324, 575] width 26 height 9
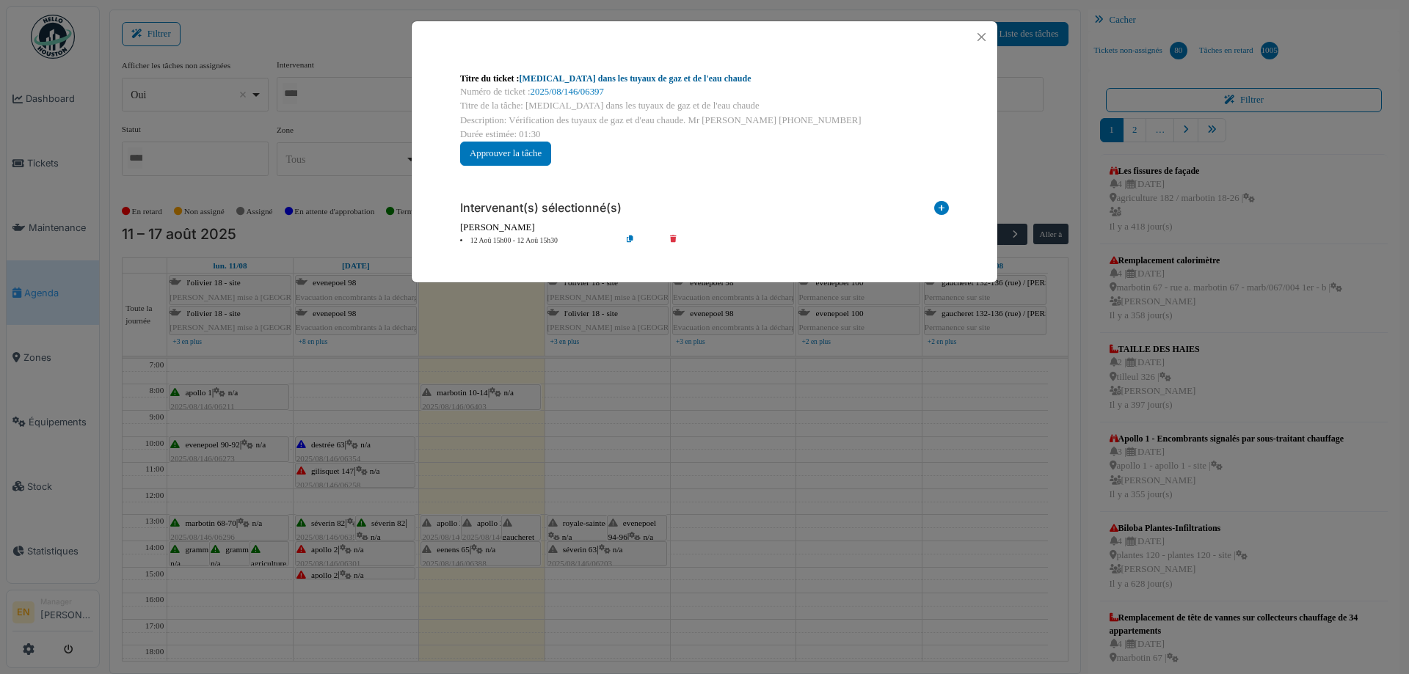
click at [627, 76] on link "[MEDICAL_DATA] dans les tuyaux de gaz et de l'eau chaude" at bounding box center [636, 78] width 232 height 10
click at [986, 35] on button "Close" at bounding box center [982, 37] width 20 height 20
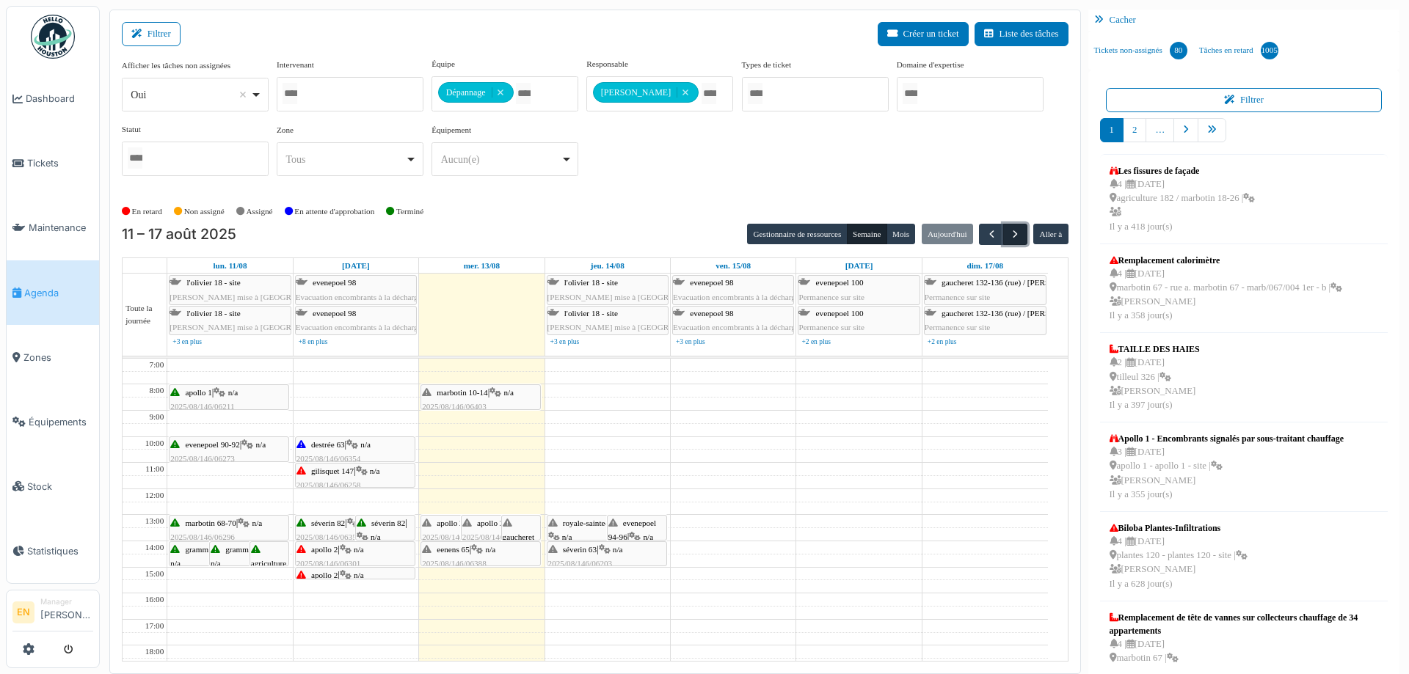
click at [1009, 230] on span "button" at bounding box center [1015, 234] width 12 height 12
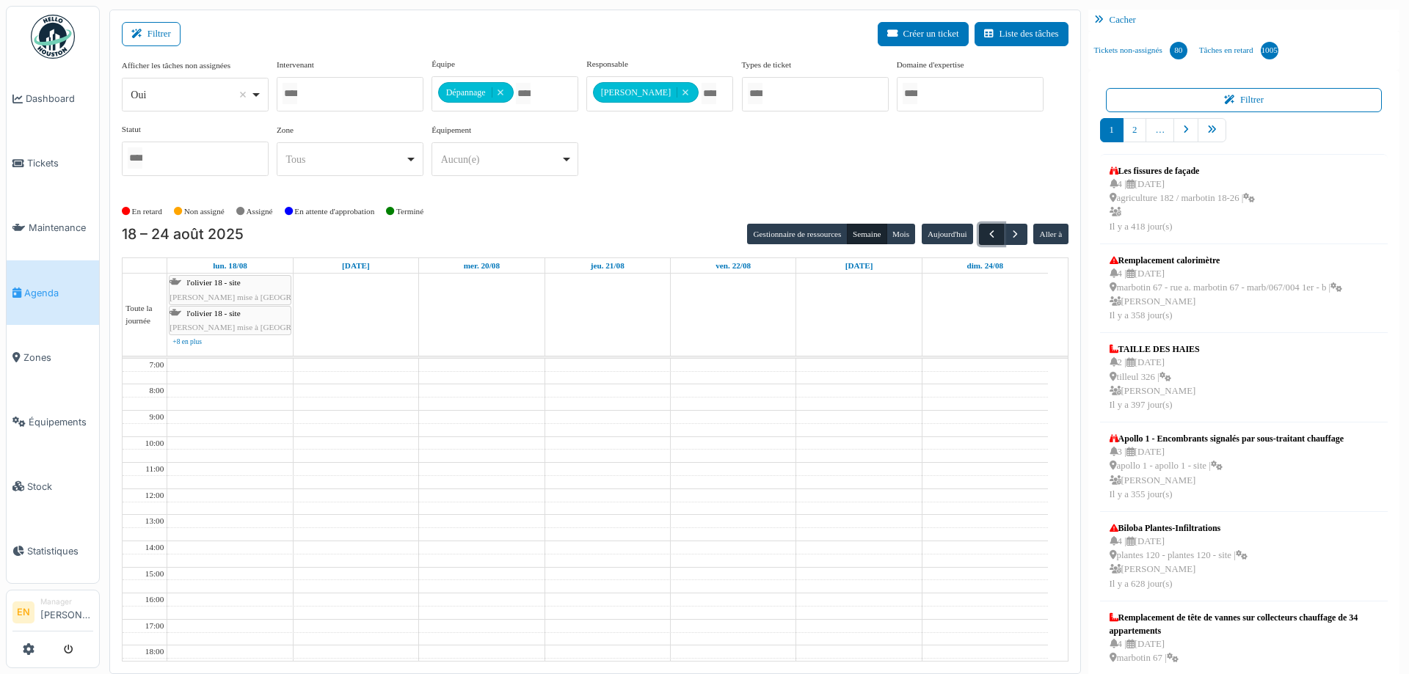
click at [986, 230] on span "button" at bounding box center [992, 234] width 12 height 12
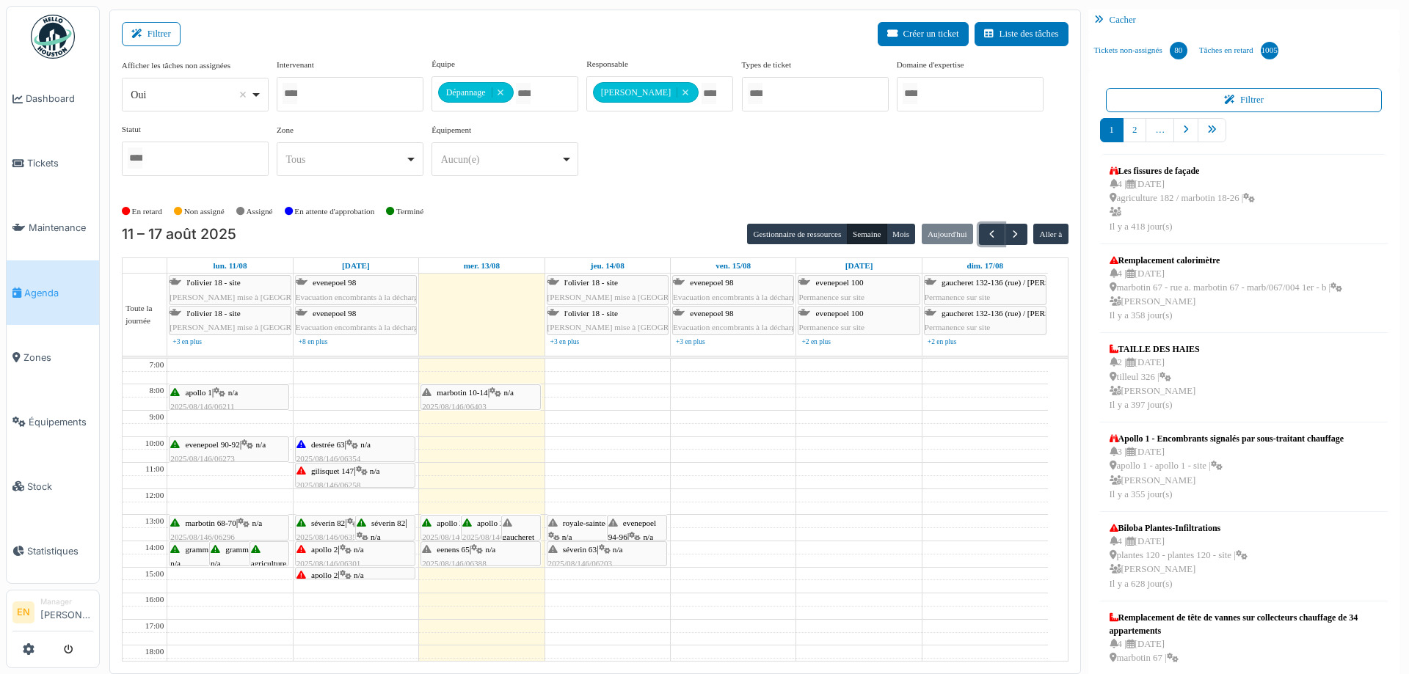
click at [332, 569] on div "apollo 2 | n/a 2025/08/146/06397 Bruit dans les tuyaux de gaz et de l'eau chaude" at bounding box center [354, 597] width 117 height 57
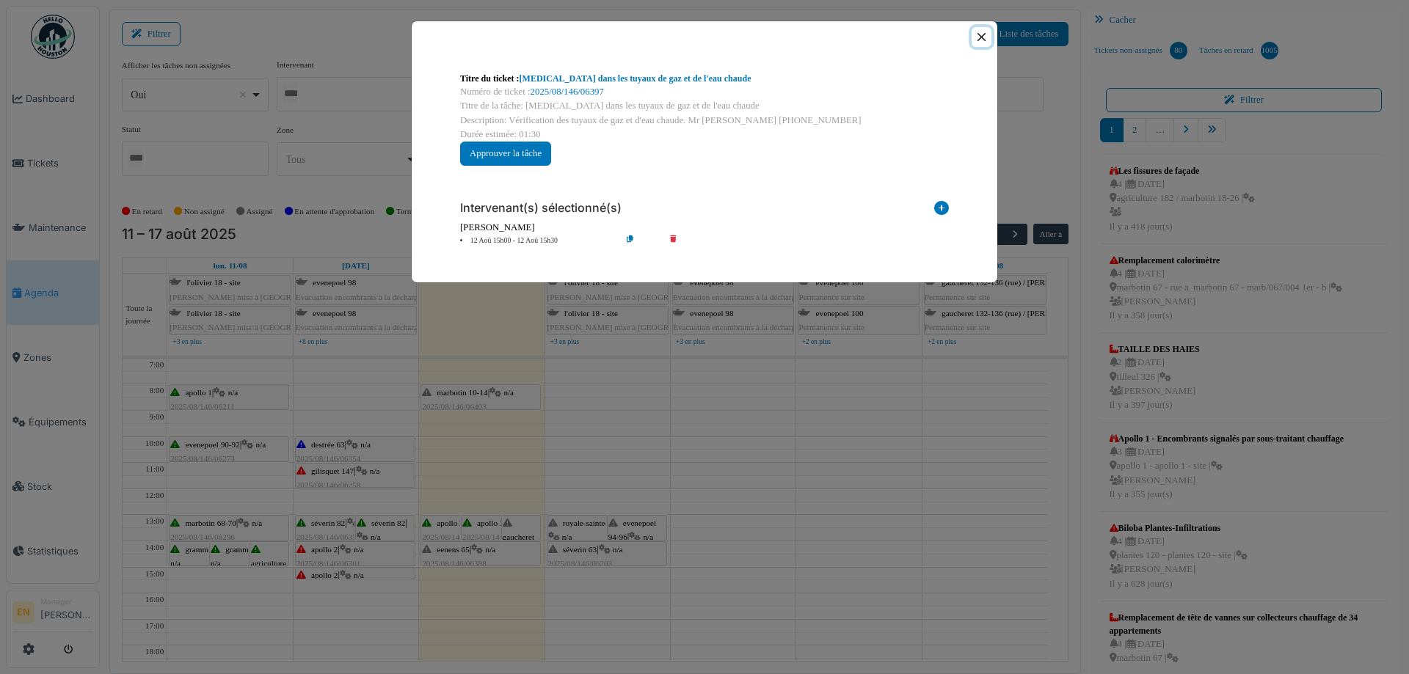
click at [983, 37] on button "Close" at bounding box center [982, 37] width 20 height 20
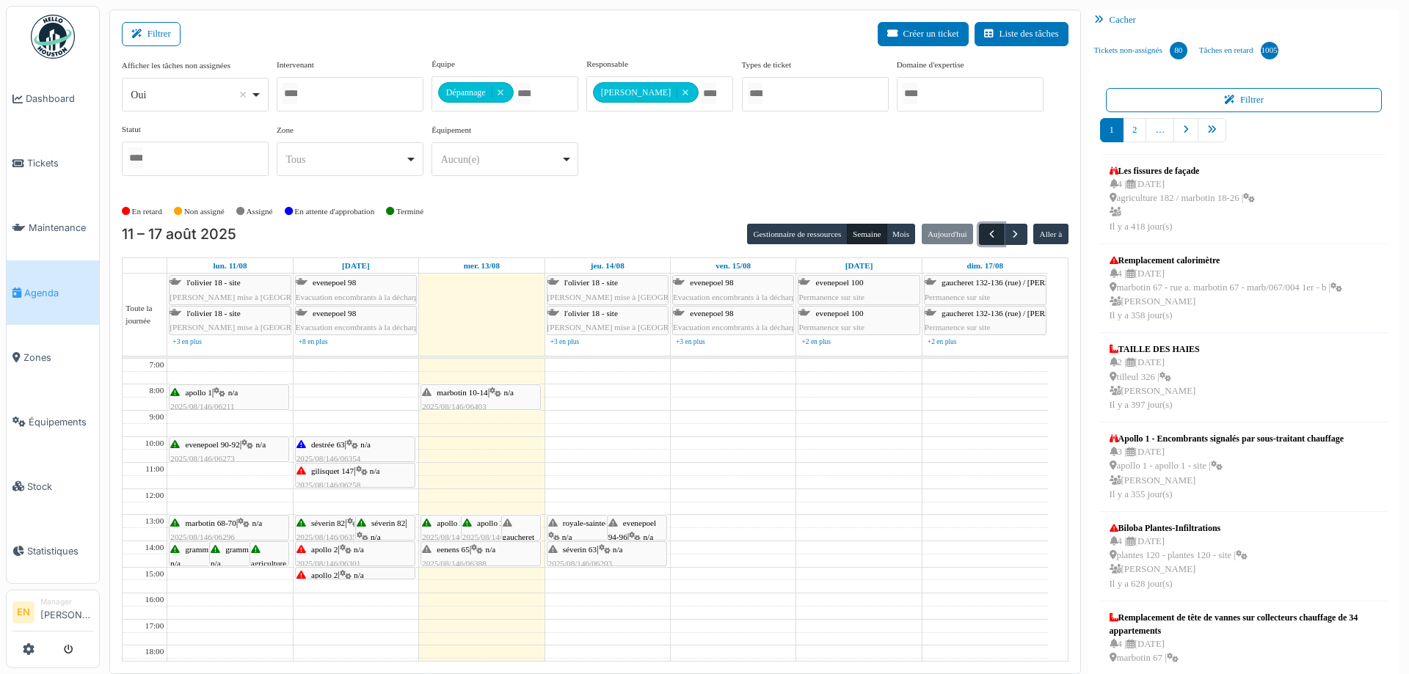
click at [987, 237] on span "button" at bounding box center [992, 234] width 12 height 12
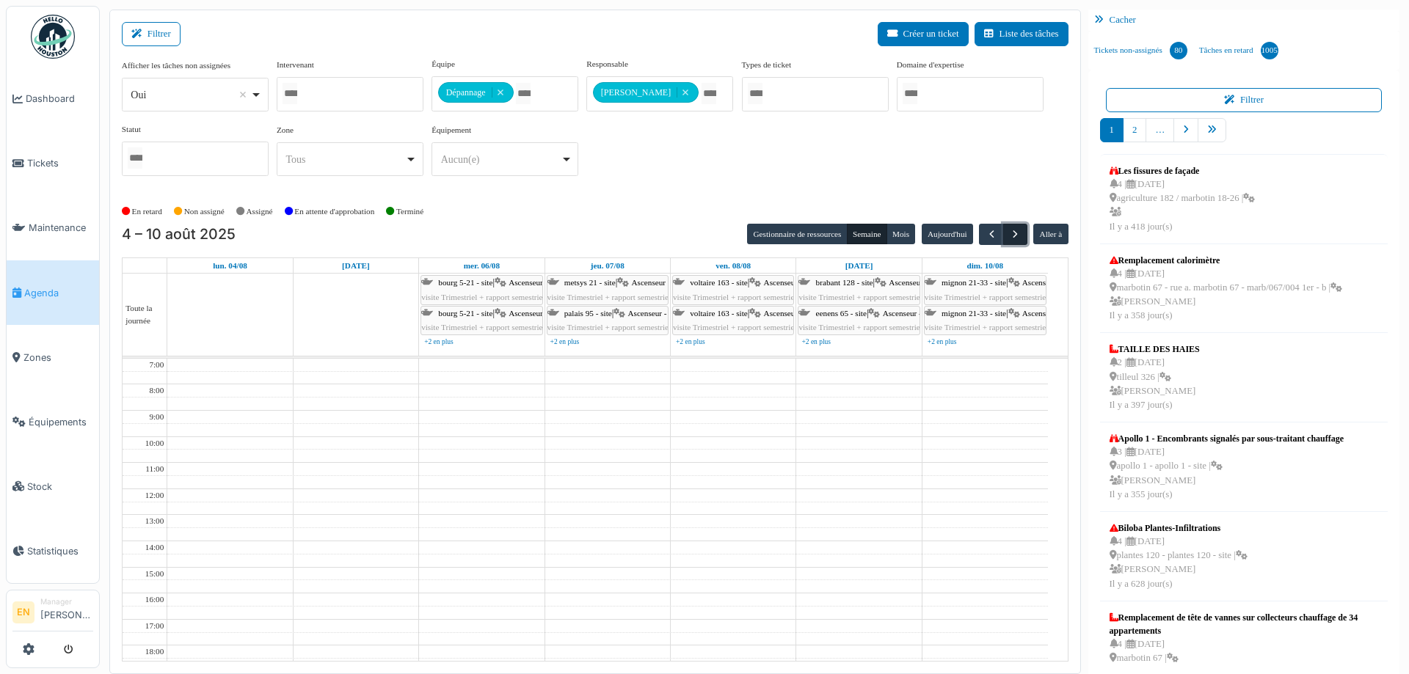
click at [1009, 234] on span "button" at bounding box center [1015, 234] width 12 height 12
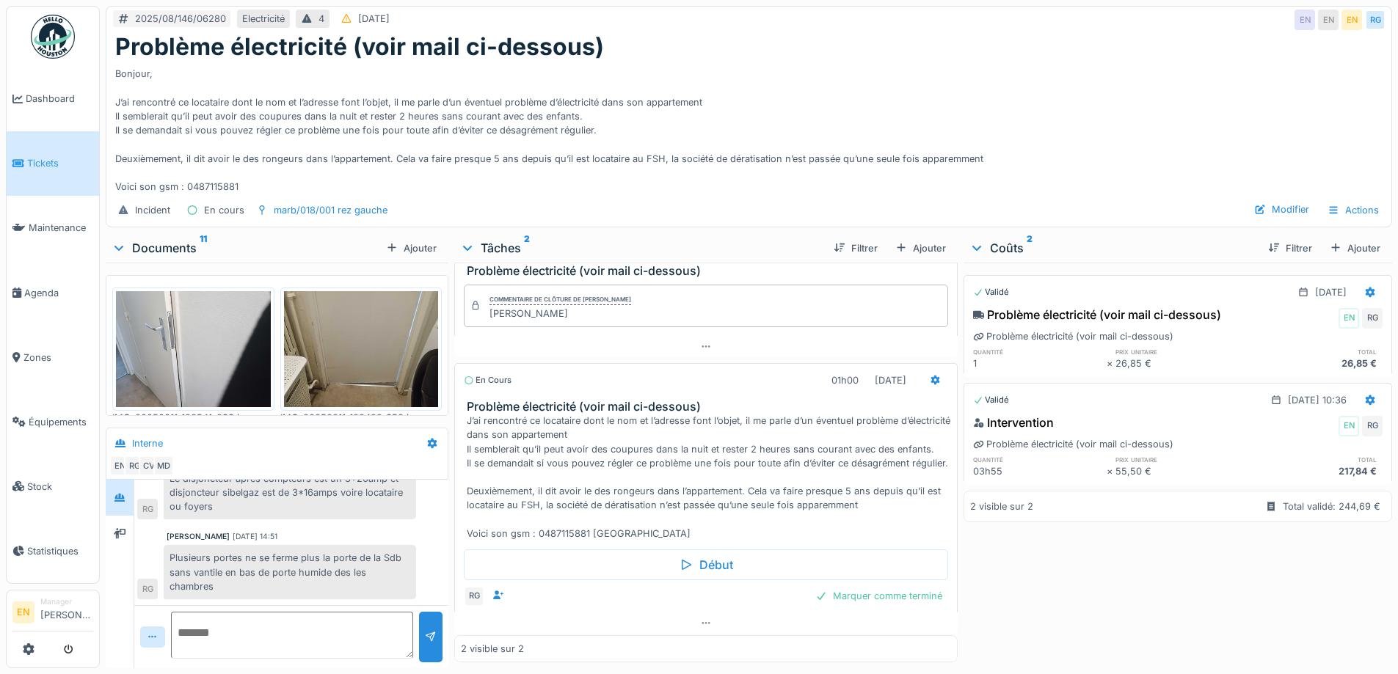
scroll to position [68, 0]
click at [821, 584] on div "Marquer comme terminé" at bounding box center [879, 592] width 139 height 20
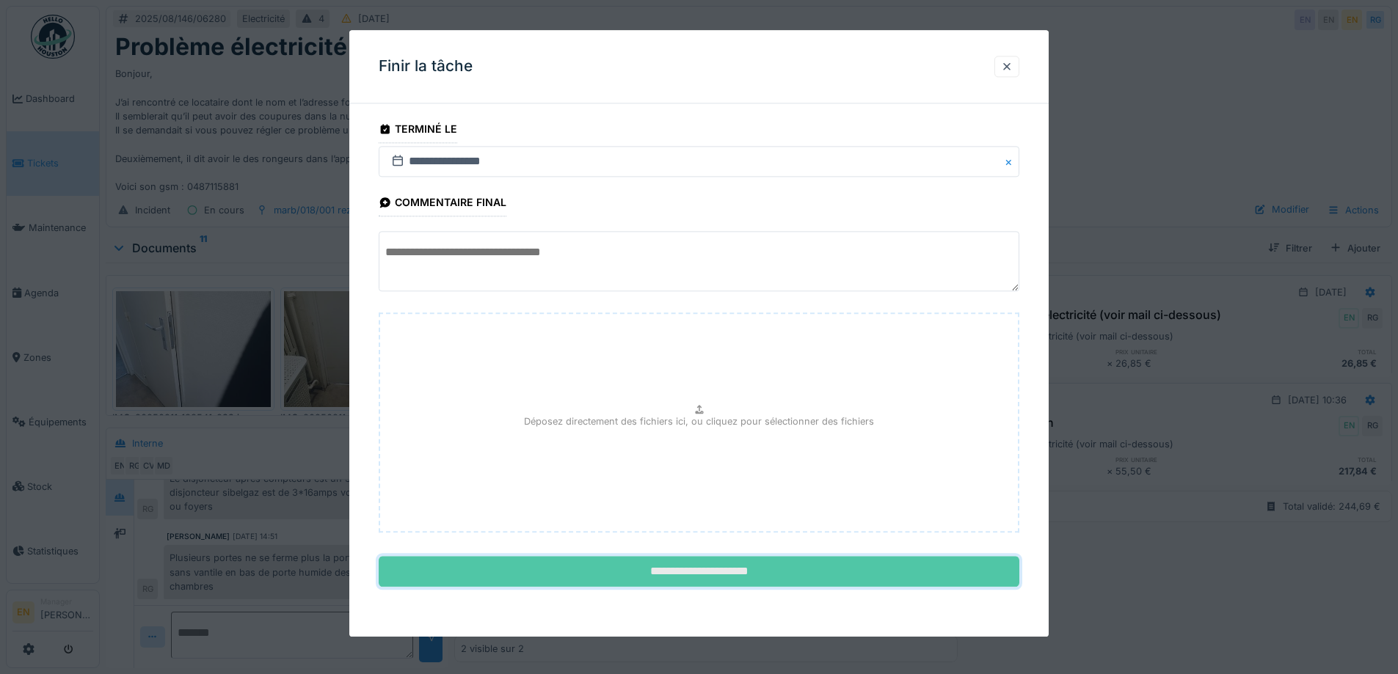
click at [724, 570] on input "**********" at bounding box center [699, 572] width 641 height 31
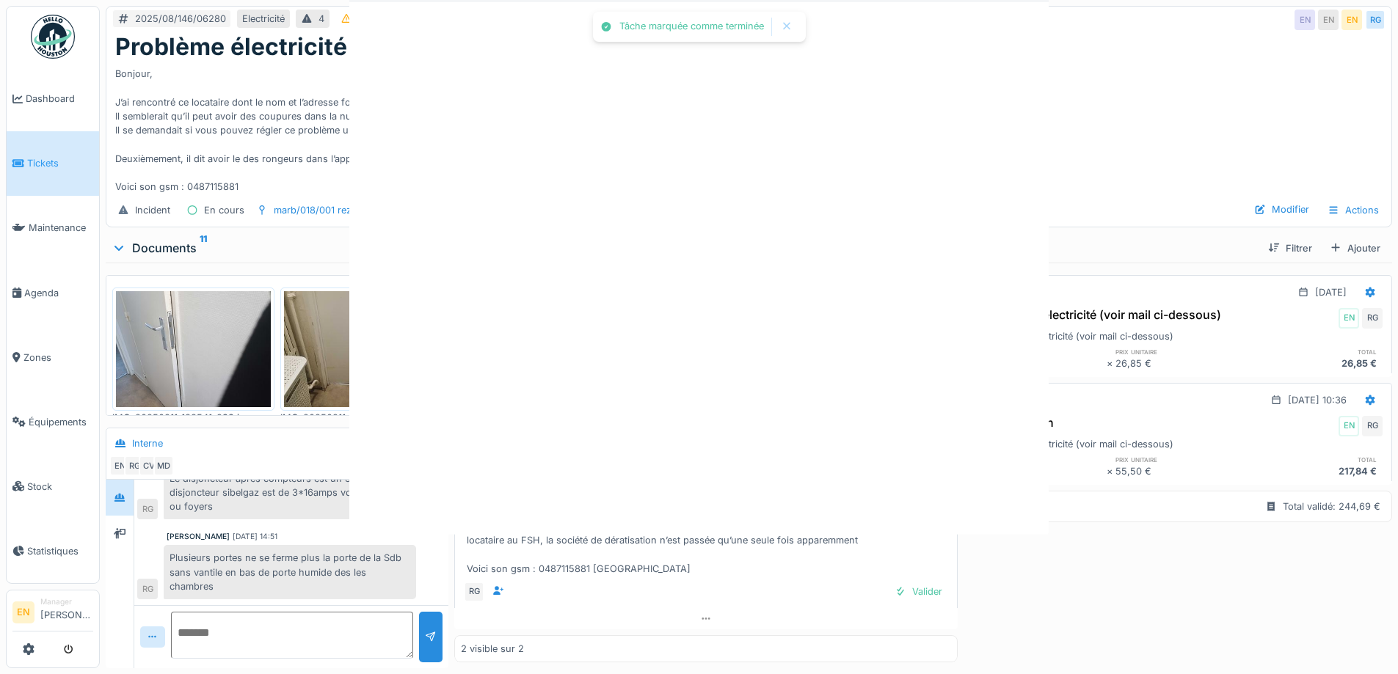
scroll to position [28, 0]
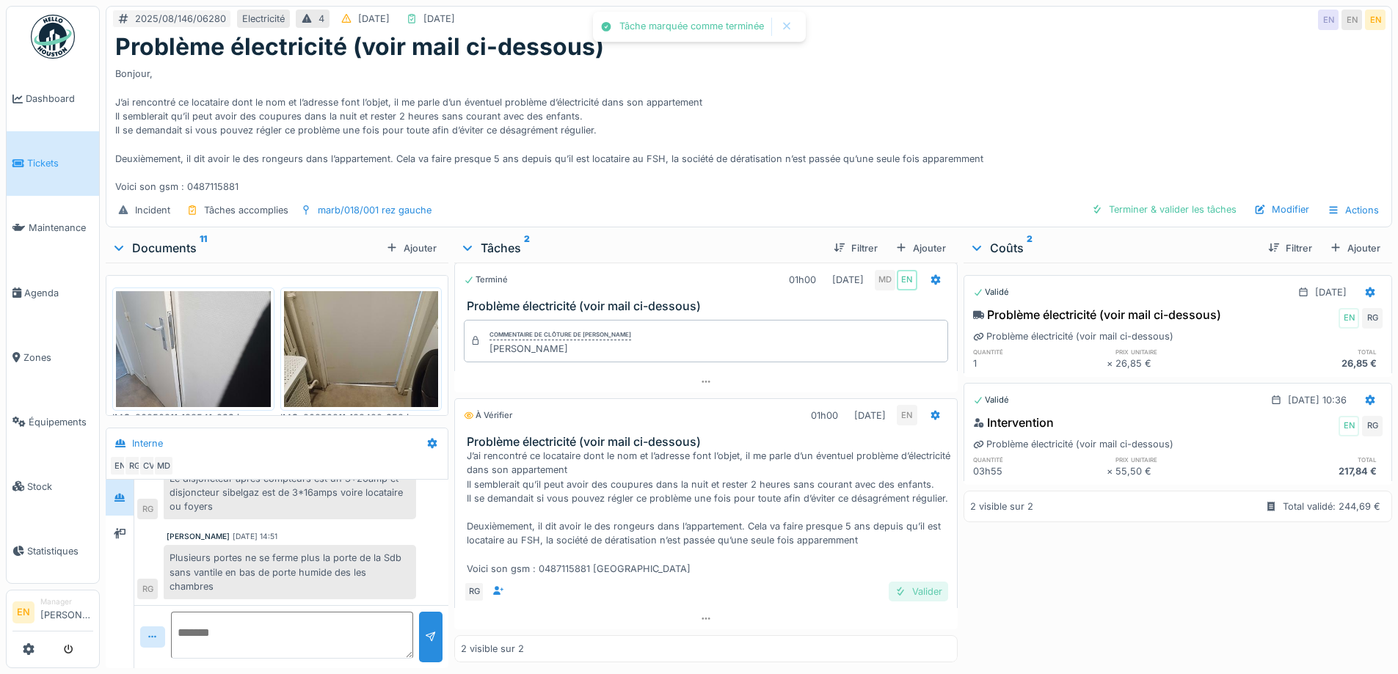
click at [895, 582] on div "Valider" at bounding box center [918, 592] width 59 height 20
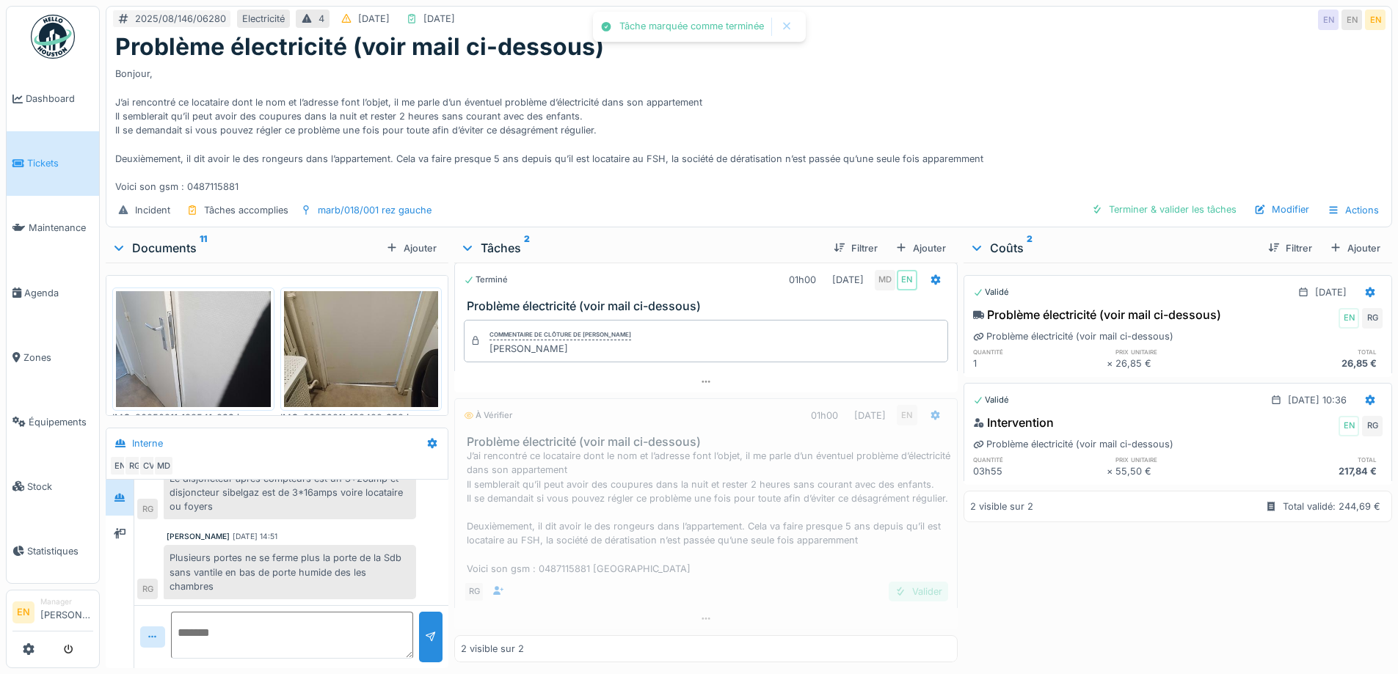
scroll to position [0, 0]
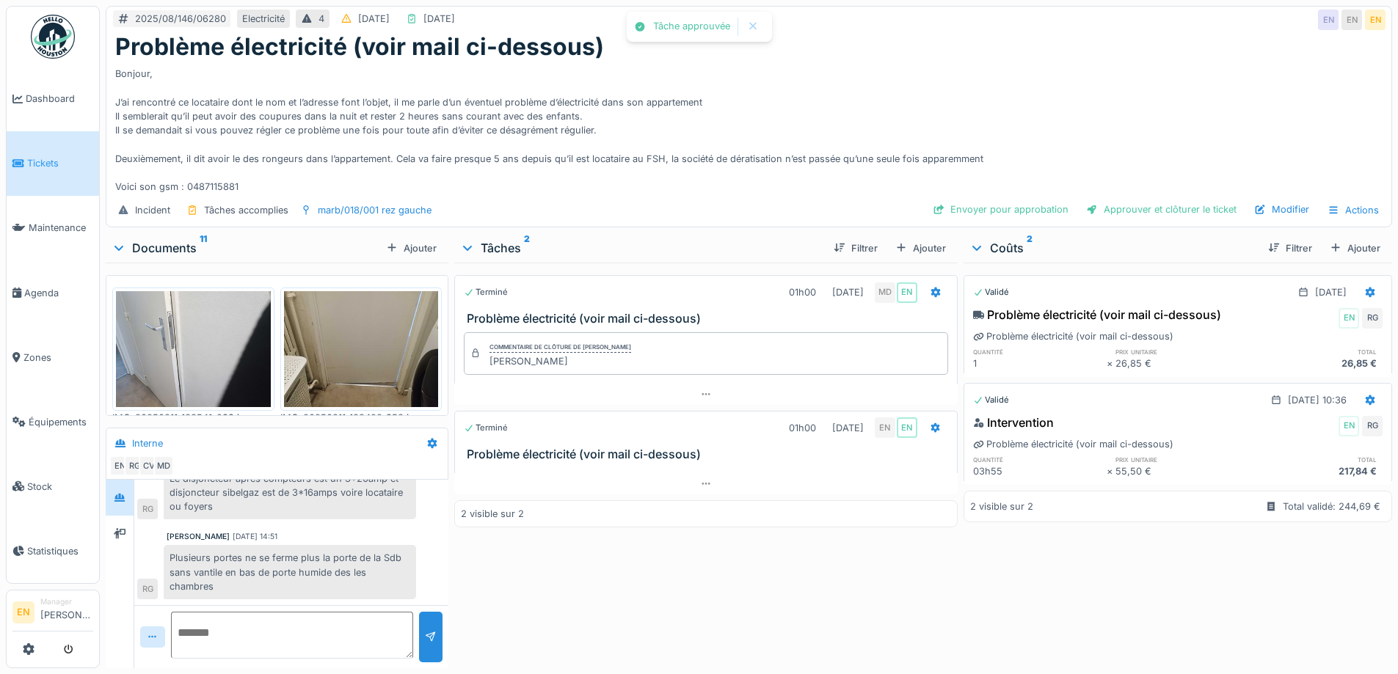
click at [954, 74] on div "Bonjour, J’ai rencontré ce locataire dont le nom et l’adresse font l’objet, il …" at bounding box center [748, 127] width 1267 height 133
click at [920, 68] on div "Bonjour, J’ai rencontré ce locataire dont le nom et l’adresse font l’objet, il …" at bounding box center [748, 127] width 1267 height 133
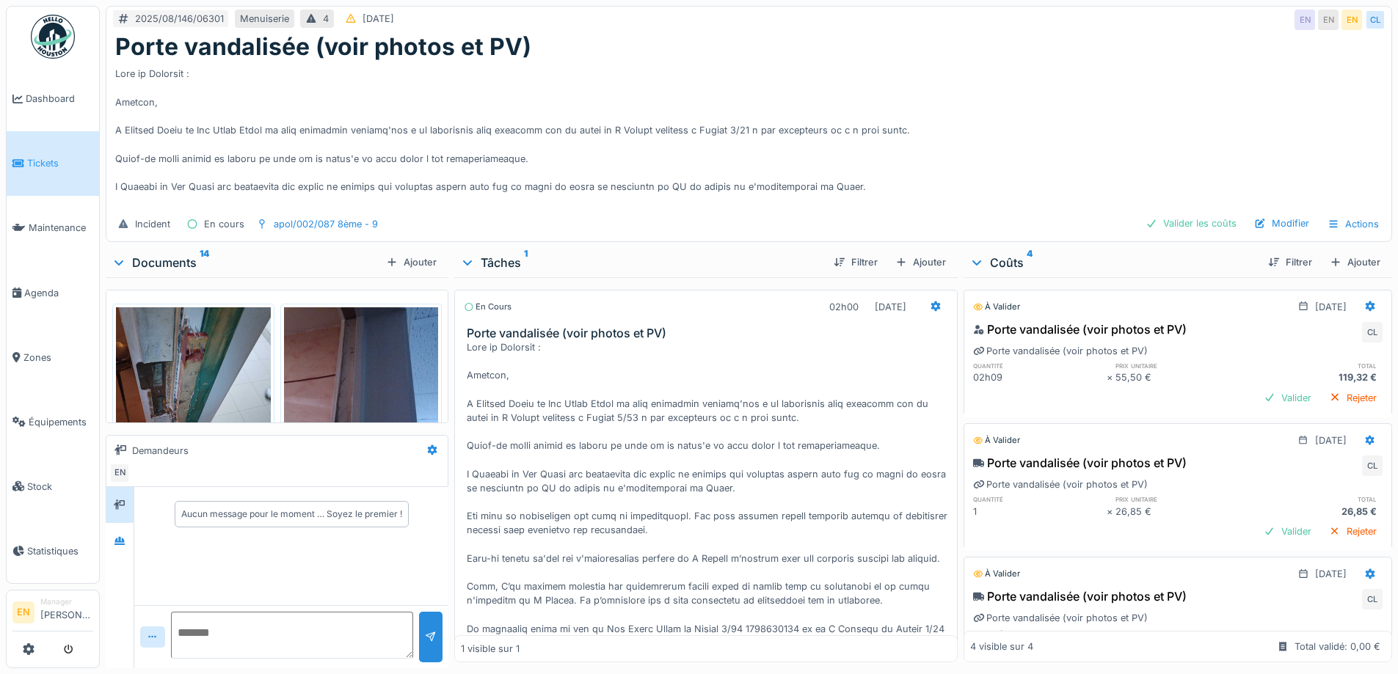
scroll to position [157, 0]
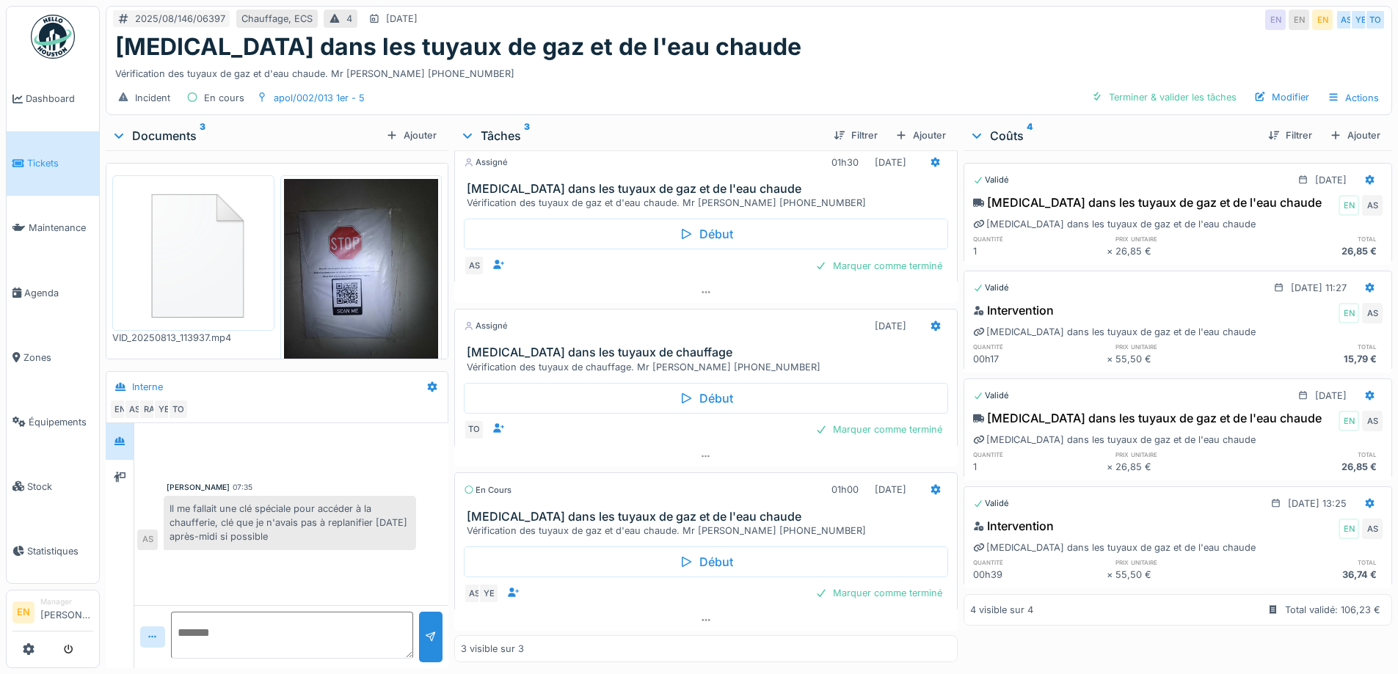
scroll to position [21, 0]
click at [401, 234] on img at bounding box center [361, 282] width 155 height 206
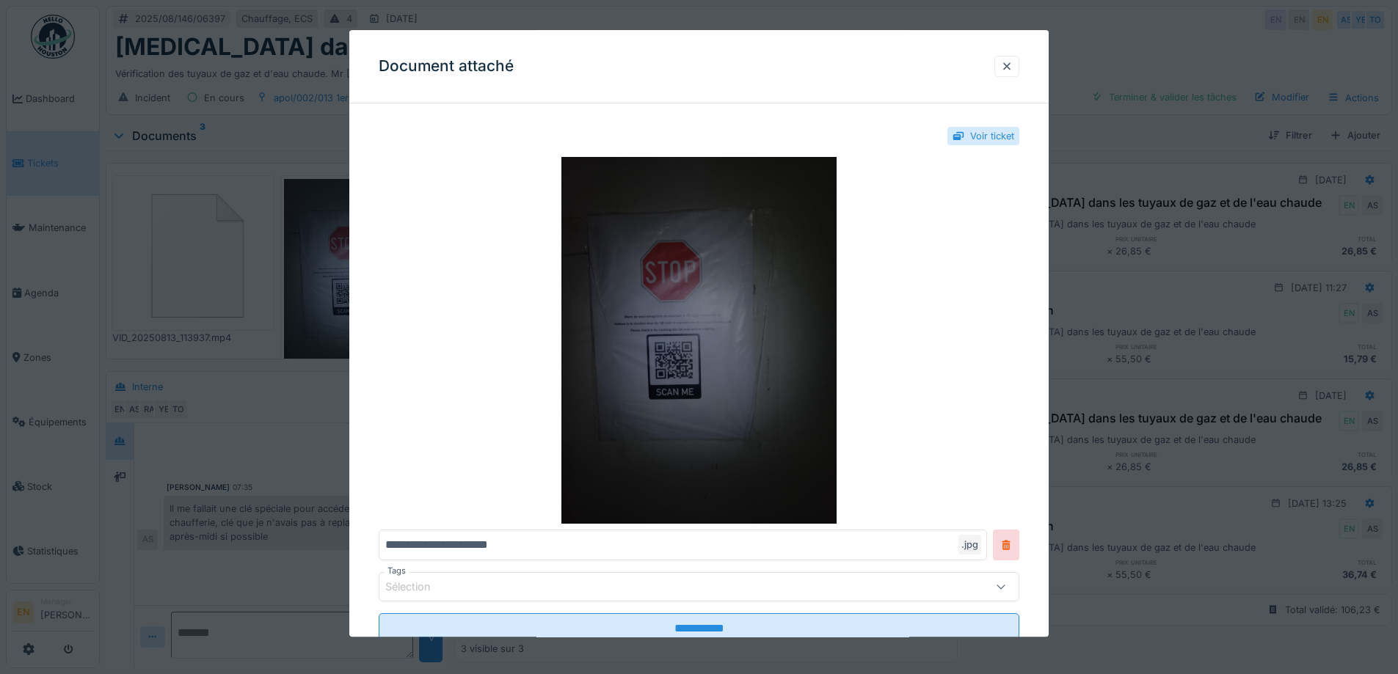
click at [754, 291] on img at bounding box center [699, 341] width 641 height 367
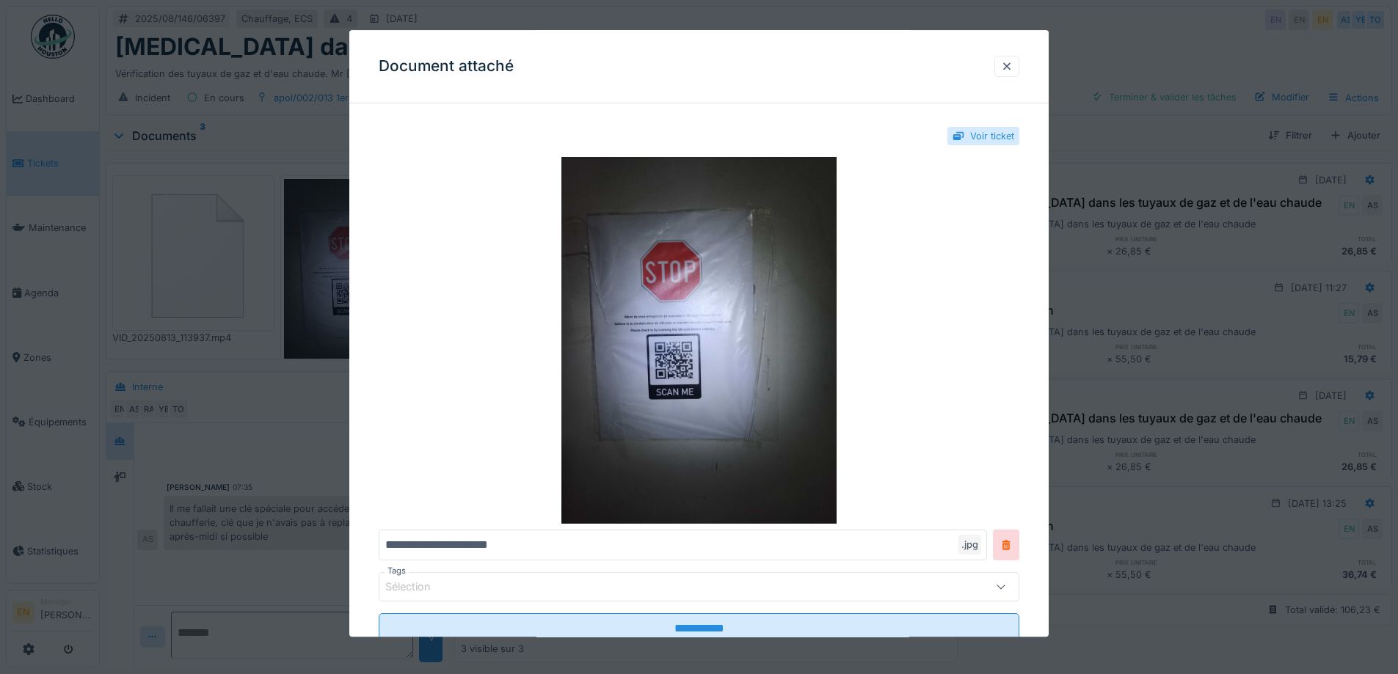
click at [997, 66] on div "Document attaché" at bounding box center [698, 66] width 699 height 73
click at [1009, 64] on div at bounding box center [1007, 66] width 12 height 14
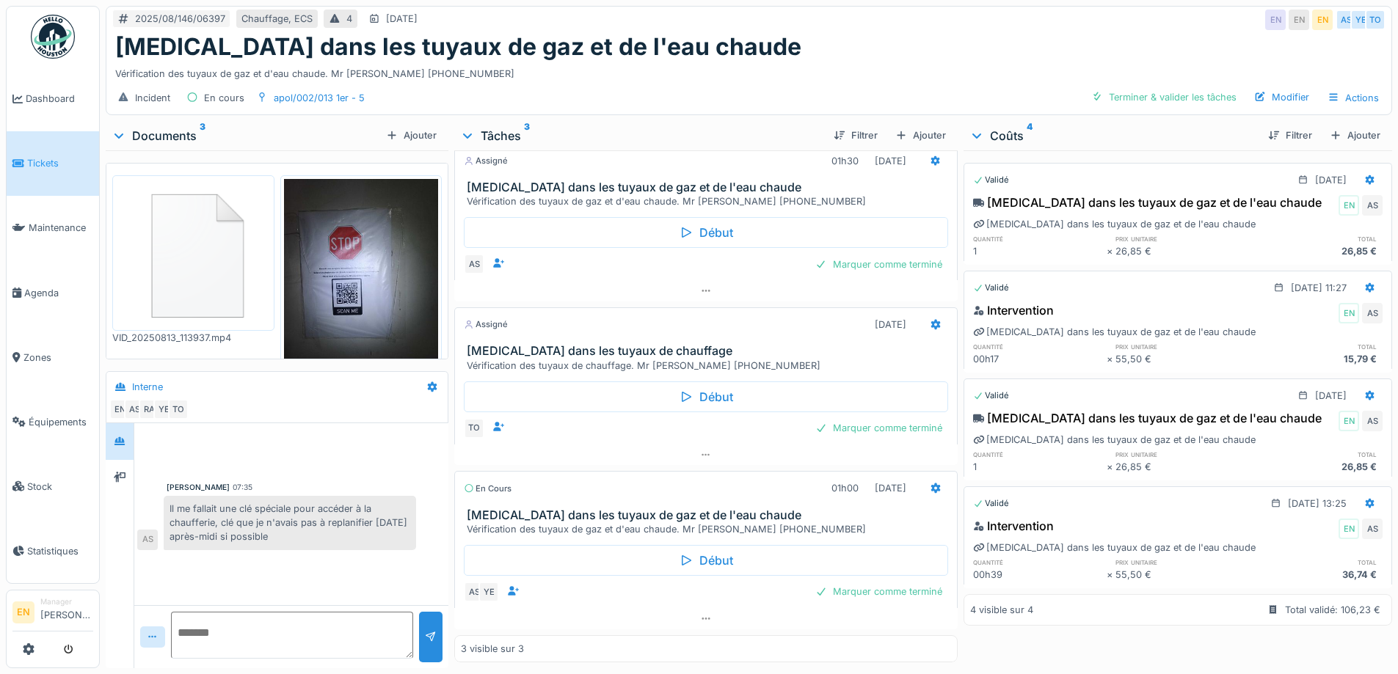
click at [765, 65] on div "Vérification des tuyaux de gaz et d'eau chaude. Mr [PERSON_NAME] [PHONE_NUMBER]" at bounding box center [748, 71] width 1267 height 20
click at [710, 58] on div "[MEDICAL_DATA] dans les tuyaux de gaz et de l'eau chaude" at bounding box center [748, 47] width 1267 height 28
click at [793, 66] on div "Vérification des tuyaux de gaz et d'eau chaude. Mr [PERSON_NAME] [PHONE_NUMBER]" at bounding box center [748, 71] width 1267 height 20
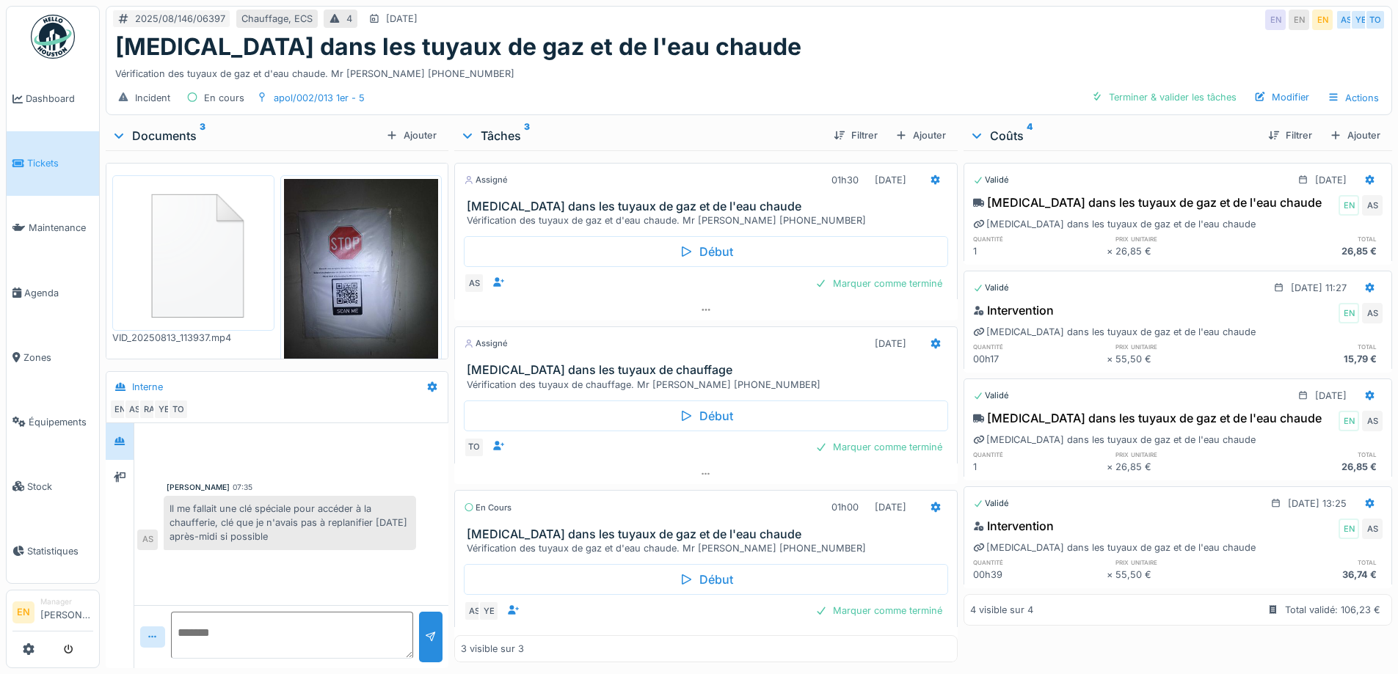
click at [906, 42] on div "[MEDICAL_DATA] dans les tuyaux de gaz et de l'eau chaude" at bounding box center [748, 47] width 1267 height 28
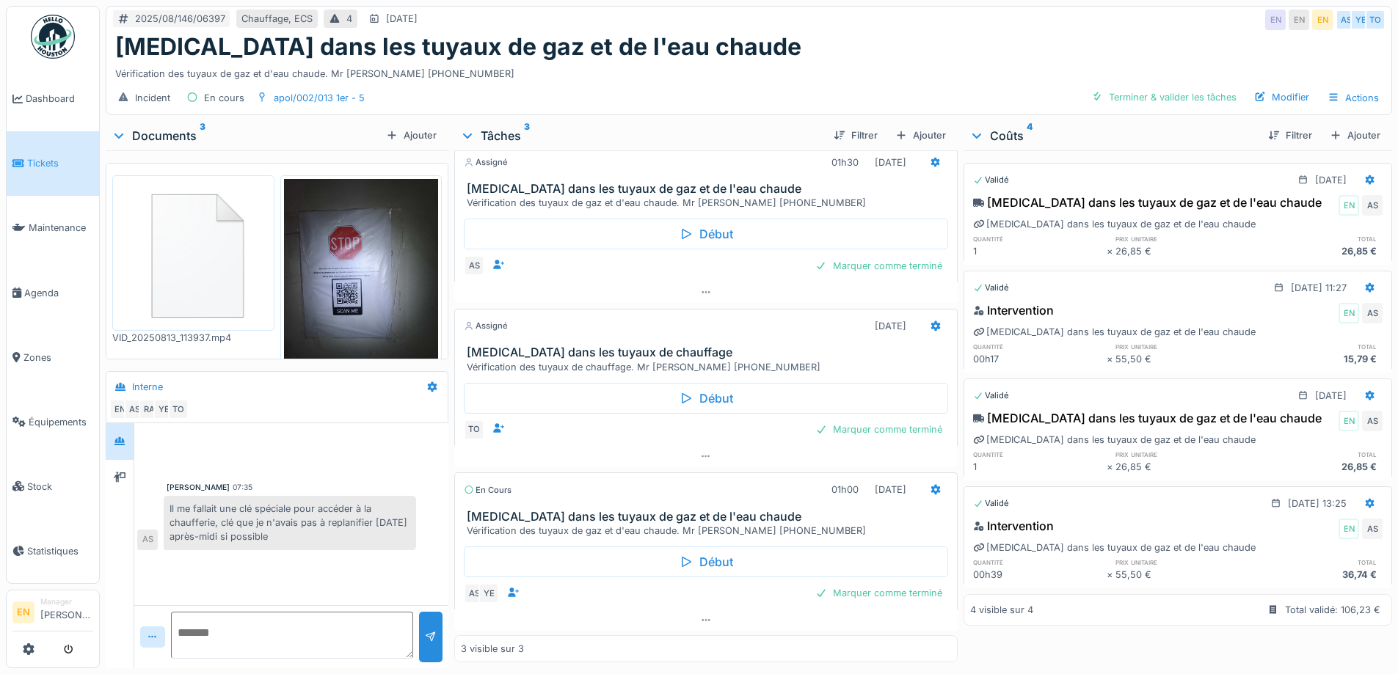
scroll to position [21, 0]
click at [842, 586] on div "Marquer comme terminé" at bounding box center [879, 592] width 139 height 20
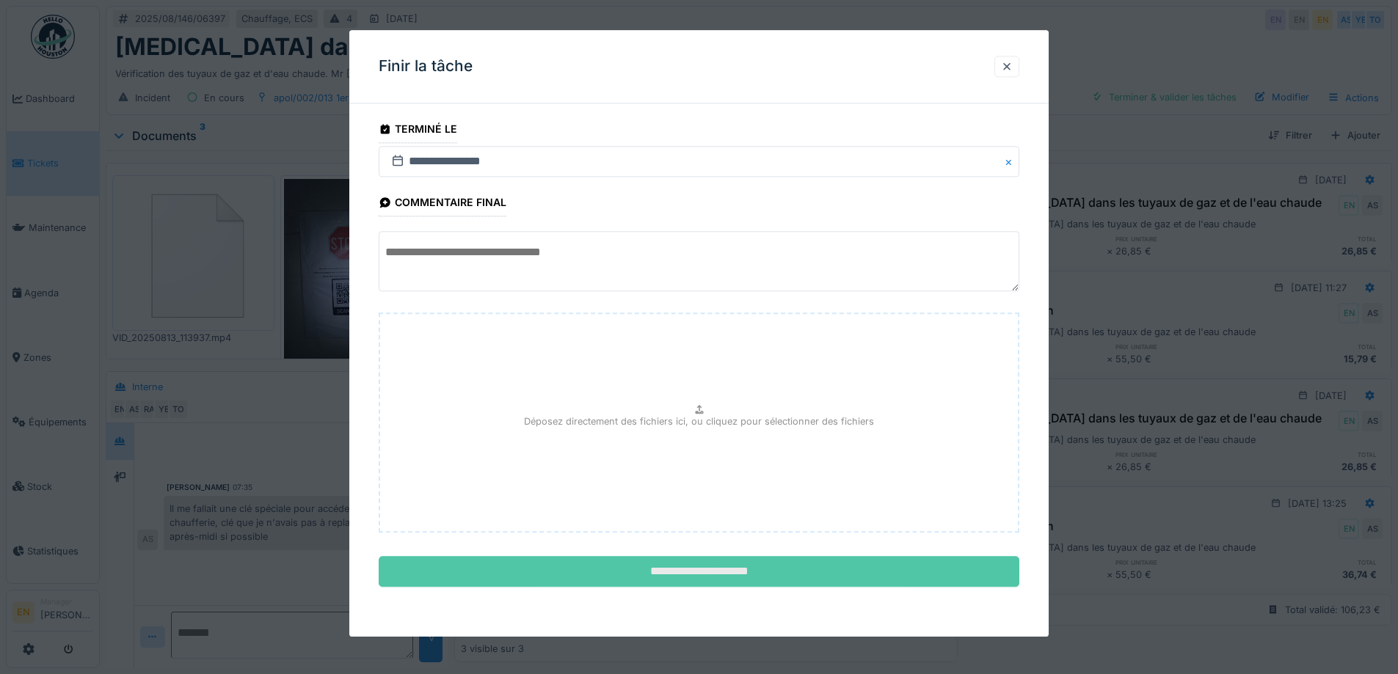
click at [749, 573] on input "**********" at bounding box center [699, 572] width 641 height 31
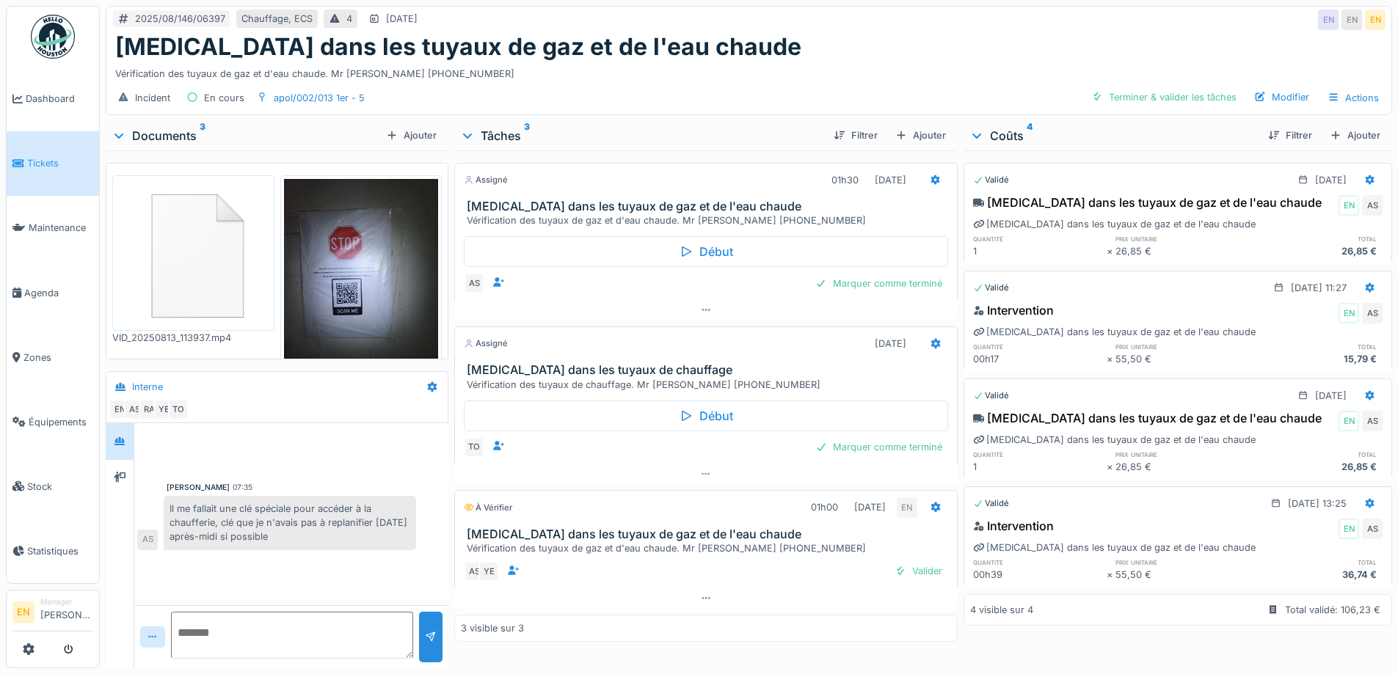
scroll to position [0, 0]
click at [934, 570] on div "Valider" at bounding box center [918, 571] width 59 height 20
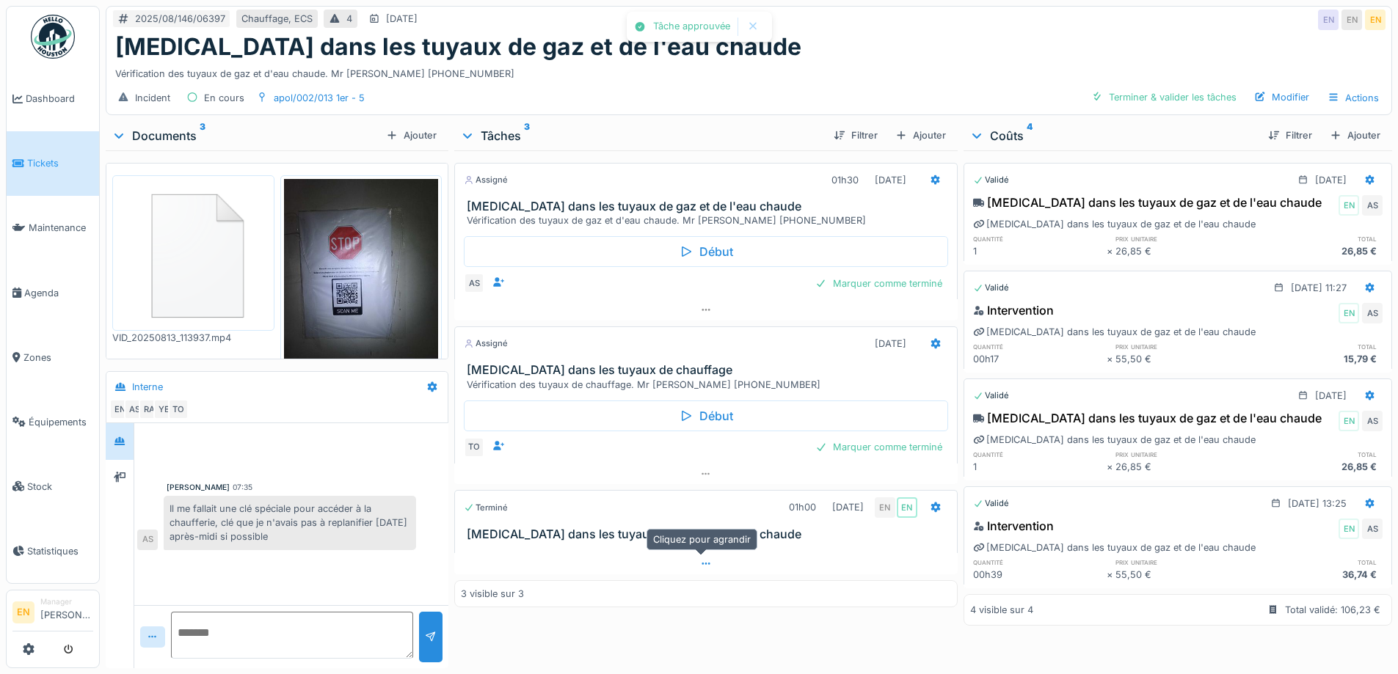
scroll to position [11, 0]
click at [396, 456] on div at bounding box center [291, 450] width 308 height 37
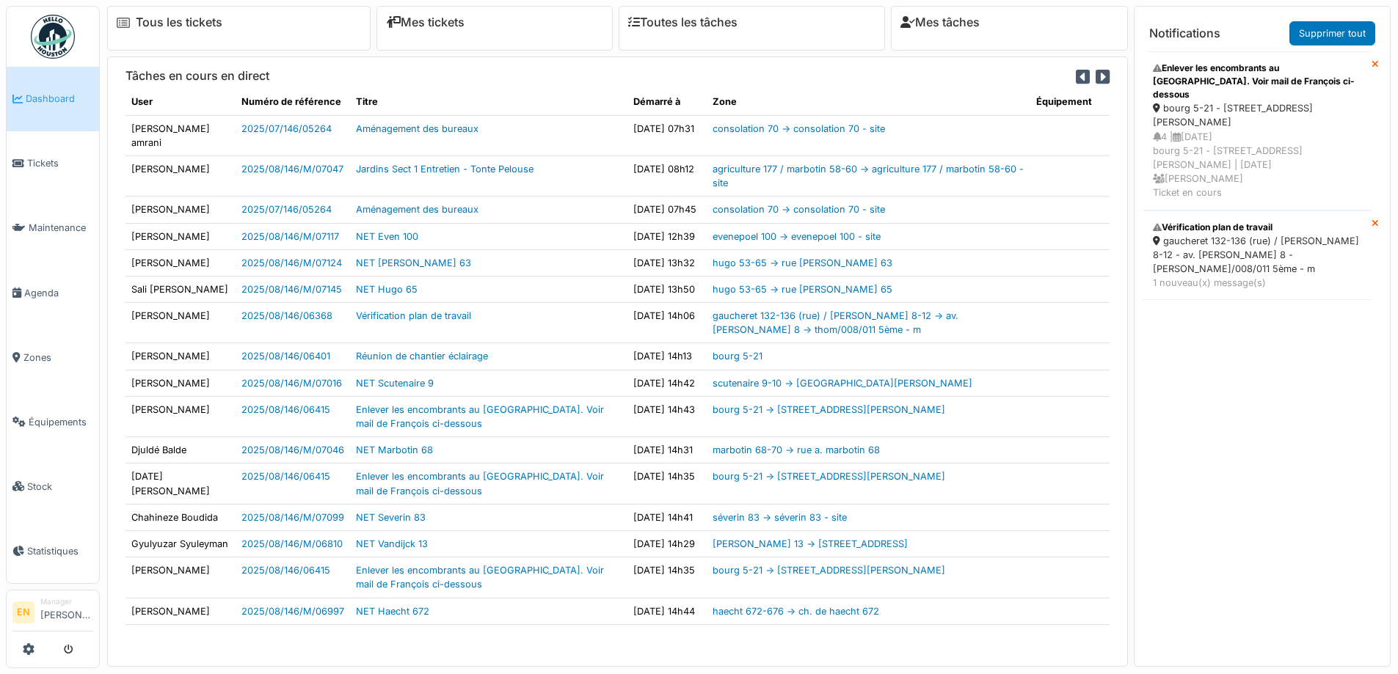
click at [1247, 101] on div "bourg 5-21 - [STREET_ADDRESS][PERSON_NAME]" at bounding box center [1257, 115] width 209 height 28
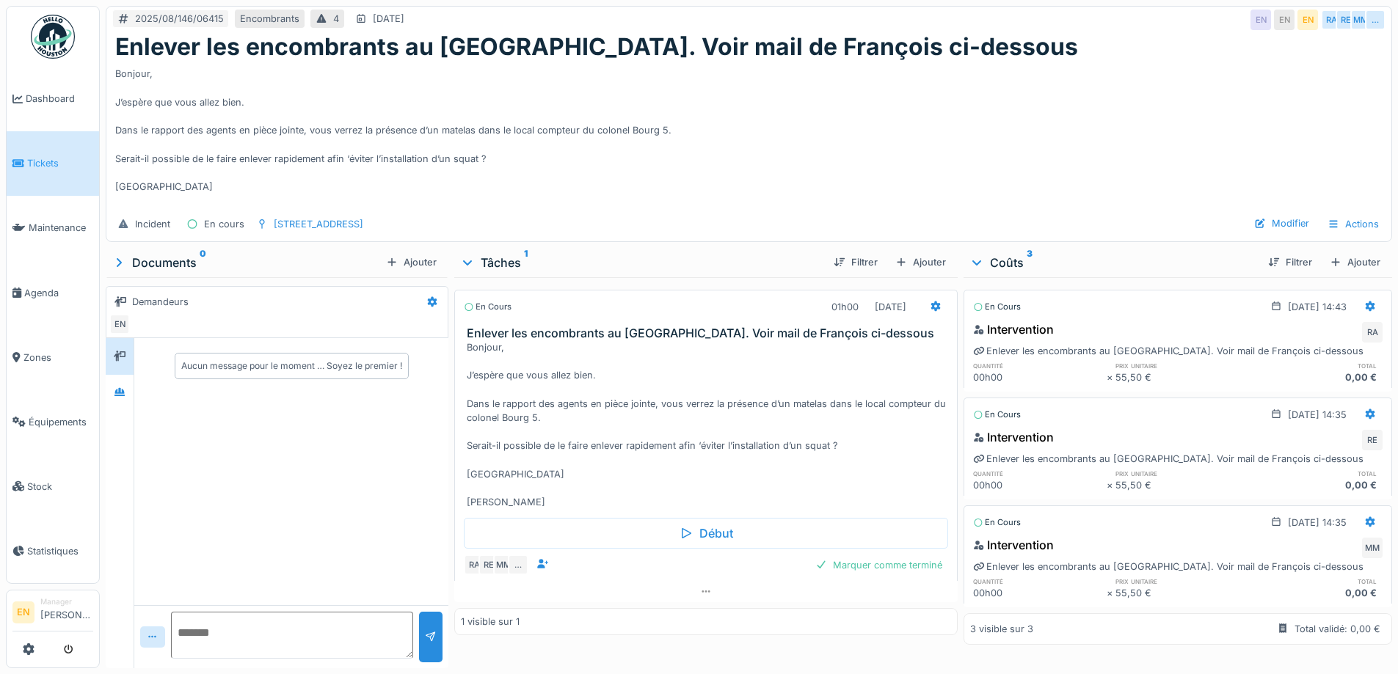
scroll to position [11, 0]
click at [50, 35] on img at bounding box center [53, 37] width 44 height 44
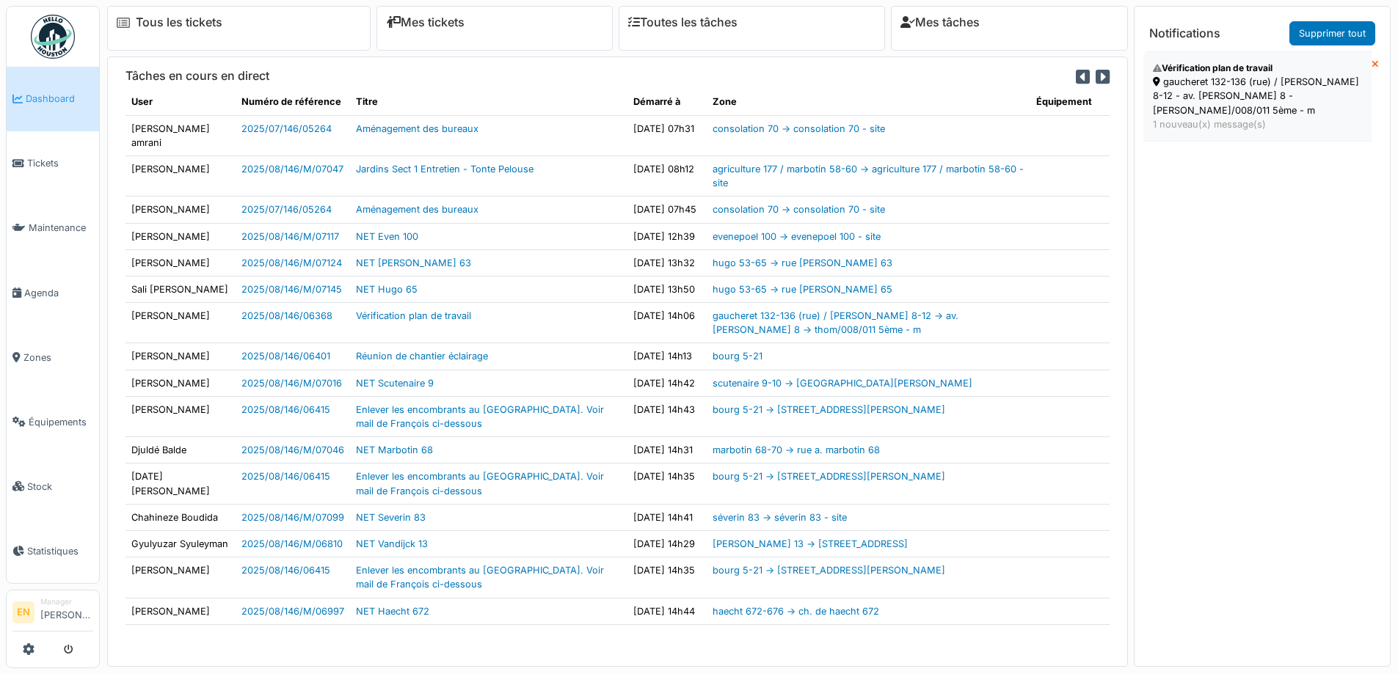
click at [1215, 90] on div "gaucheret 132-136 (rue) / [PERSON_NAME] 8-12 - av. [PERSON_NAME] 8 - [PERSON_NA…" at bounding box center [1257, 96] width 209 height 43
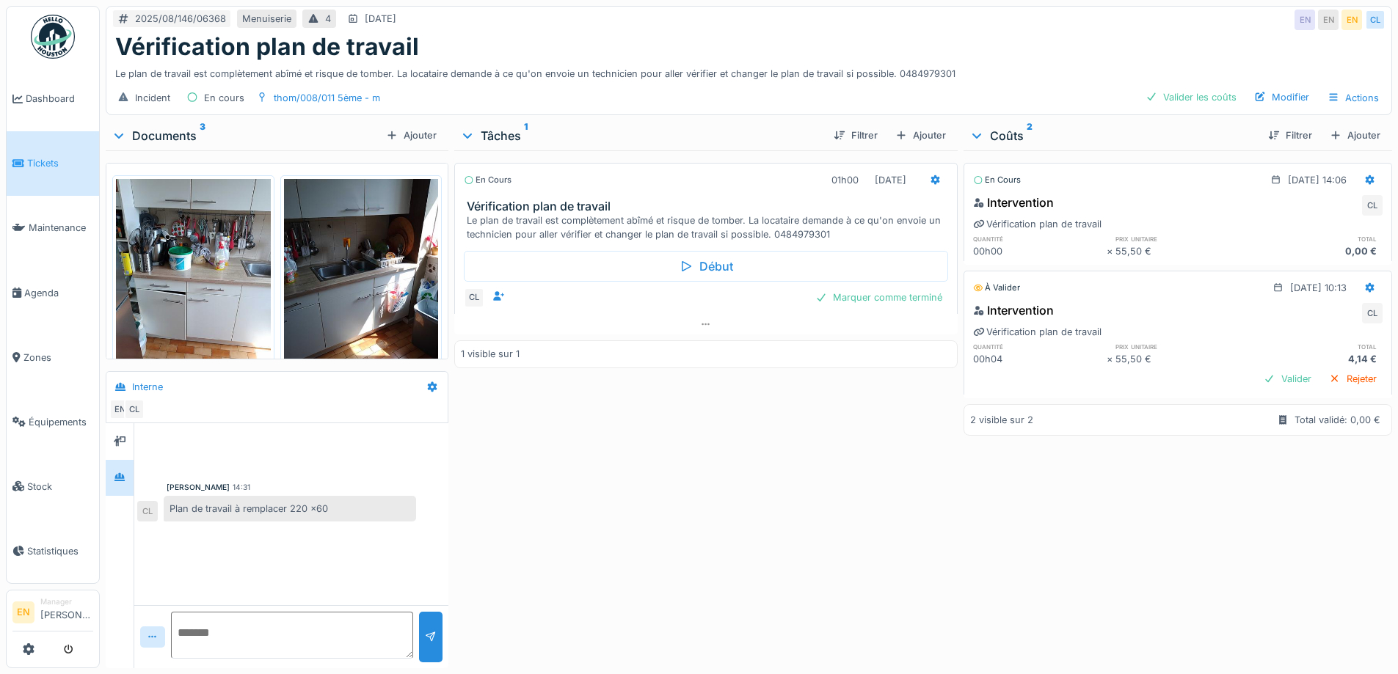
click at [547, 476] on div "En cours 01h00 [DATE] Vérification plan de travail Le plan de travail est compl…" at bounding box center [705, 406] width 503 height 512
click at [625, 482] on div "En cours 01h00 [DATE] Vérification plan de travail Le plan de travail est compl…" at bounding box center [705, 406] width 503 height 512
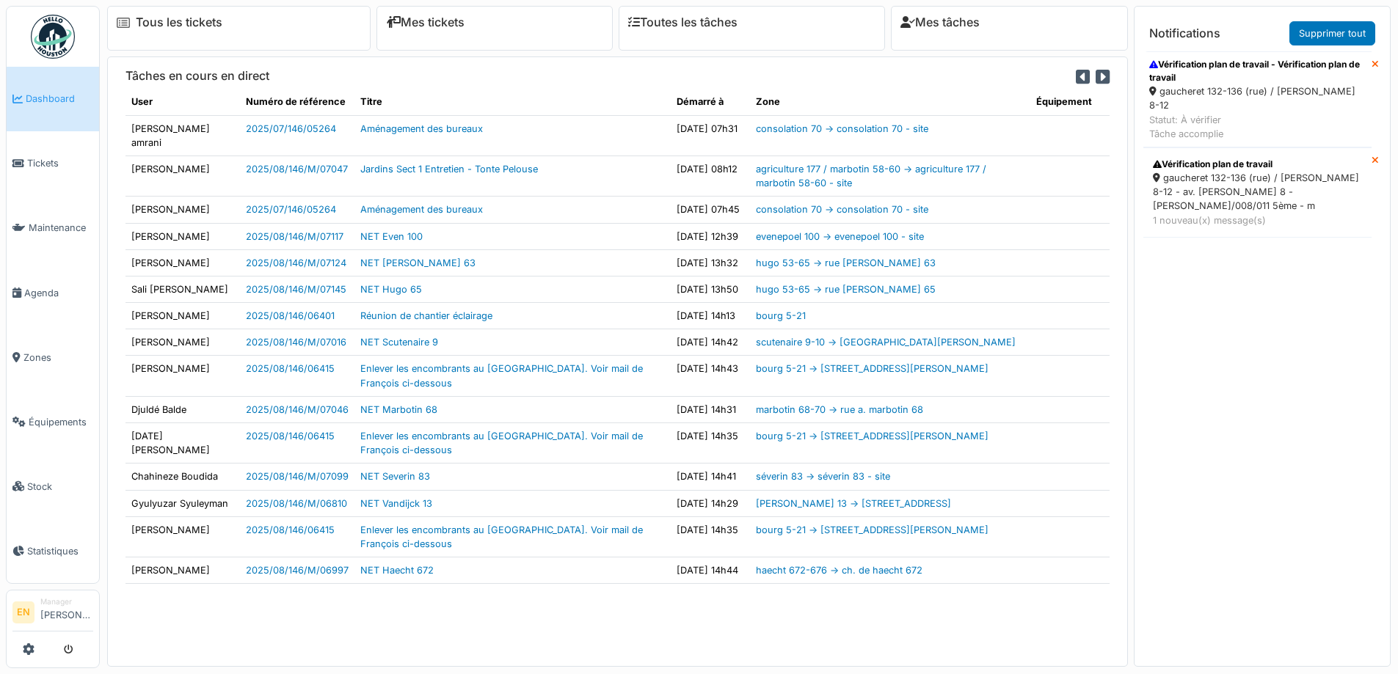
click at [1220, 85] on div "gaucheret 132-136 (rue) / [PERSON_NAME] 8-12" at bounding box center [1257, 98] width 217 height 28
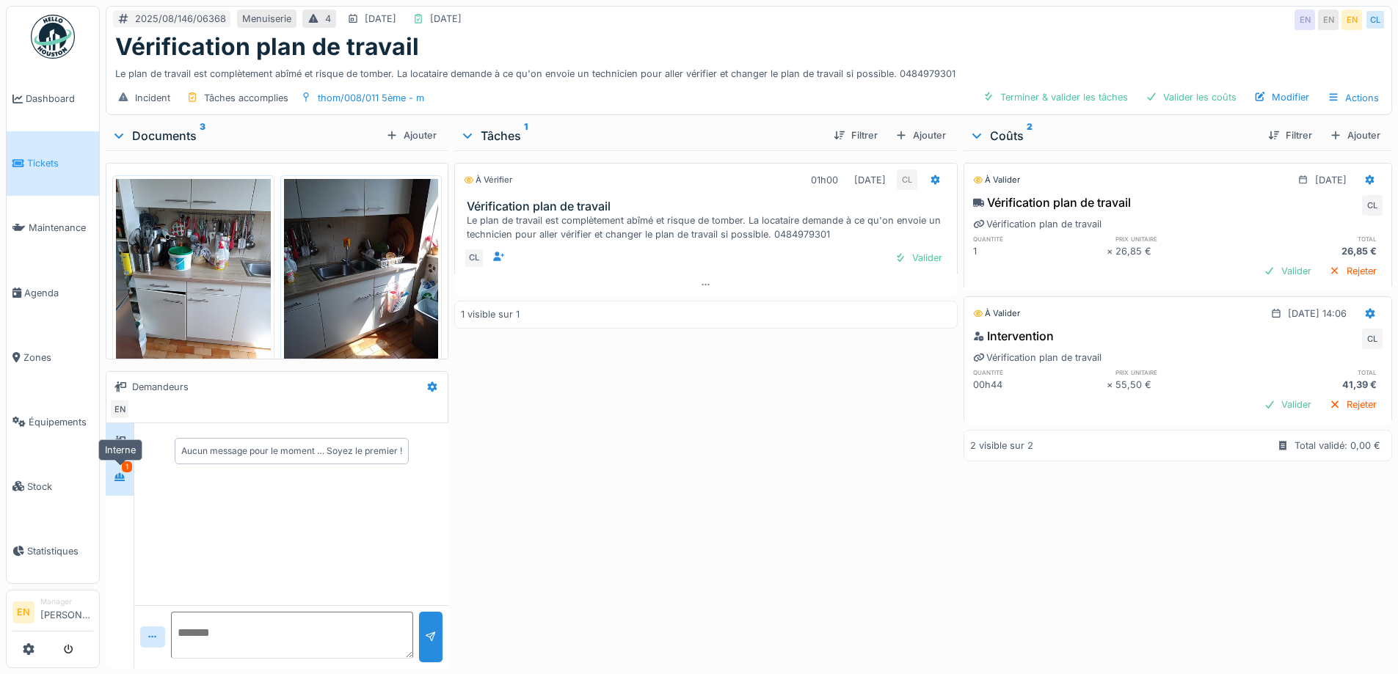
click at [123, 480] on icon at bounding box center [120, 478] width 12 height 10
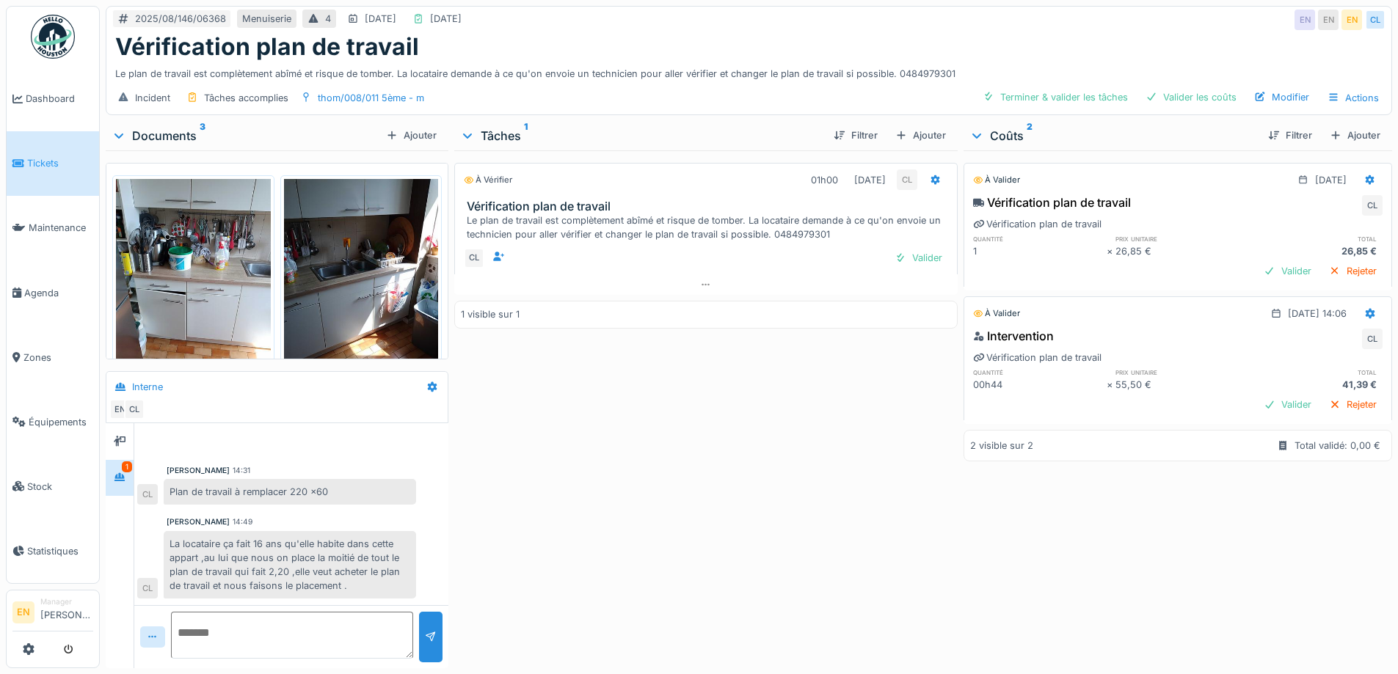
drag, startPoint x: 651, startPoint y: 546, endPoint x: 642, endPoint y: 542, distance: 9.5
click at [650, 546] on div "À vérifier 01h00 [DATE] CL Vérification plan de travail Le plan de travail est …" at bounding box center [705, 406] width 503 height 512
click at [215, 274] on img at bounding box center [193, 282] width 155 height 206
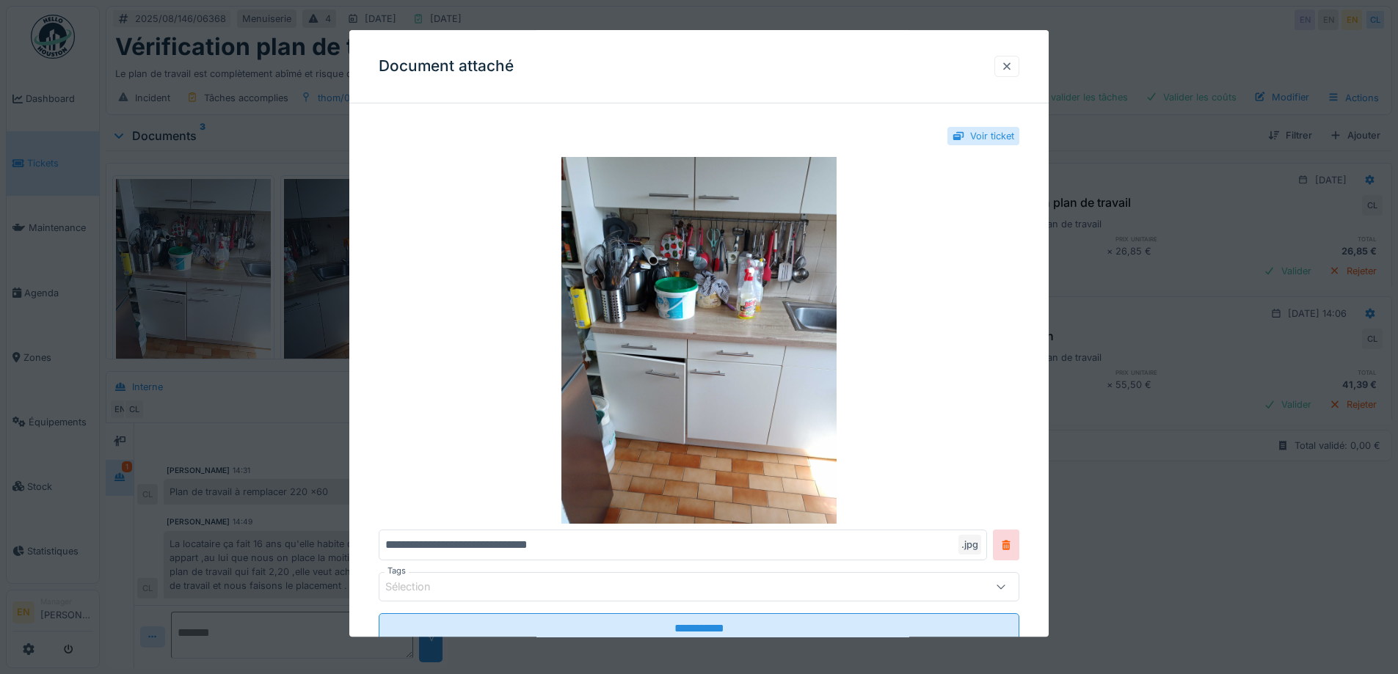
click at [1010, 72] on div at bounding box center [1007, 66] width 12 height 14
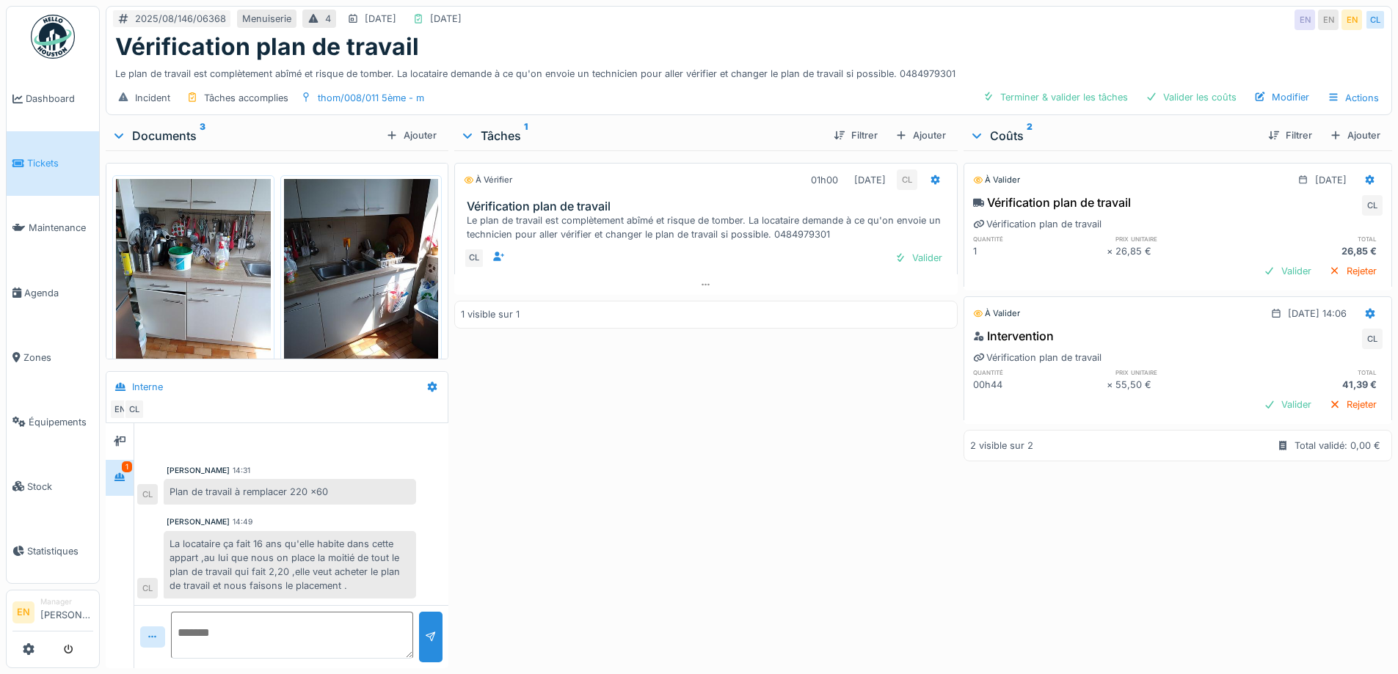
click at [365, 296] on img at bounding box center [361, 282] width 155 height 206
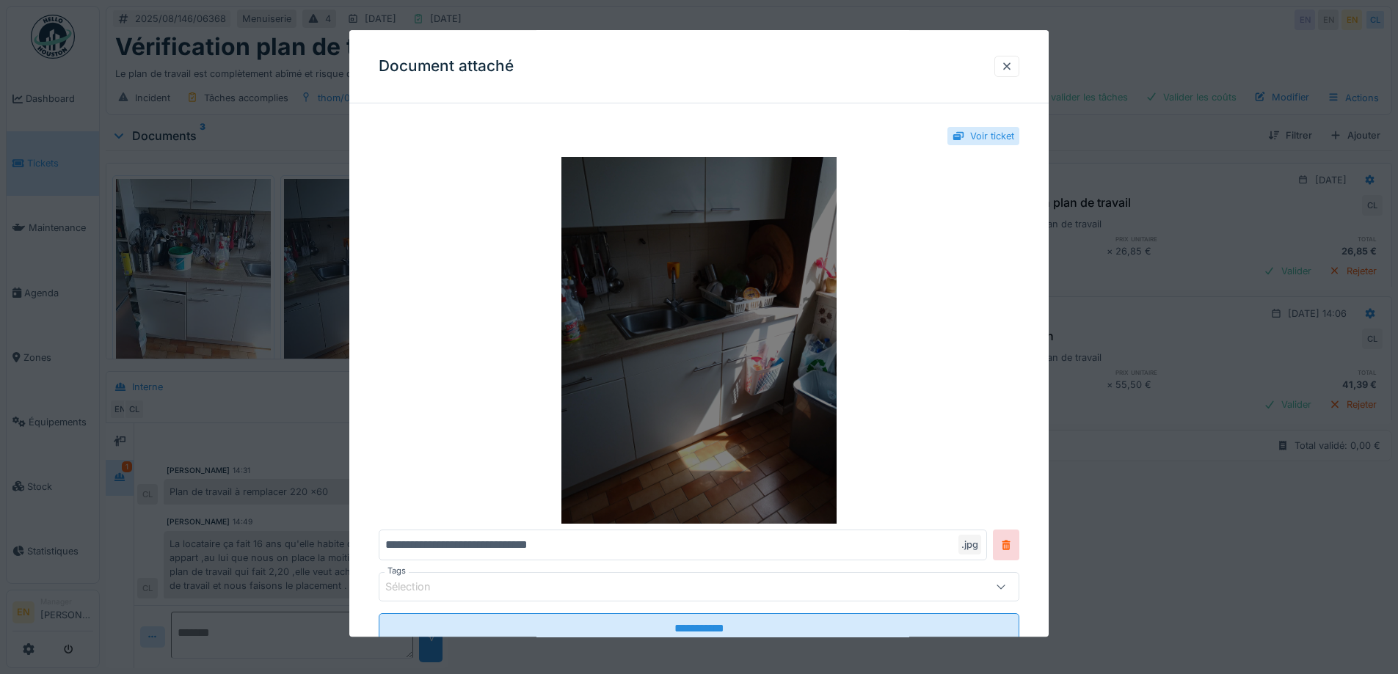
click at [699, 338] on img at bounding box center [699, 341] width 641 height 367
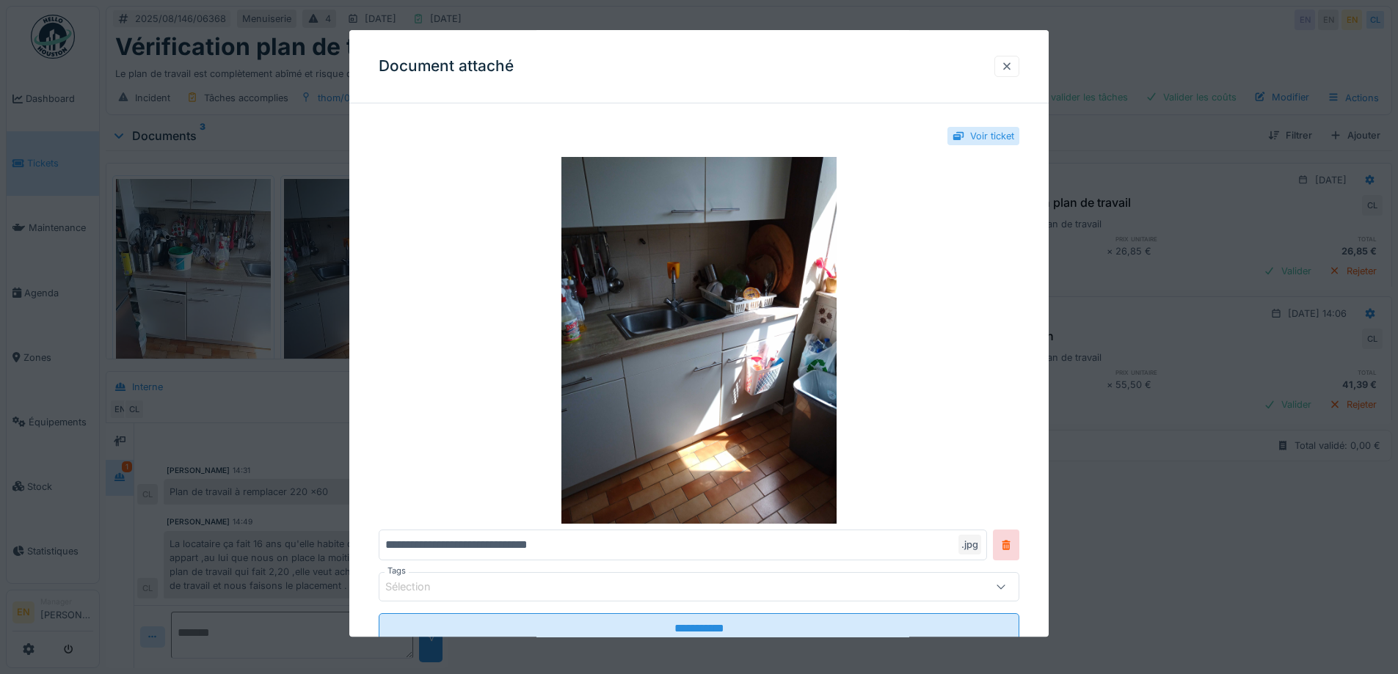
click at [1013, 69] on div at bounding box center [1007, 66] width 12 height 14
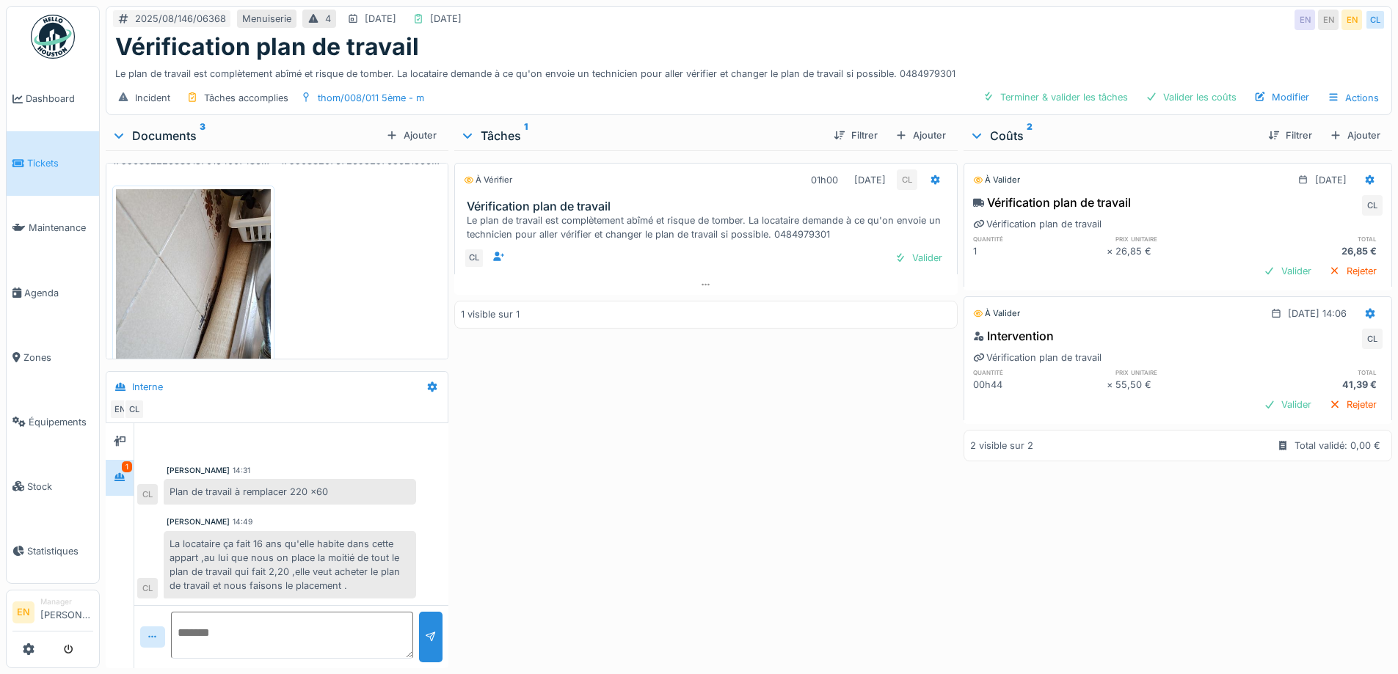
scroll to position [208, 0]
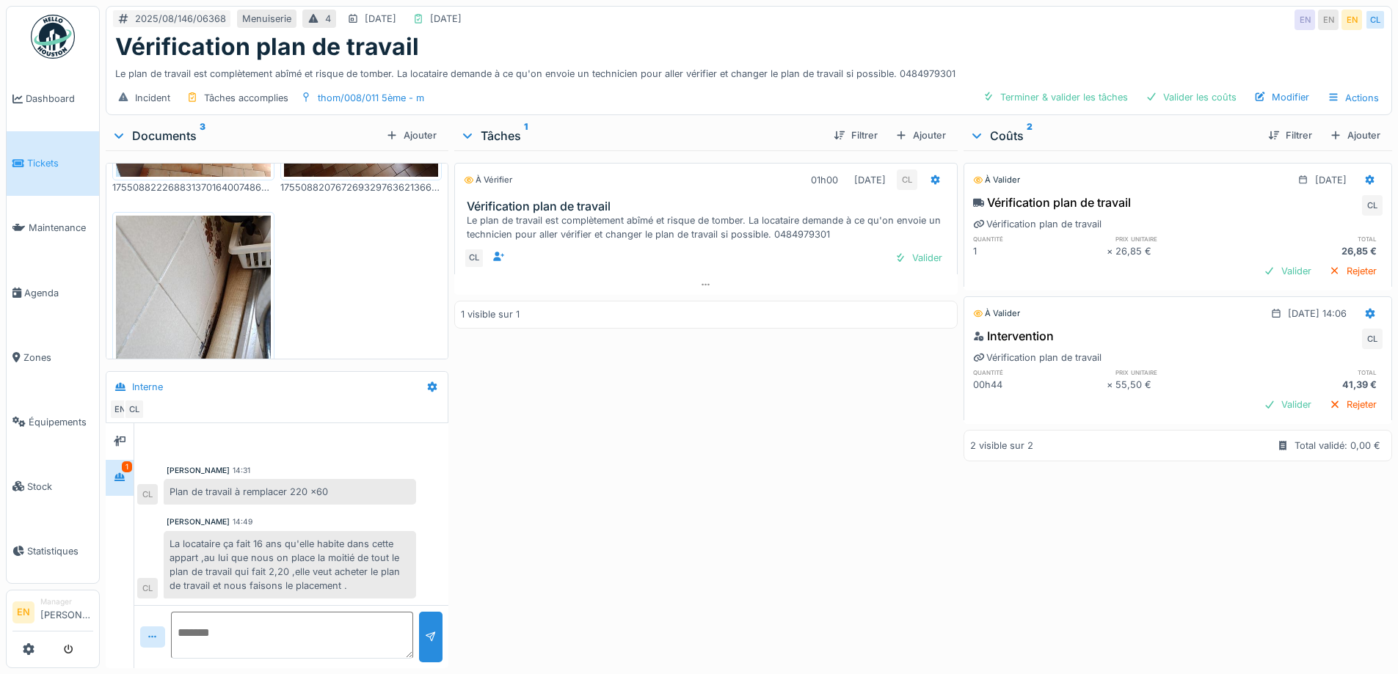
click at [224, 304] on img at bounding box center [193, 319] width 155 height 206
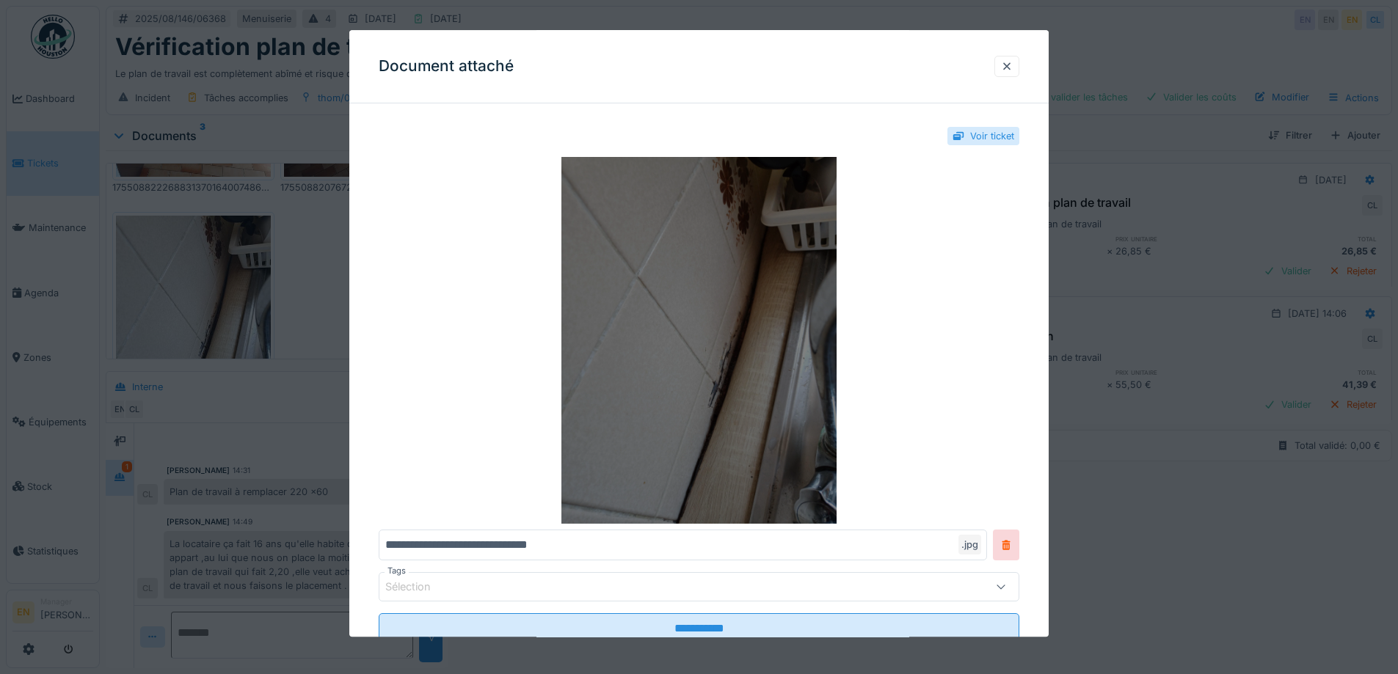
click at [754, 274] on img at bounding box center [699, 341] width 641 height 367
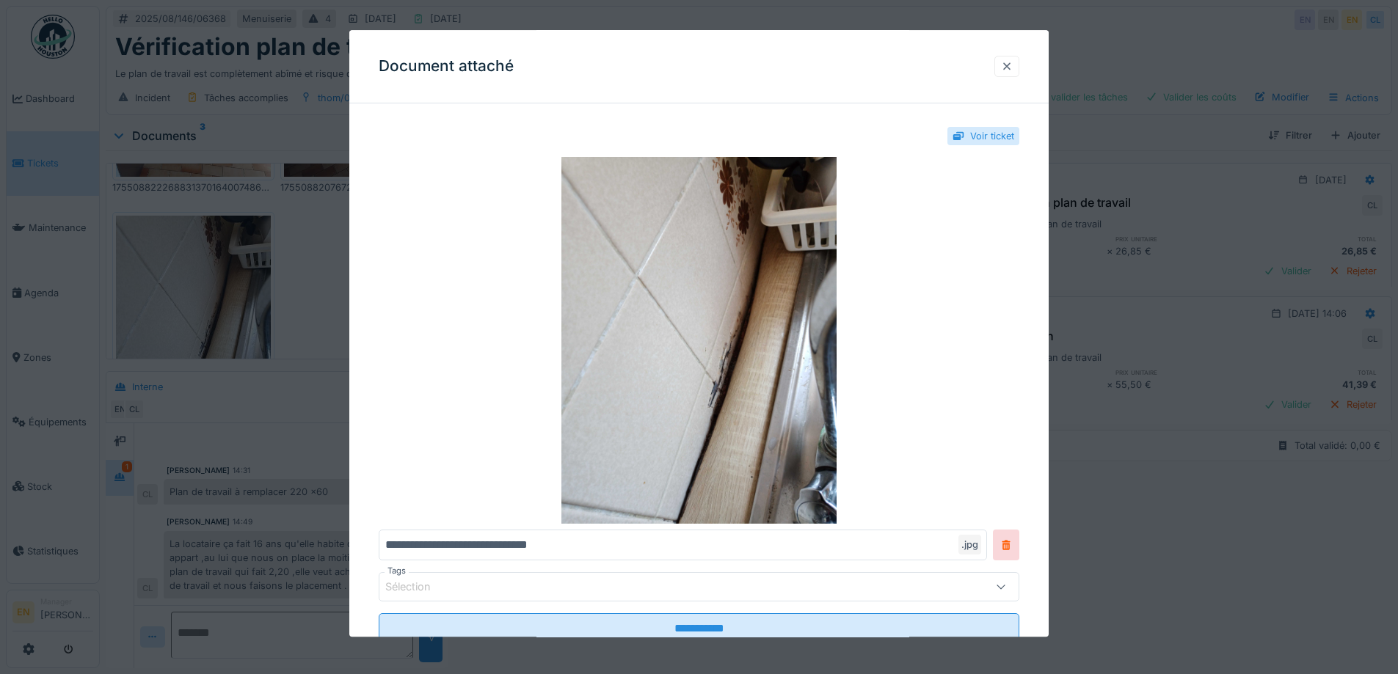
click at [1013, 65] on div at bounding box center [1007, 66] width 12 height 14
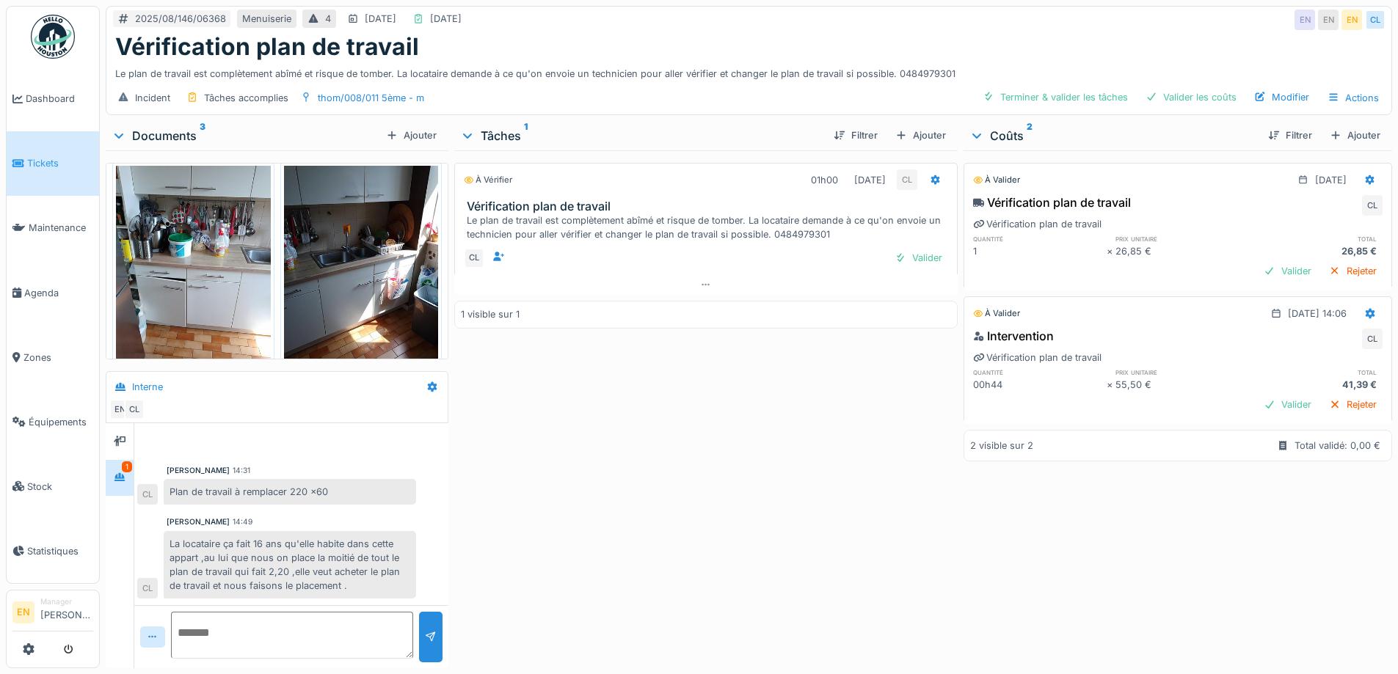
scroll to position [0, 0]
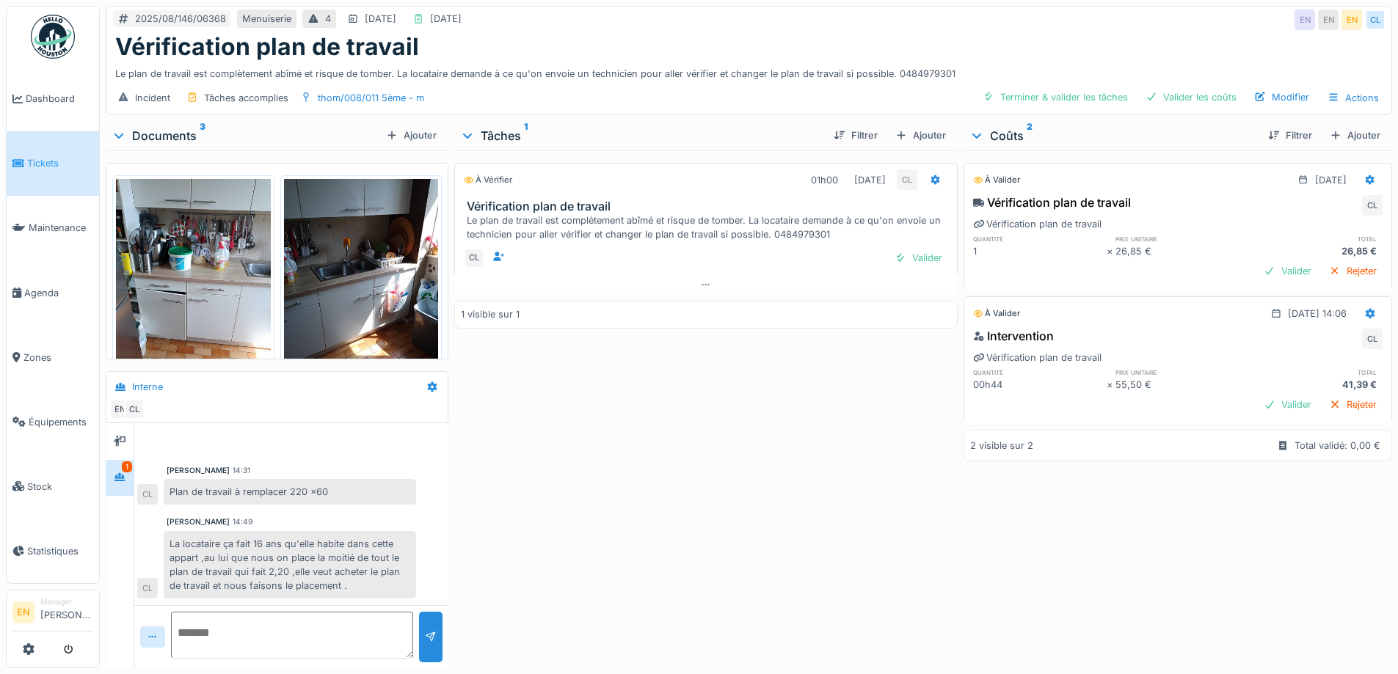
click at [773, 437] on div "À vérifier 01h00 [DATE] CL Vérification plan de travail Le plan de travail est …" at bounding box center [705, 406] width 503 height 512
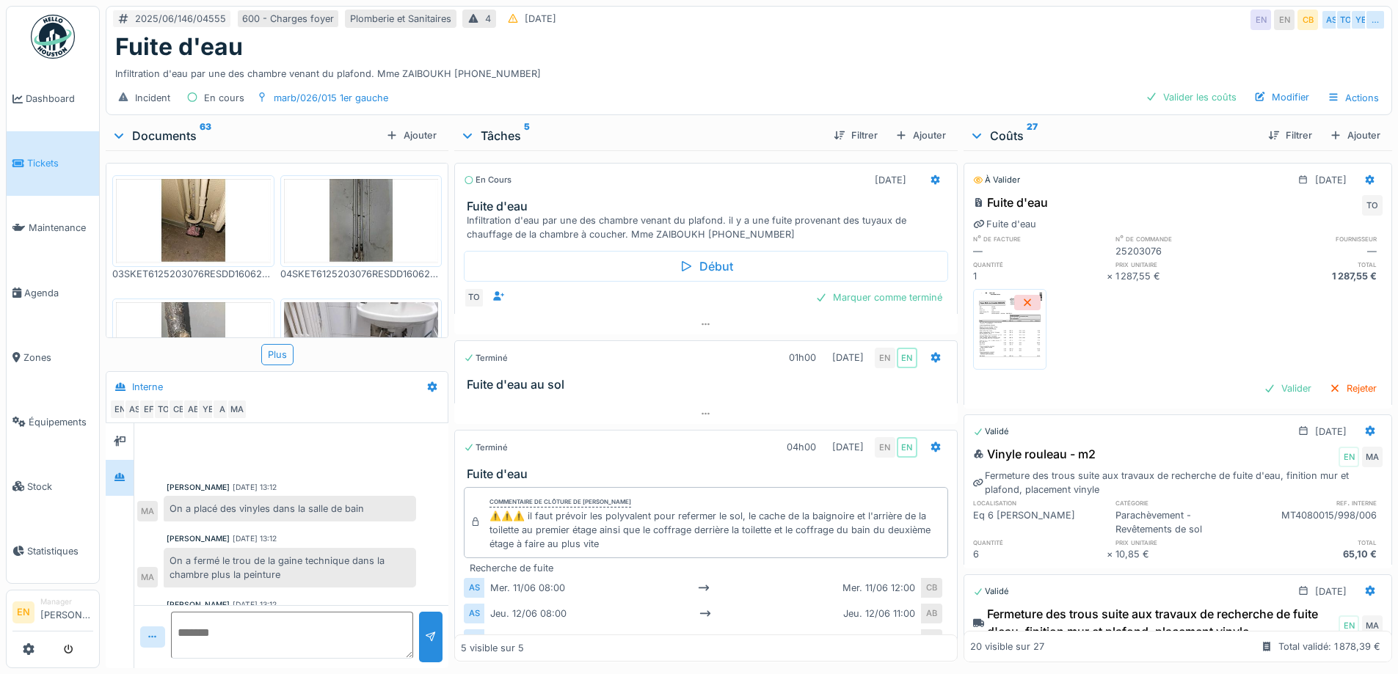
scroll to position [281, 0]
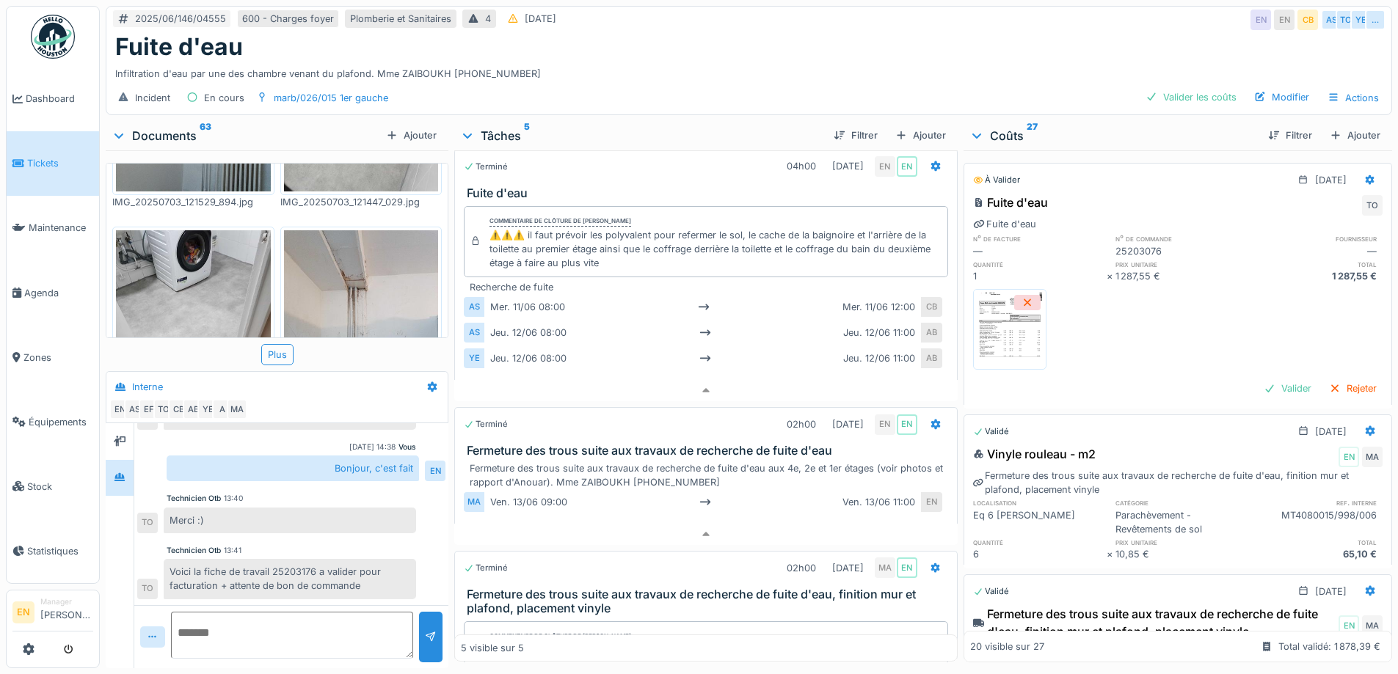
click at [804, 81] on div "Incident En cours marb/026/015 1er gauche Valider les coûts Modifier Actions" at bounding box center [748, 97] width 1285 height 33
click at [1284, 87] on div "Modifier" at bounding box center [1281, 97] width 67 height 20
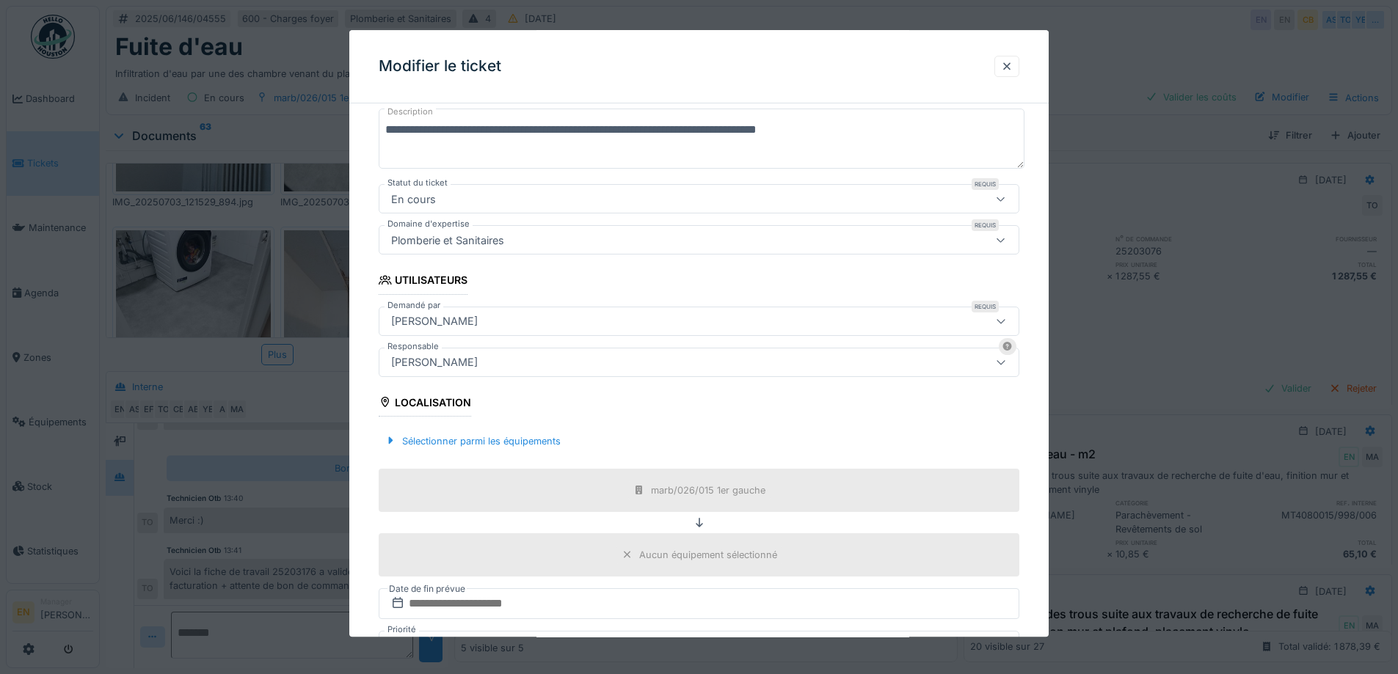
click at [503, 359] on div "Christian Bassette" at bounding box center [661, 362] width 553 height 16
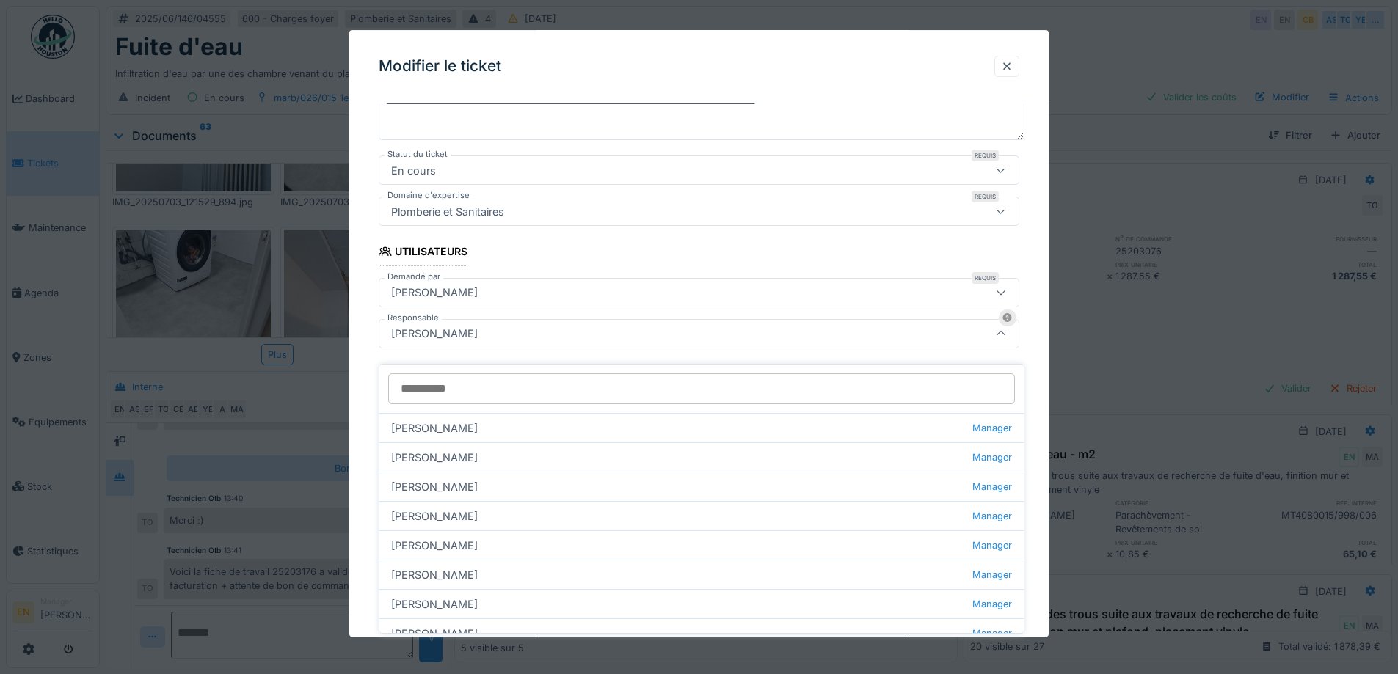
click at [492, 375] on input "Responsable" at bounding box center [701, 389] width 627 height 31
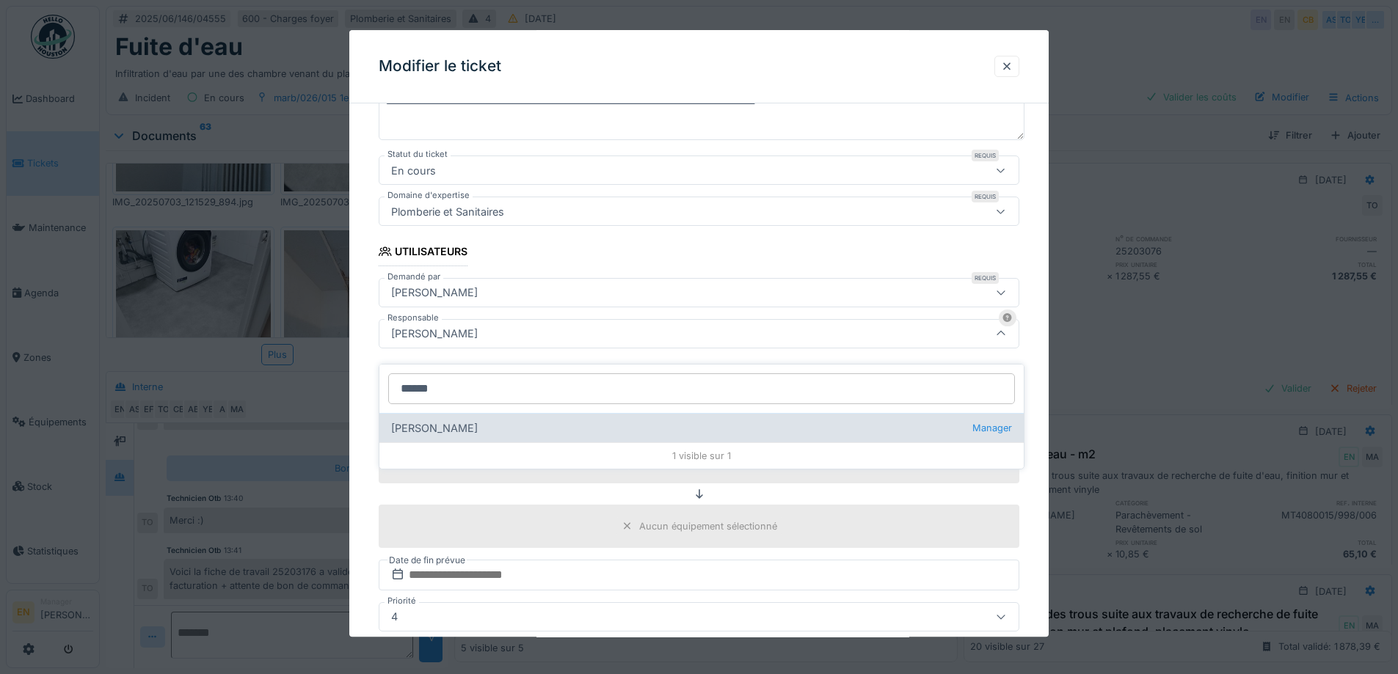
type input "******"
click at [456, 413] on div "Edmond Fayt Manager" at bounding box center [701, 427] width 644 height 29
type input "****"
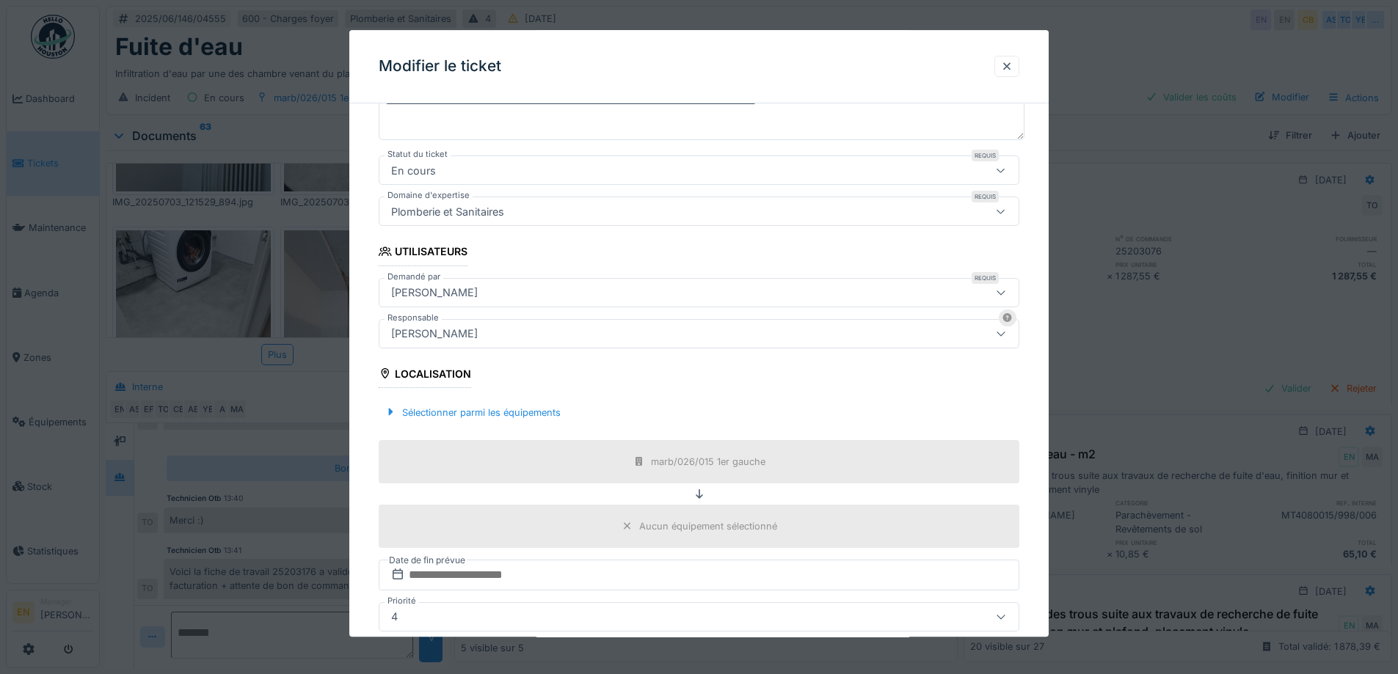
scroll to position [396, 0]
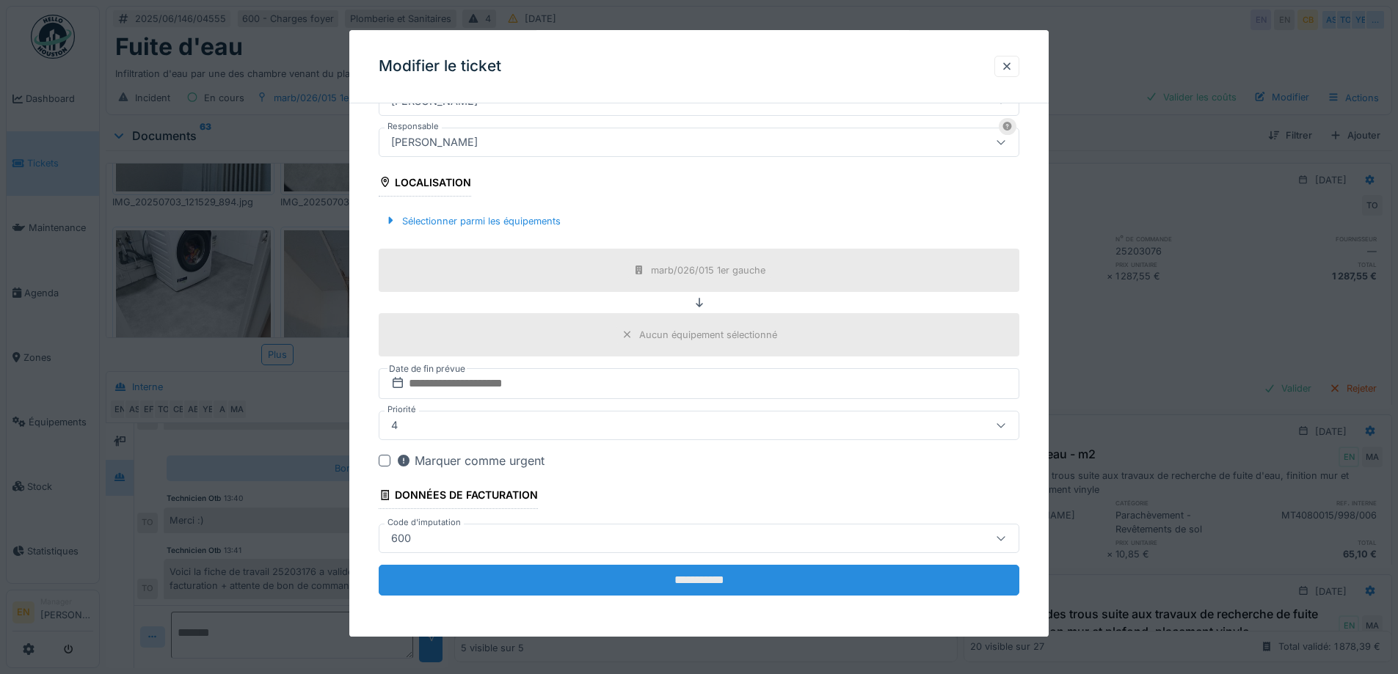
click at [715, 583] on input "**********" at bounding box center [699, 580] width 641 height 31
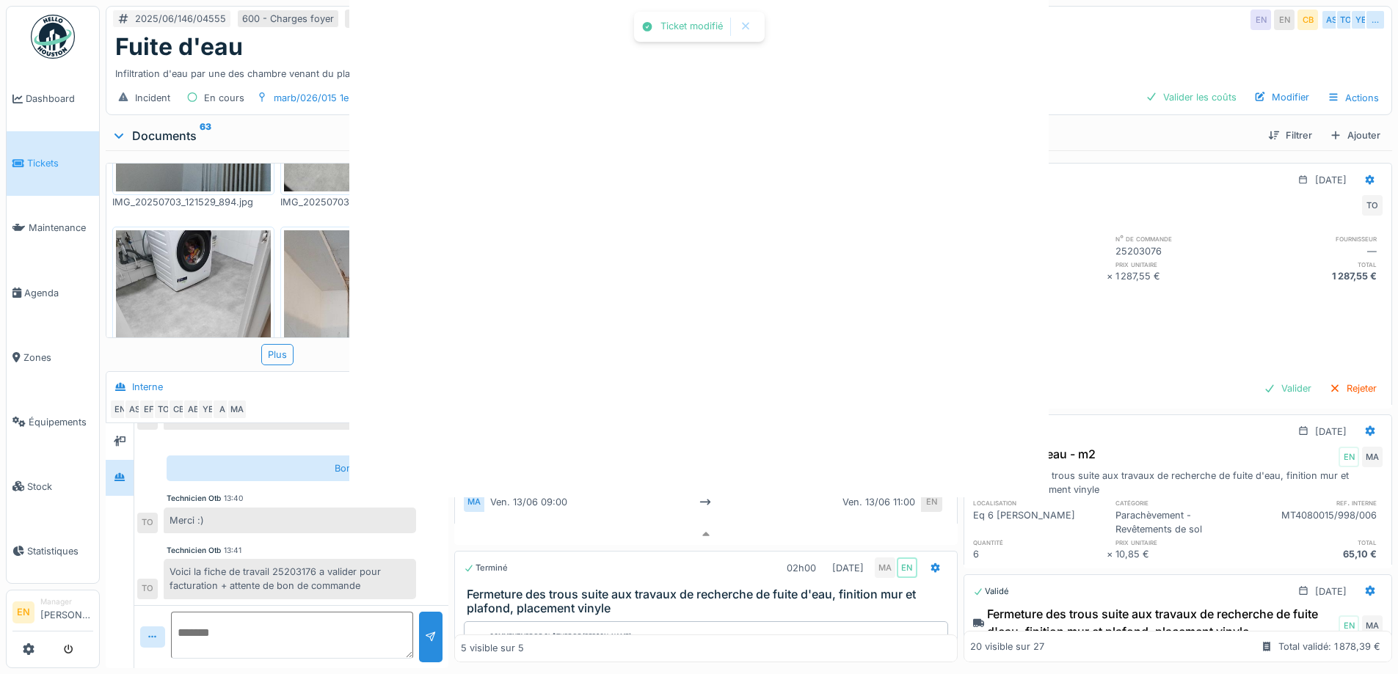
scroll to position [0, 0]
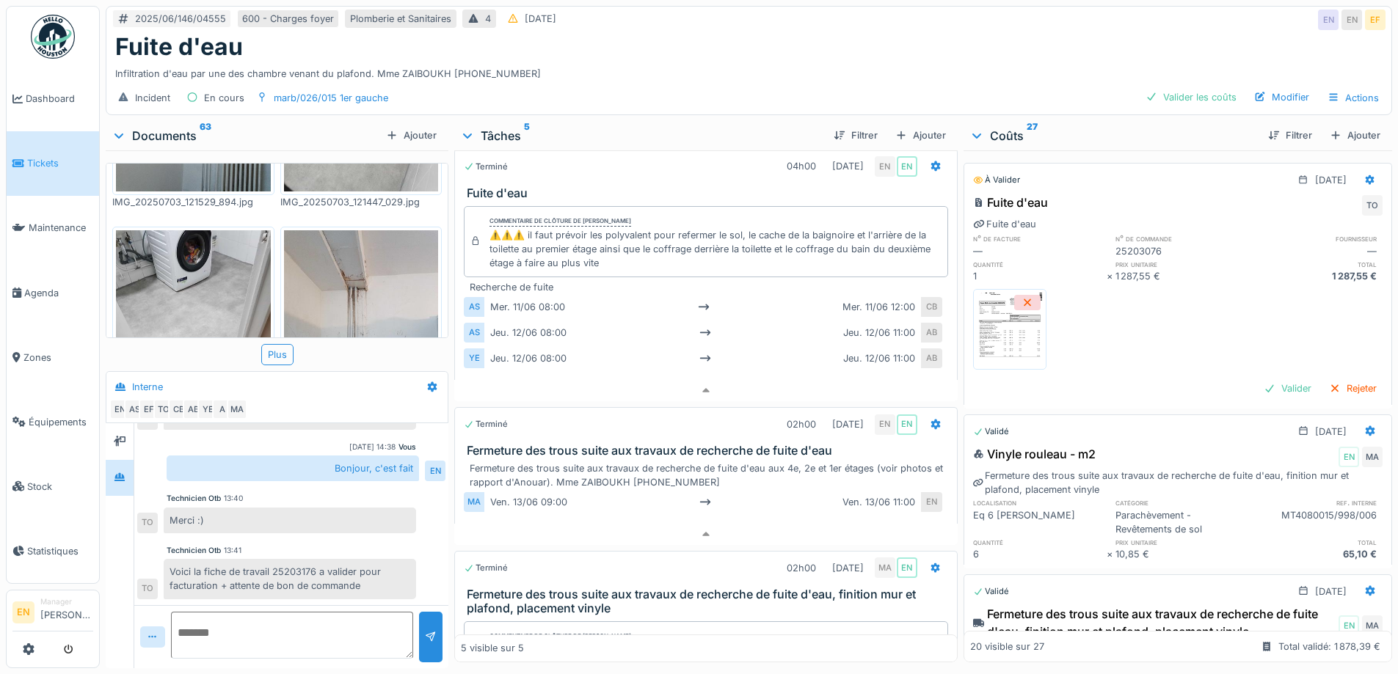
click at [749, 37] on div "Fuite d'eau" at bounding box center [748, 47] width 1267 height 28
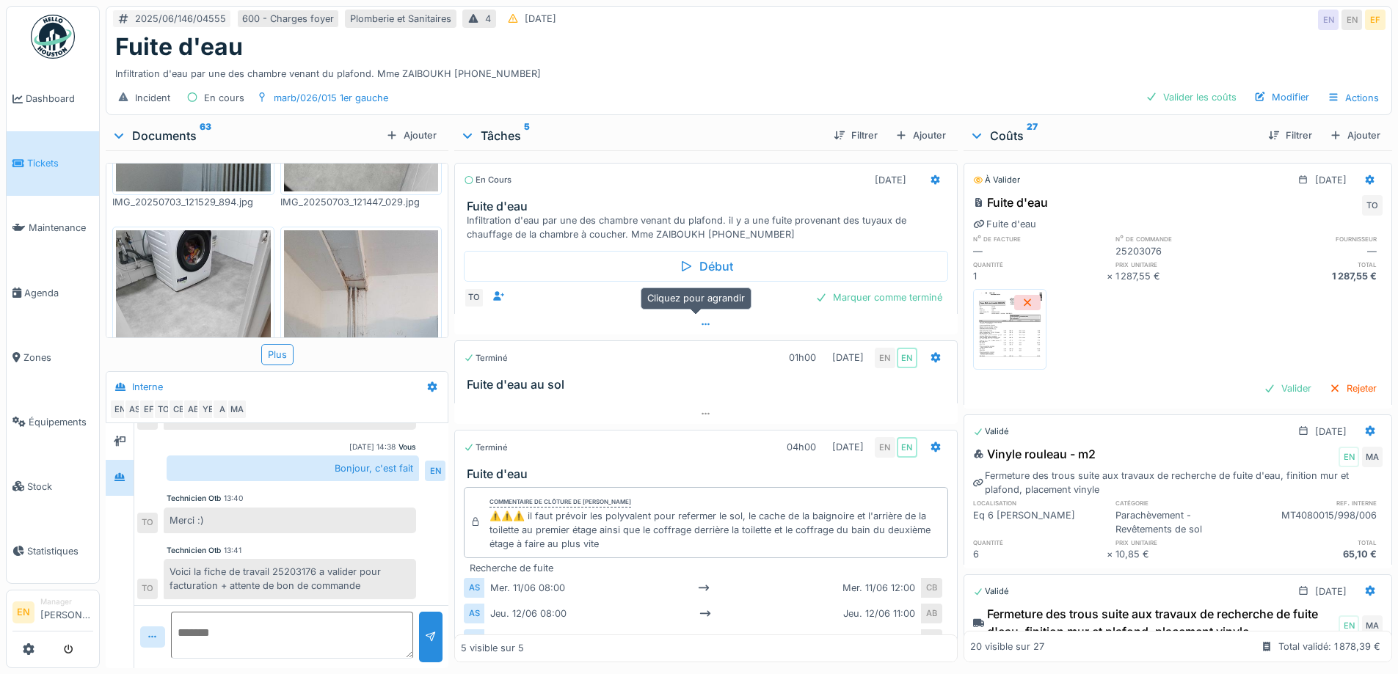
click at [700, 320] on icon at bounding box center [706, 325] width 12 height 10
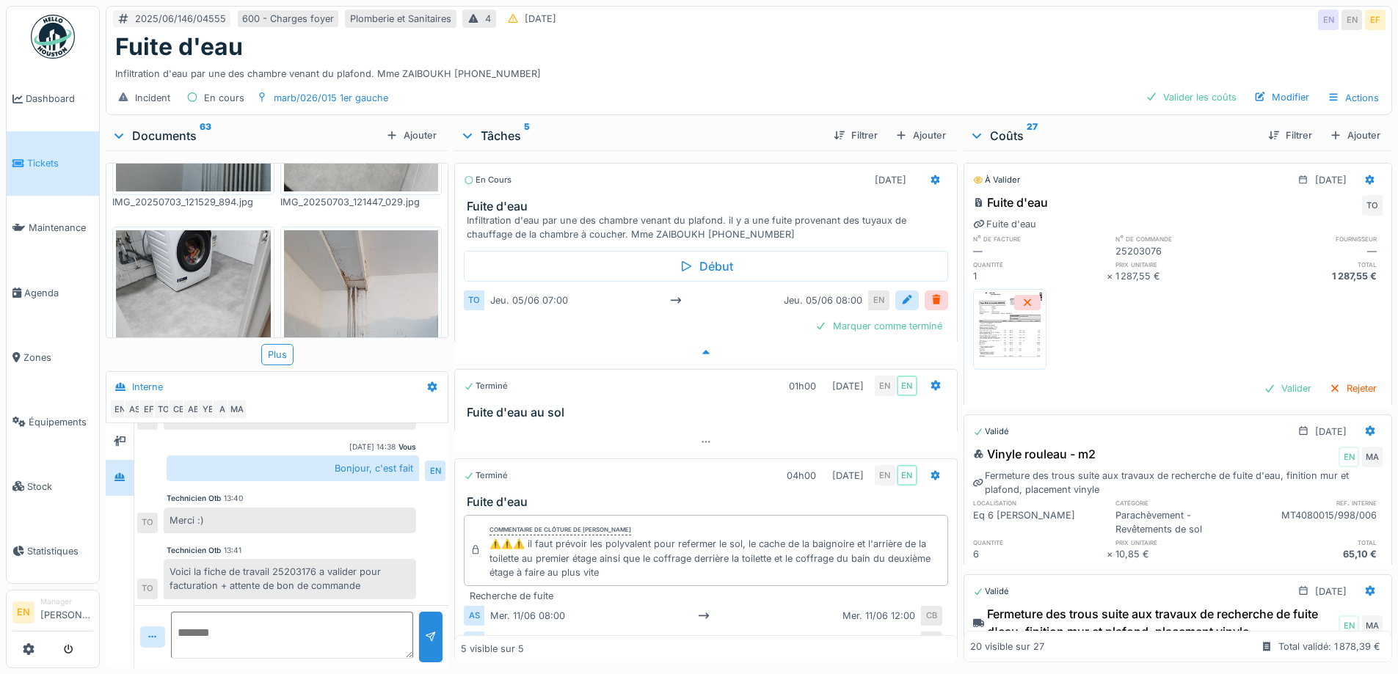
scroll to position [12, 0]
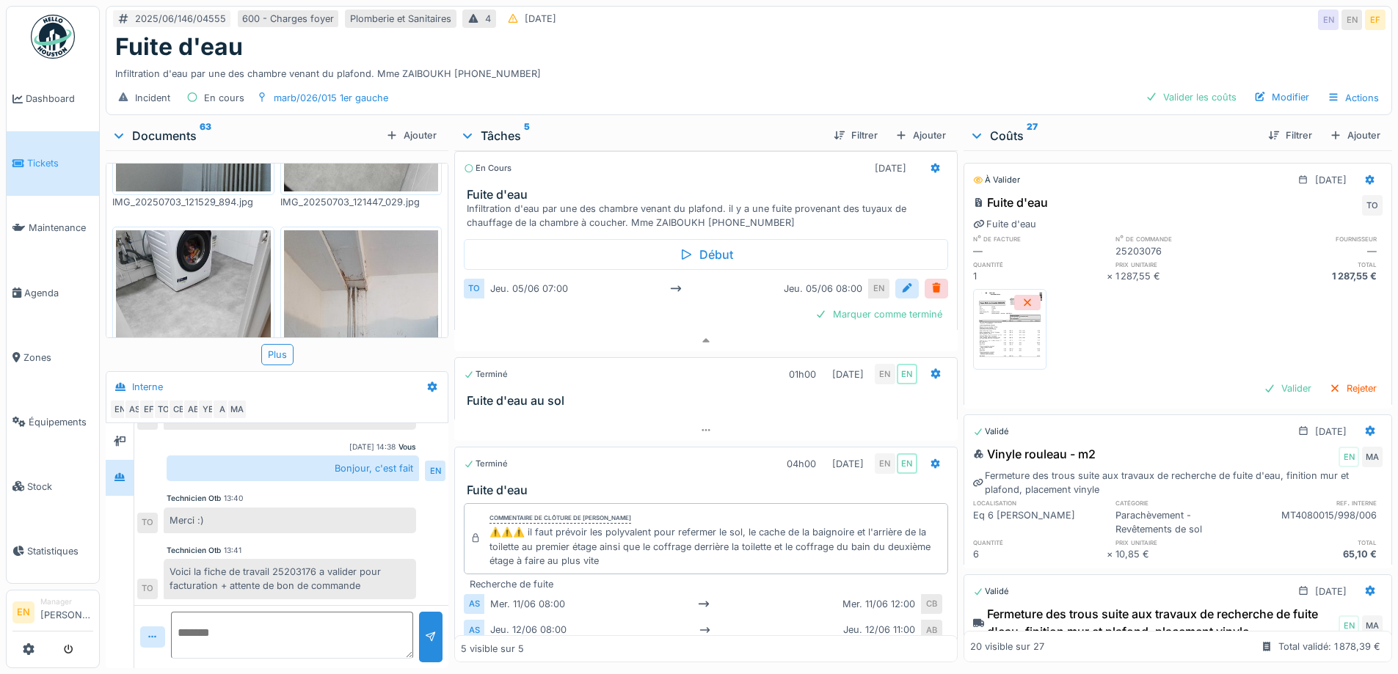
drag, startPoint x: 880, startPoint y: 48, endPoint x: 894, endPoint y: 35, distance: 18.7
click at [880, 52] on div "Fuite d'eau Infiltration d'eau par une des chambre venant du plafond. Mme ZAIBO…" at bounding box center [748, 57] width 1285 height 48
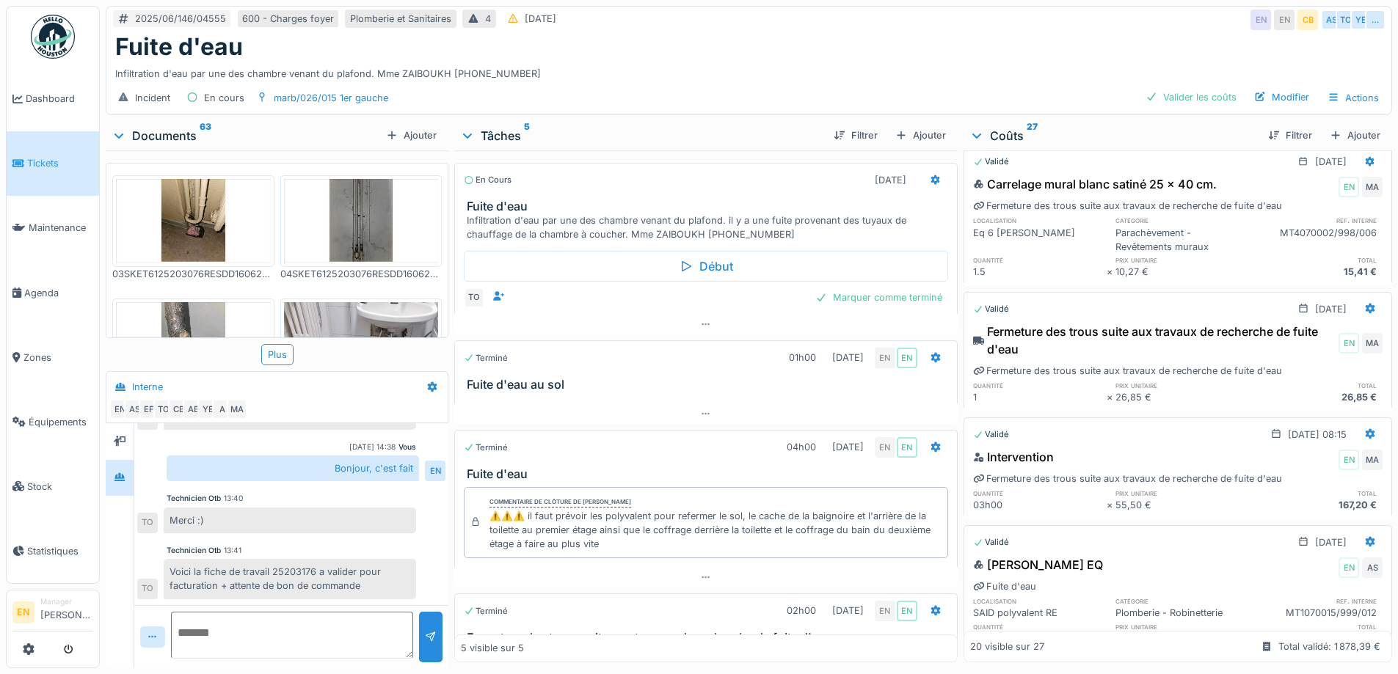
scroll to position [1908, 0]
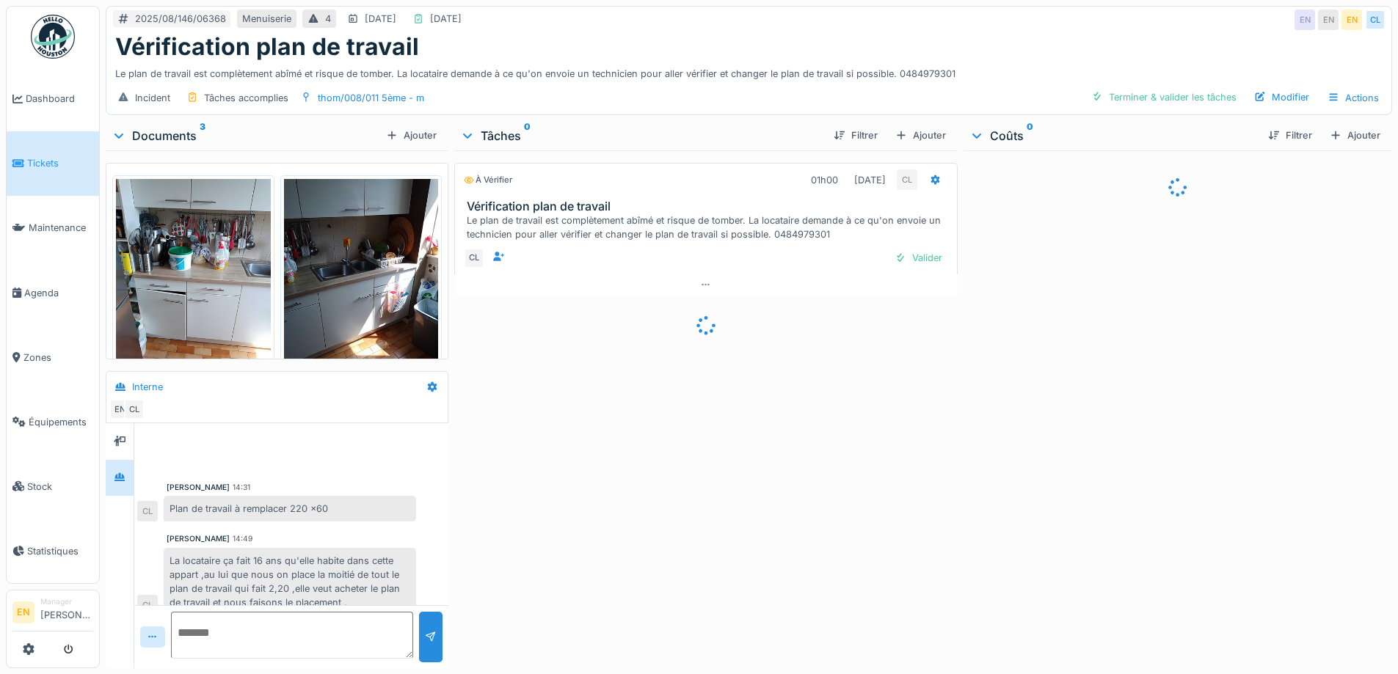
scroll to position [17, 0]
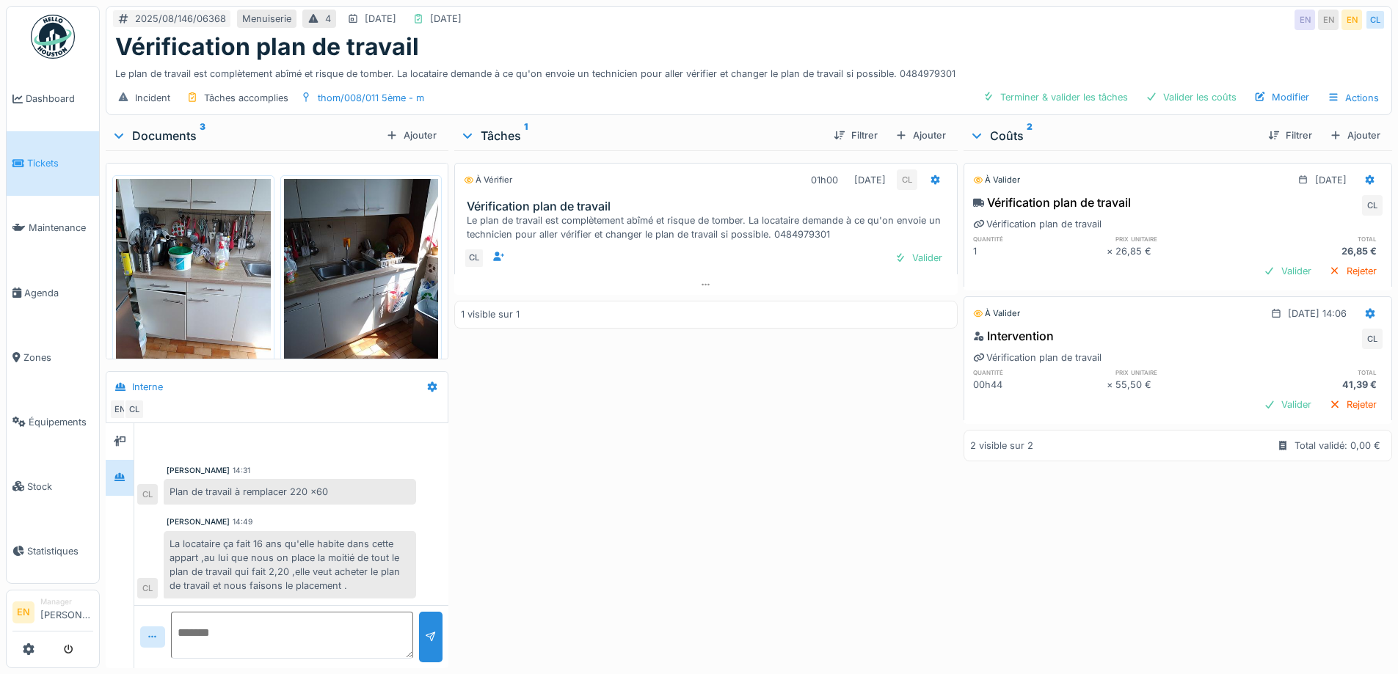
click at [614, 452] on div "À vérifier 01h00 [DATE] CL Vérification plan de travail Le plan de travail est …" at bounding box center [705, 406] width 503 height 512
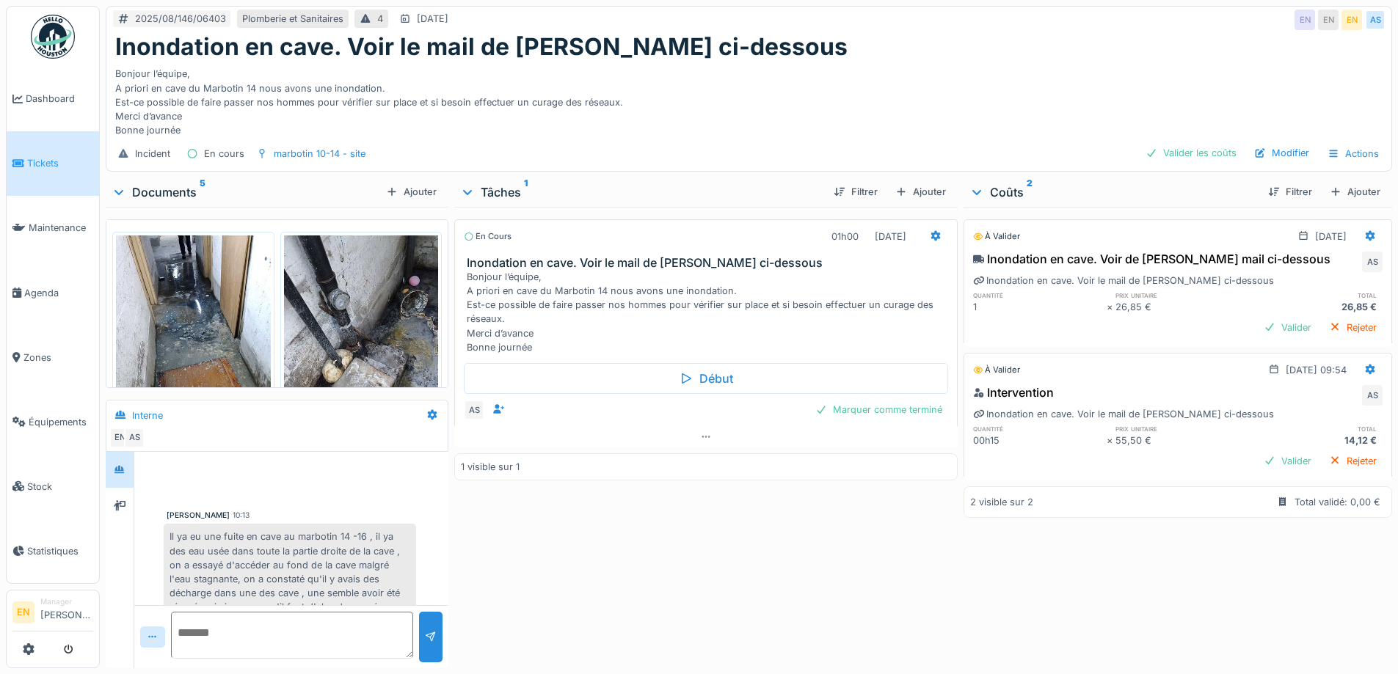
scroll to position [123, 0]
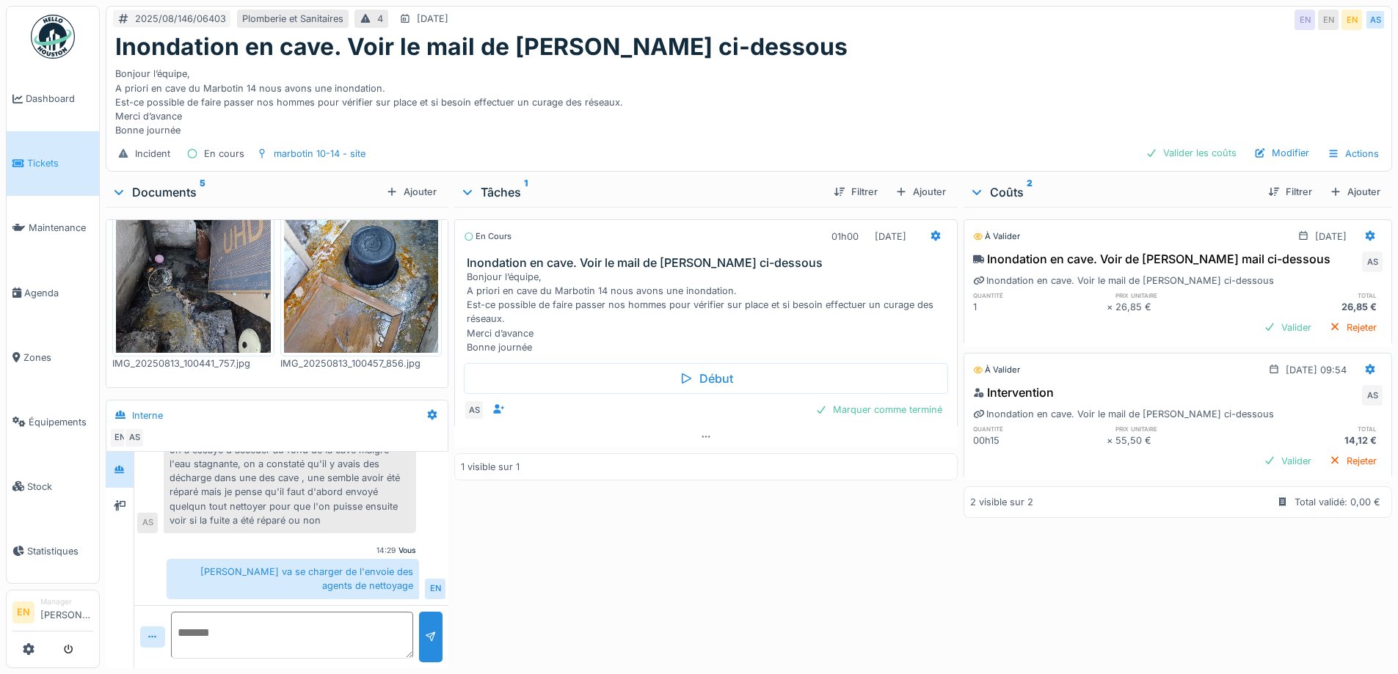
click at [740, 109] on div "Bonjour l’équipe, A priori en cave du Marbotin 14 nous avons une inondation. Es…" at bounding box center [748, 99] width 1267 height 76
click at [856, 96] on div "Bonjour l’équipe, A priori en cave du Marbotin 14 nous avons une inondation. Es…" at bounding box center [748, 99] width 1267 height 76
click at [817, 84] on div "Bonjour l’équipe, A priori en cave du Marbotin 14 nous avons une inondation. Es…" at bounding box center [748, 99] width 1267 height 76
click at [863, 90] on div "Bonjour l’équipe, A priori en cave du Marbotin 14 nous avons une inondation. Es…" at bounding box center [748, 99] width 1267 height 76
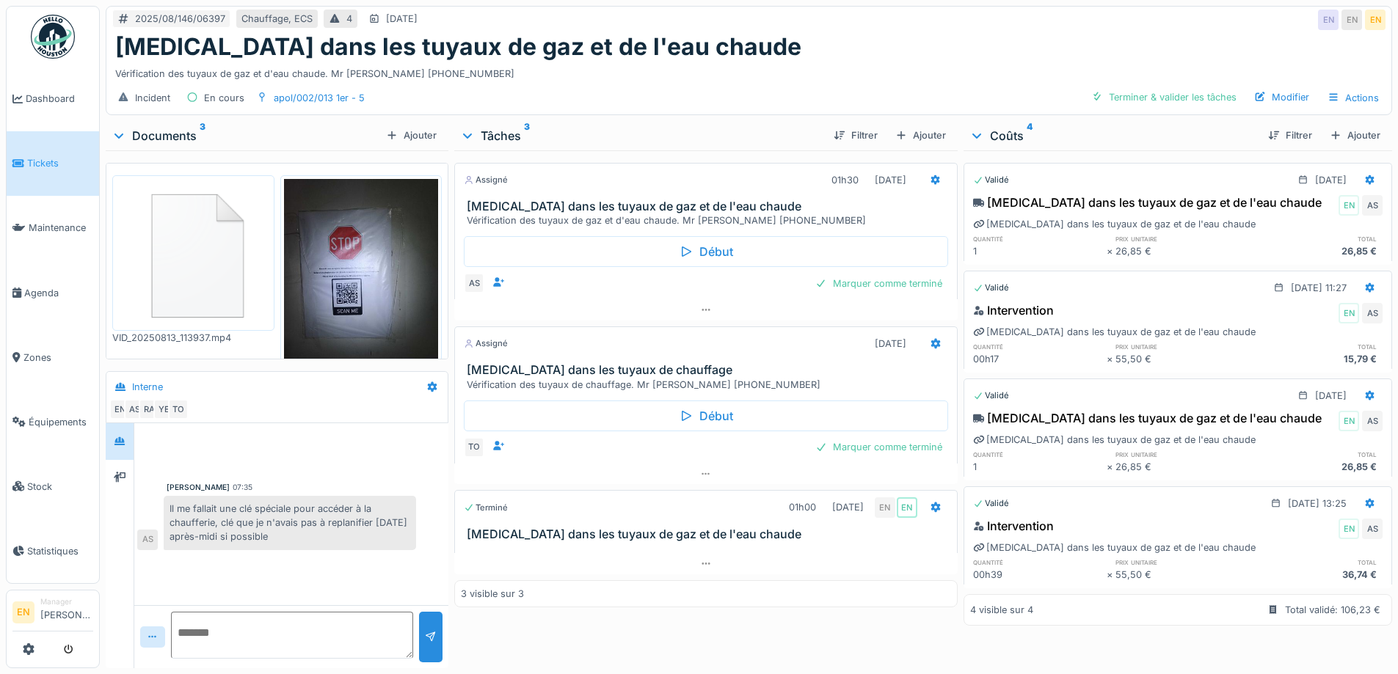
scroll to position [11, 0]
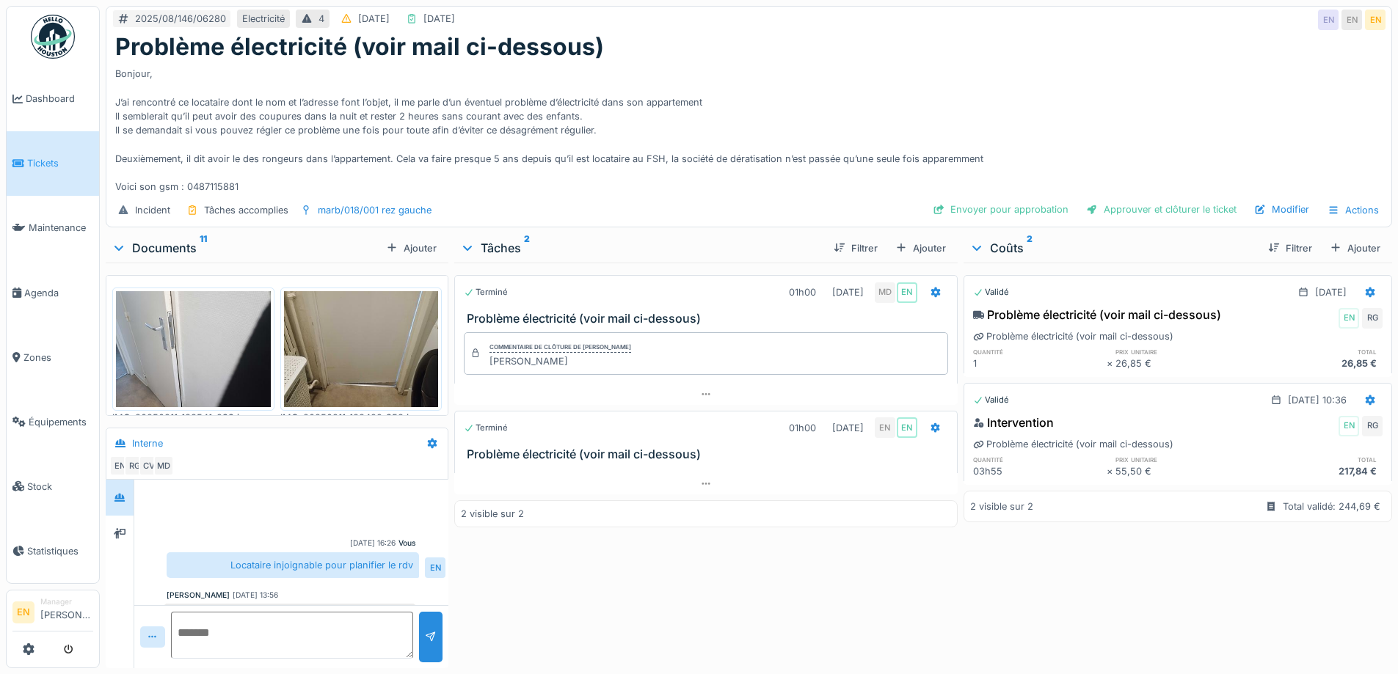
scroll to position [257, 0]
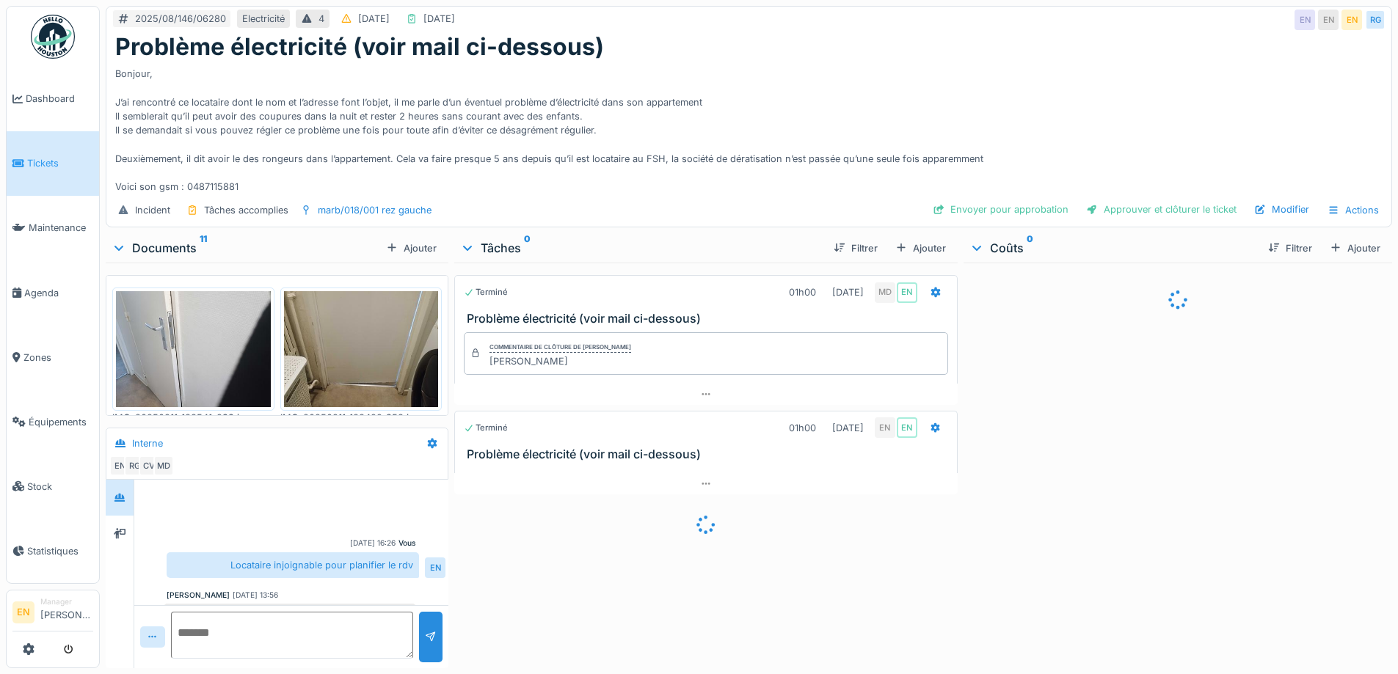
scroll to position [257, 0]
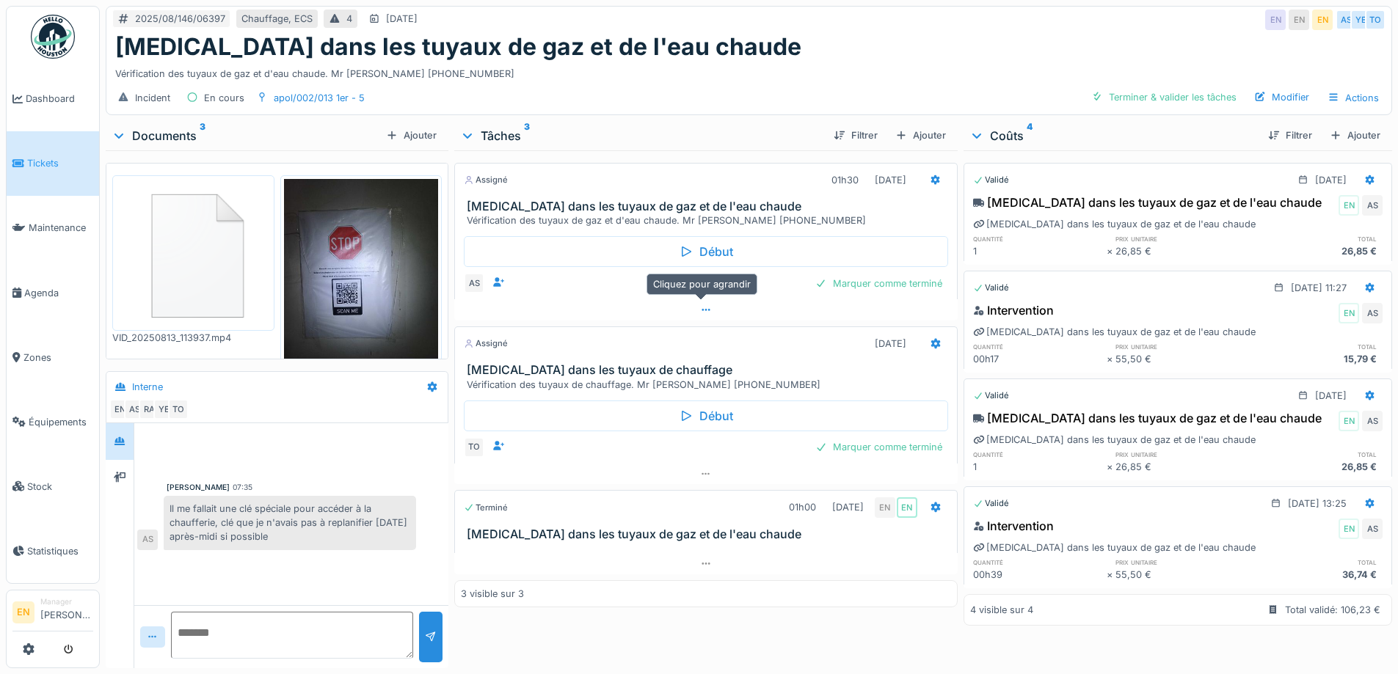
scroll to position [11, 0]
click at [1285, 87] on div "Modifier" at bounding box center [1281, 97] width 67 height 20
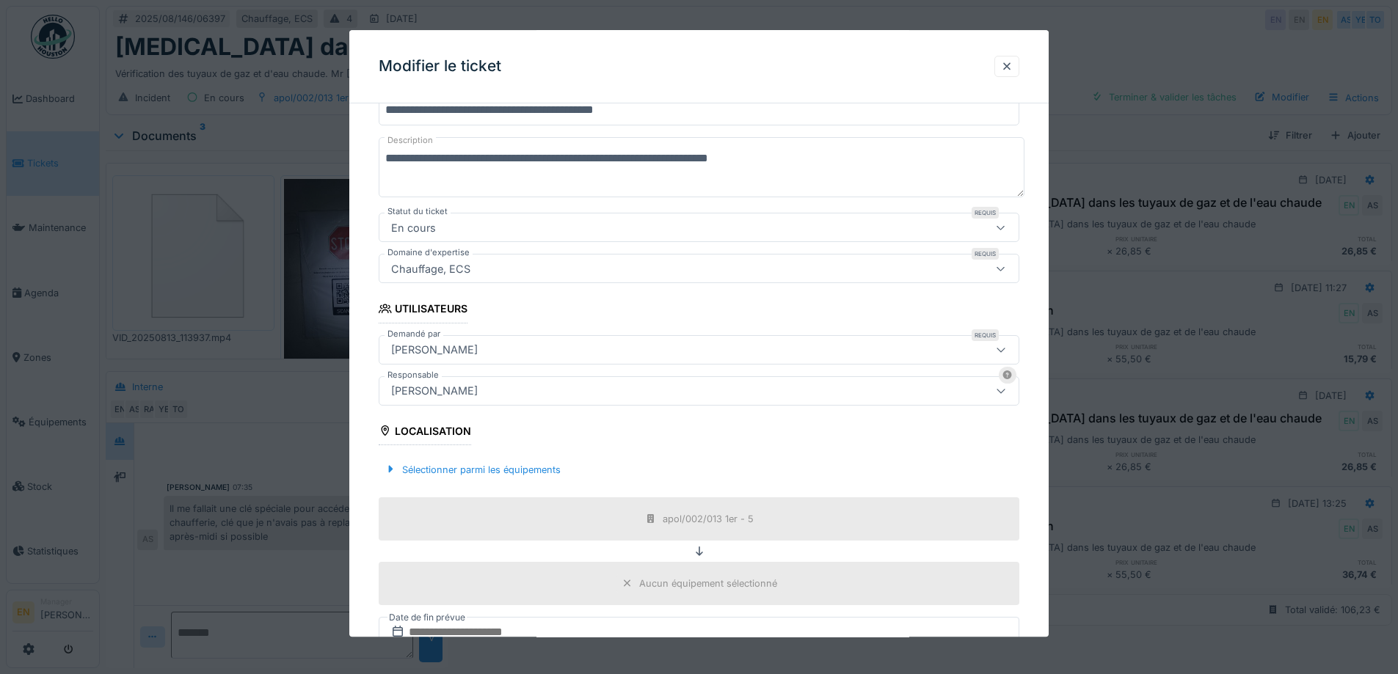
click at [484, 393] on div "[PERSON_NAME]" at bounding box center [434, 391] width 98 height 16
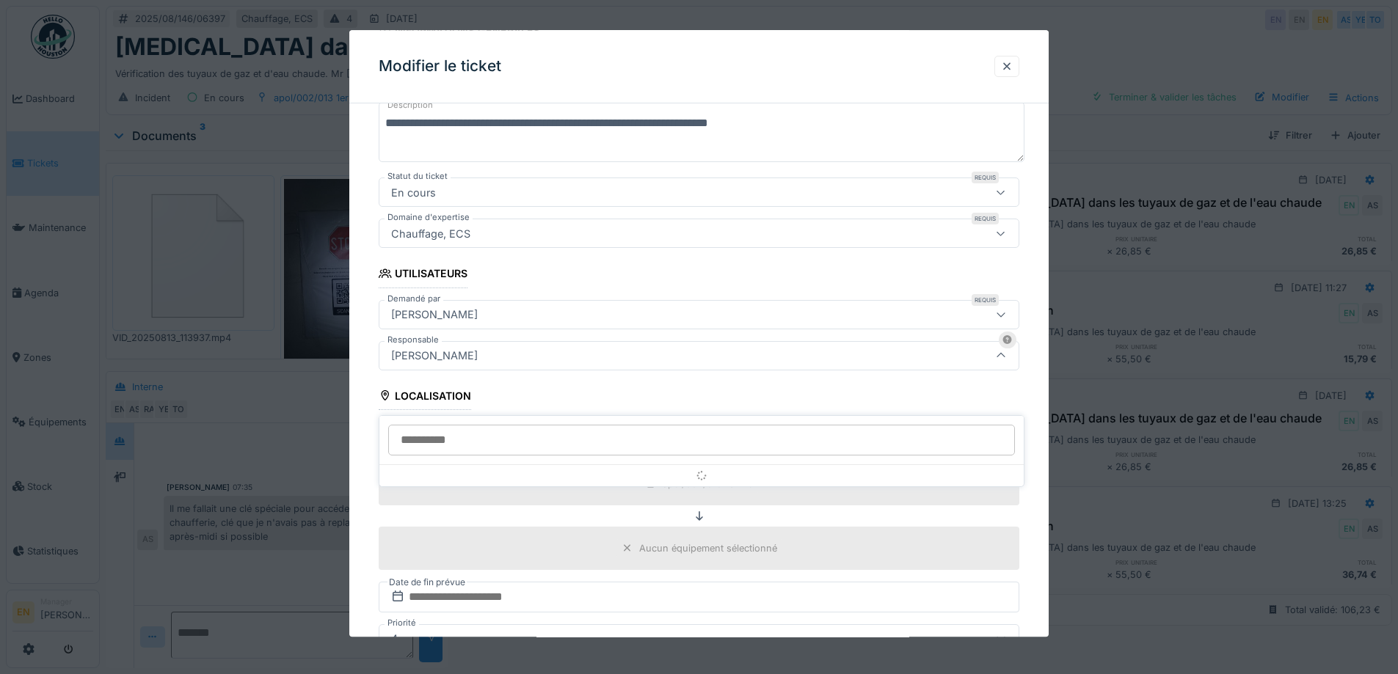
scroll to position [204, 0]
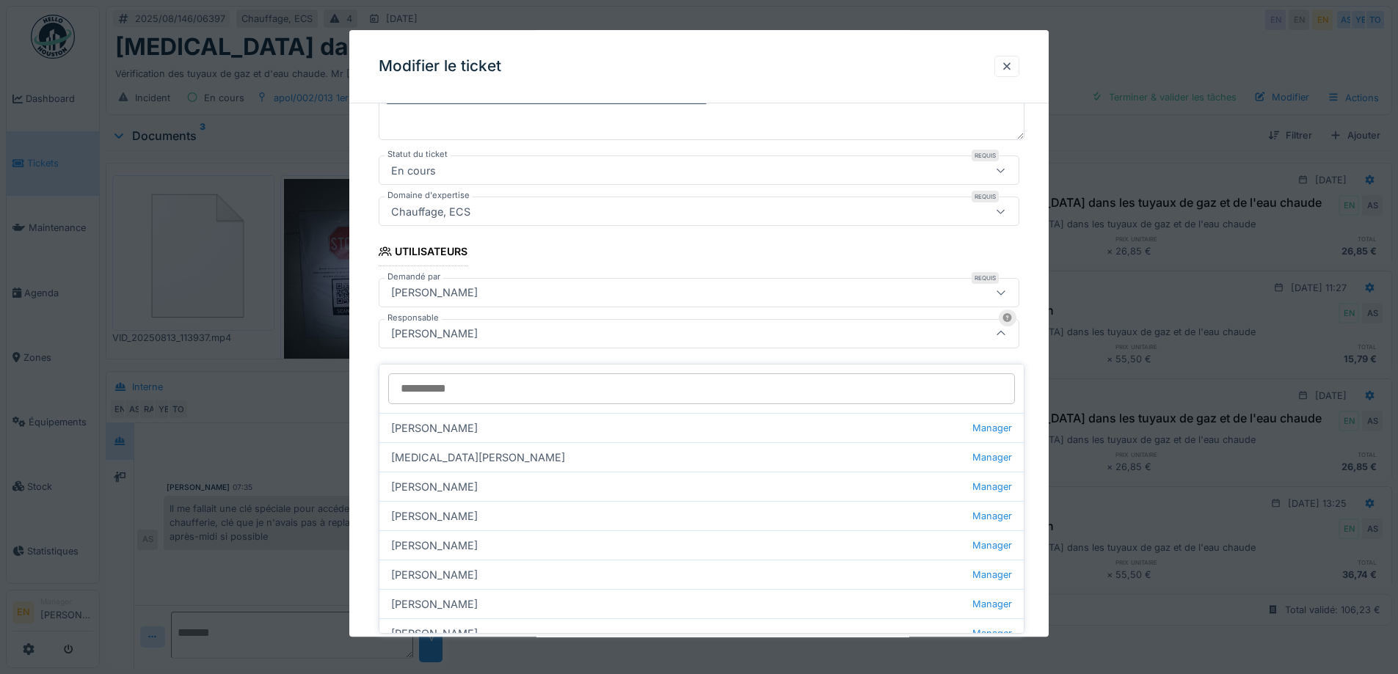
click at [485, 375] on input "Responsable" at bounding box center [701, 389] width 627 height 31
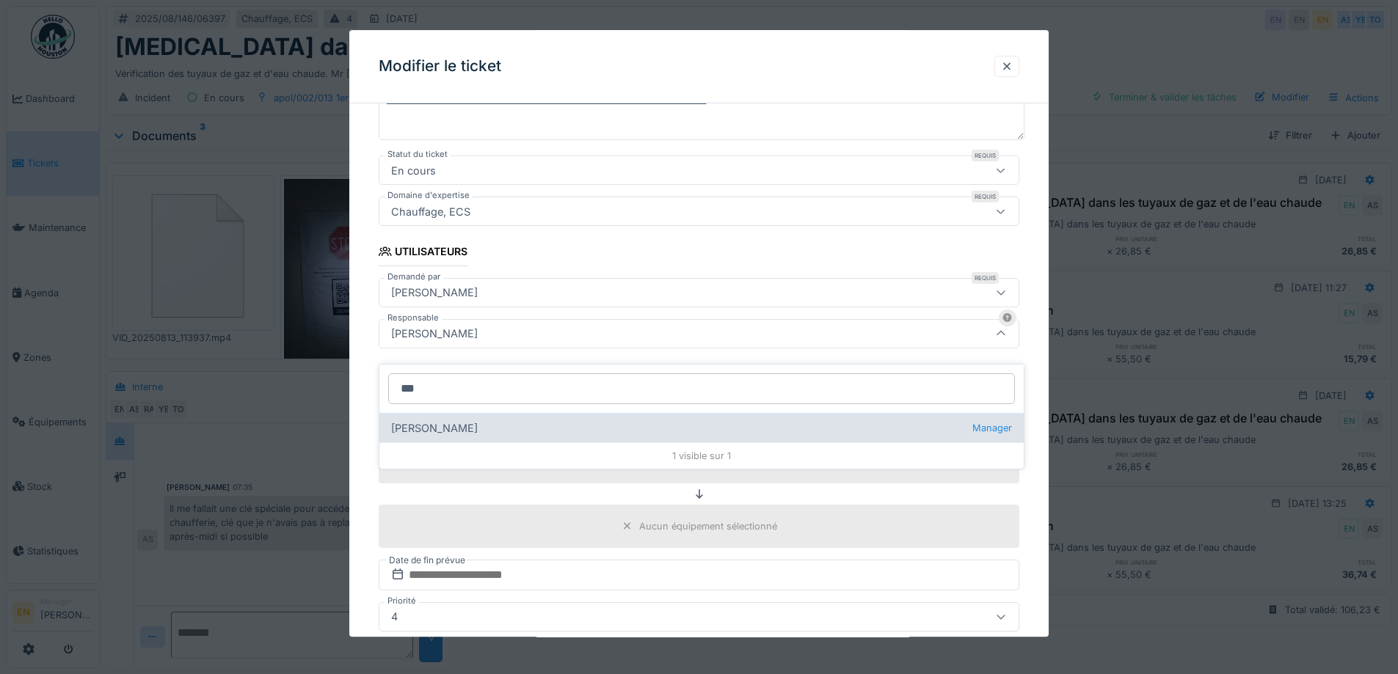
type input "***"
click at [465, 416] on div "Edmond Fayt Manager" at bounding box center [701, 427] width 644 height 29
type input "****"
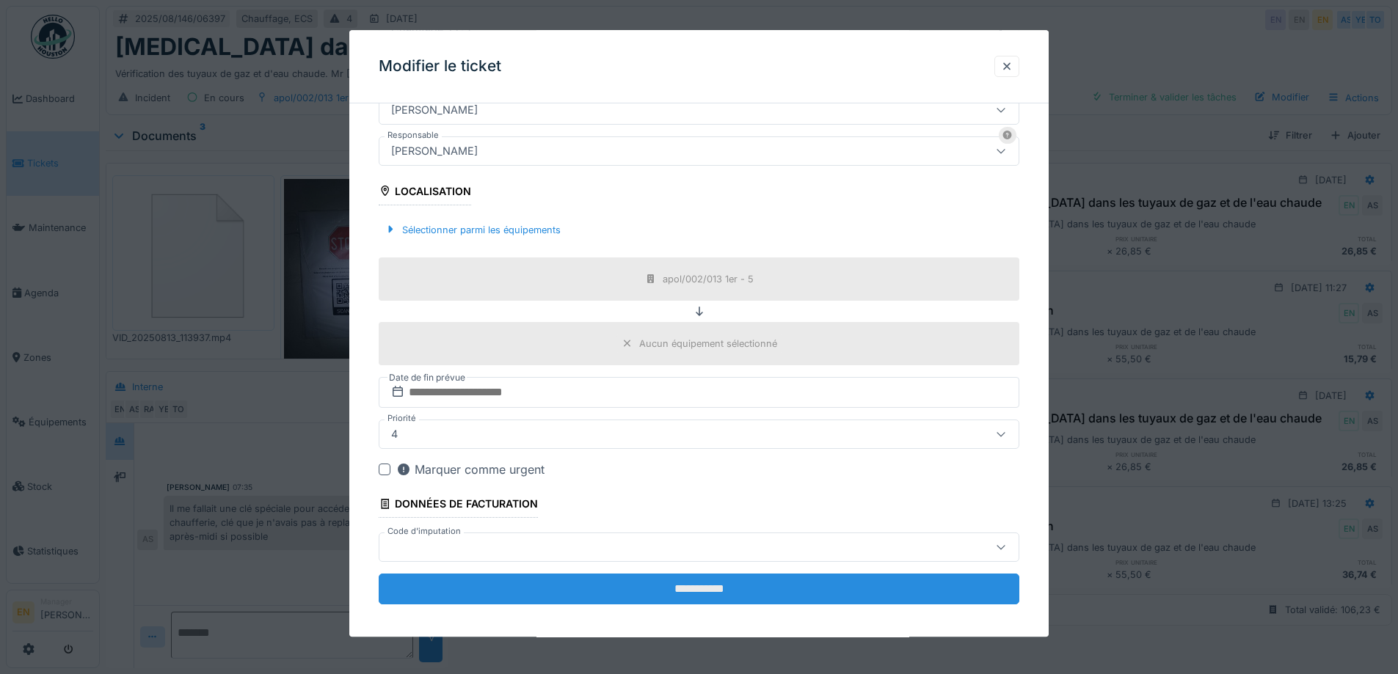
scroll to position [396, 0]
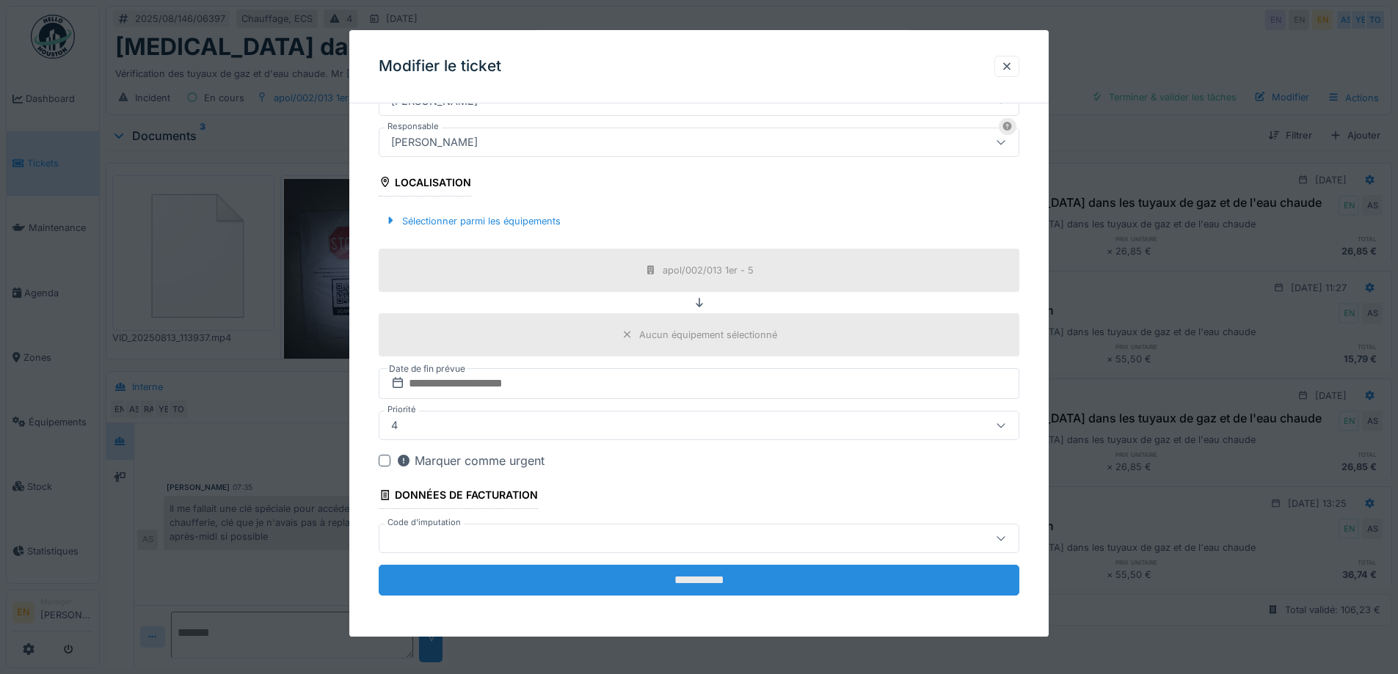
click at [612, 574] on input "**********" at bounding box center [699, 580] width 641 height 31
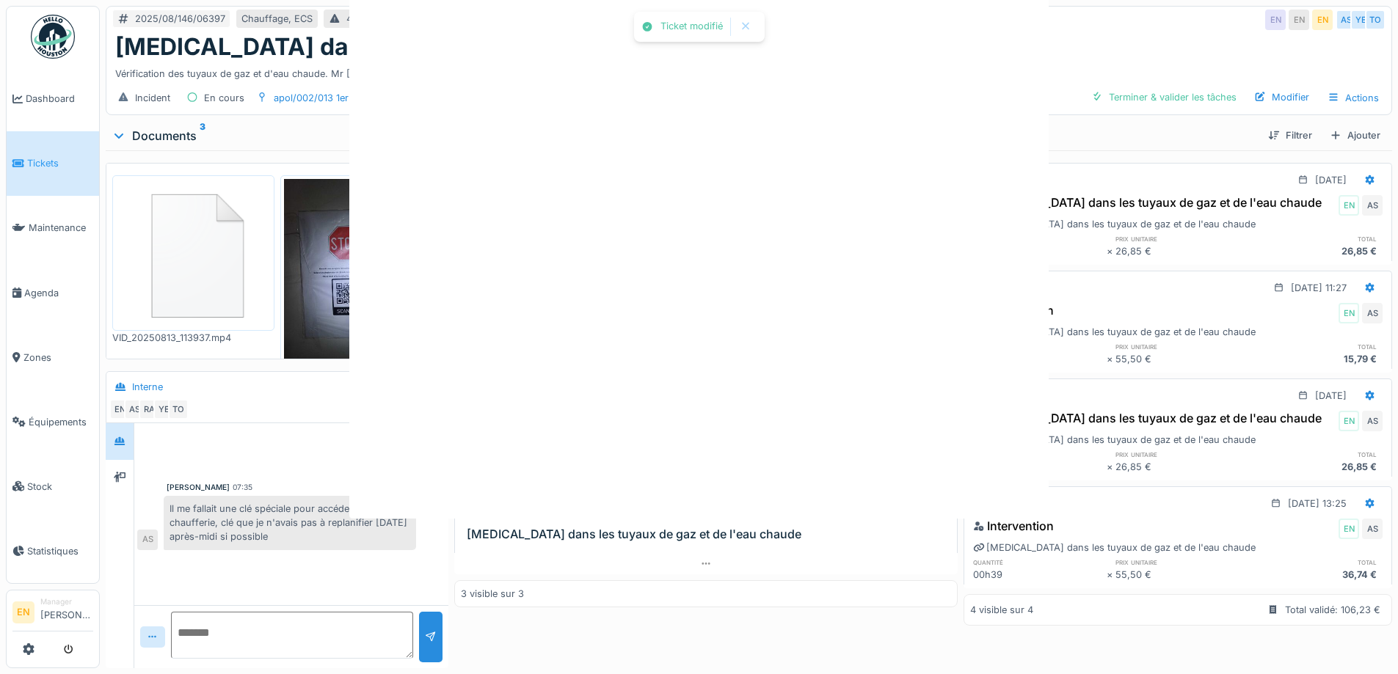
scroll to position [0, 0]
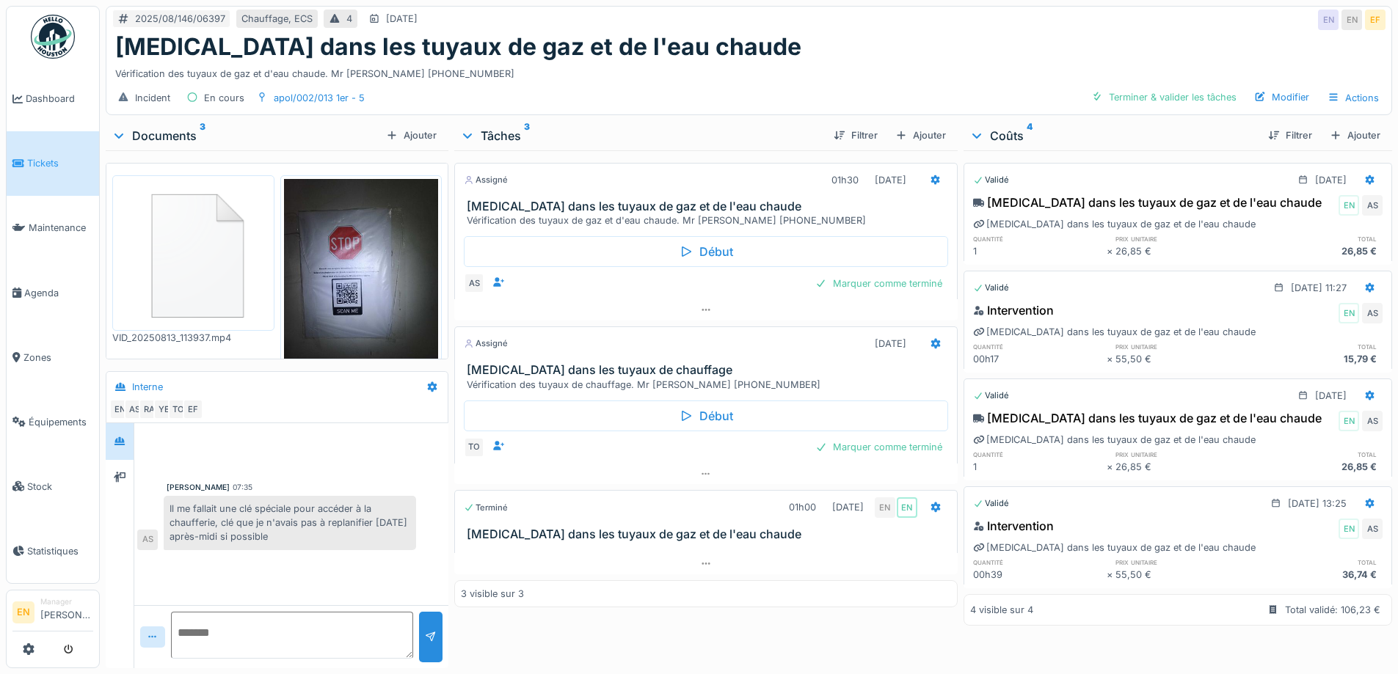
click at [841, 61] on div "Vérification des tuyaux de gaz et d'eau chaude. Mr [PERSON_NAME] [PHONE_NUMBER]" at bounding box center [748, 71] width 1267 height 20
click at [152, 533] on div "AS" at bounding box center [147, 540] width 21 height 21
click at [324, 496] on div "Il me fallait une clé spéciale pour accéder à la chaufferie, clé que je n'avais…" at bounding box center [290, 523] width 252 height 54
